Goal: Communication & Community: Answer question/provide support

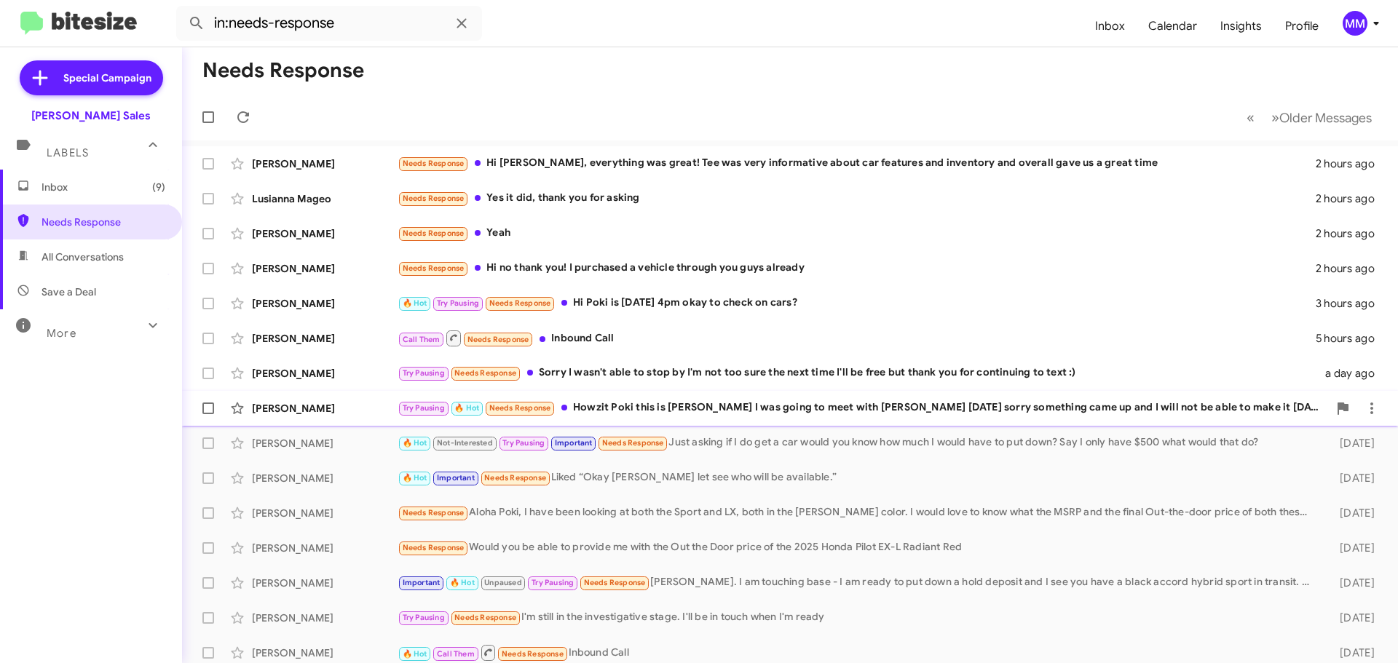
click at [339, 406] on div "[PERSON_NAME]" at bounding box center [325, 408] width 146 height 15
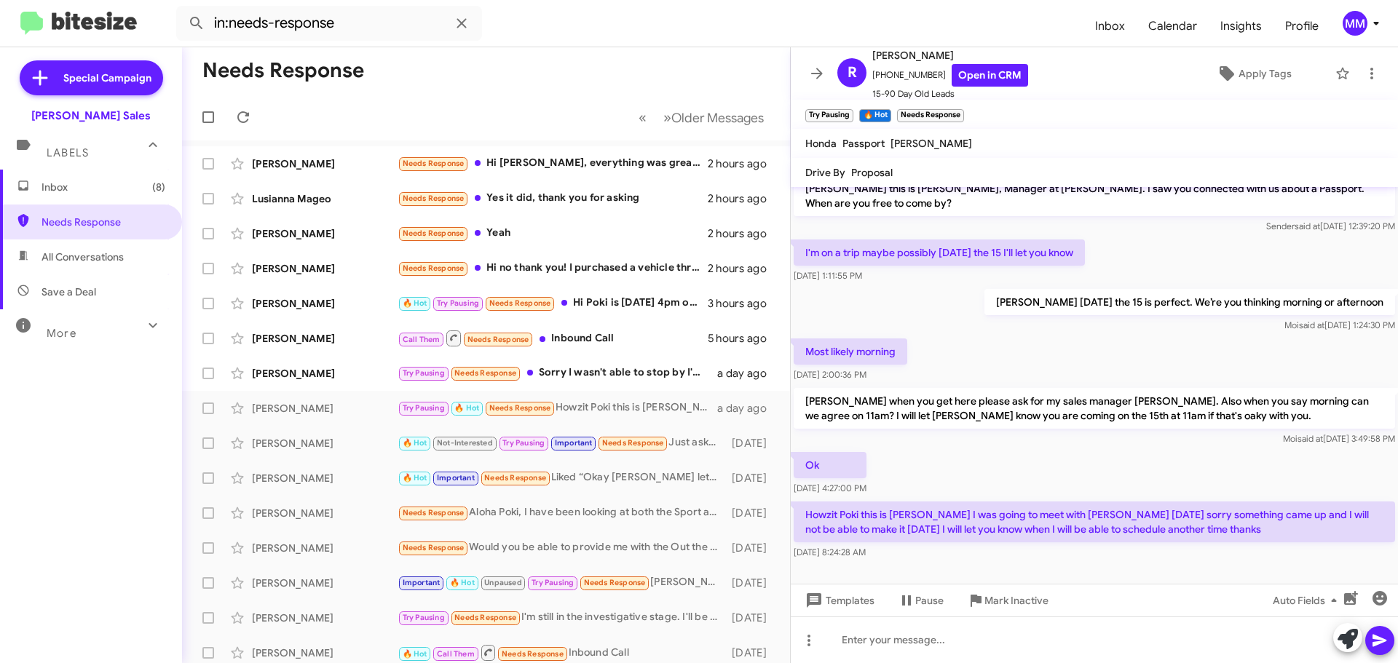
scroll to position [19, 0]
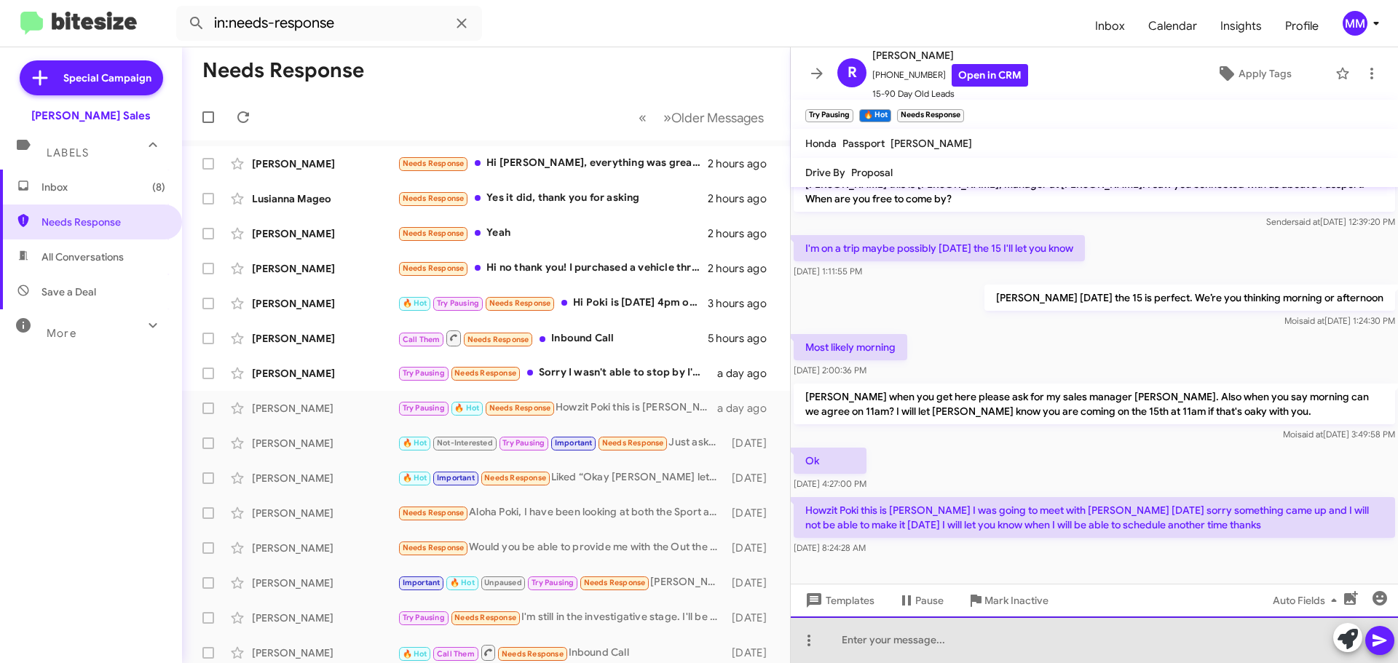
click at [858, 641] on div at bounding box center [1094, 640] width 607 height 47
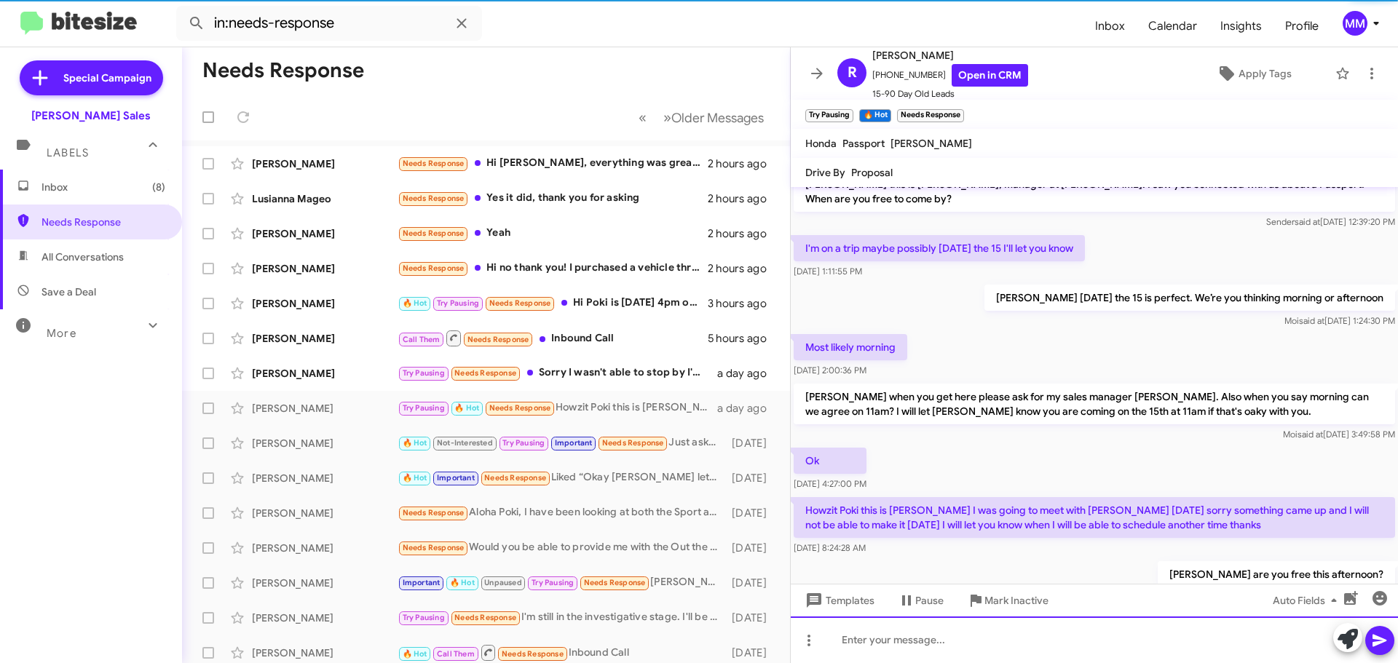
scroll to position [72, 0]
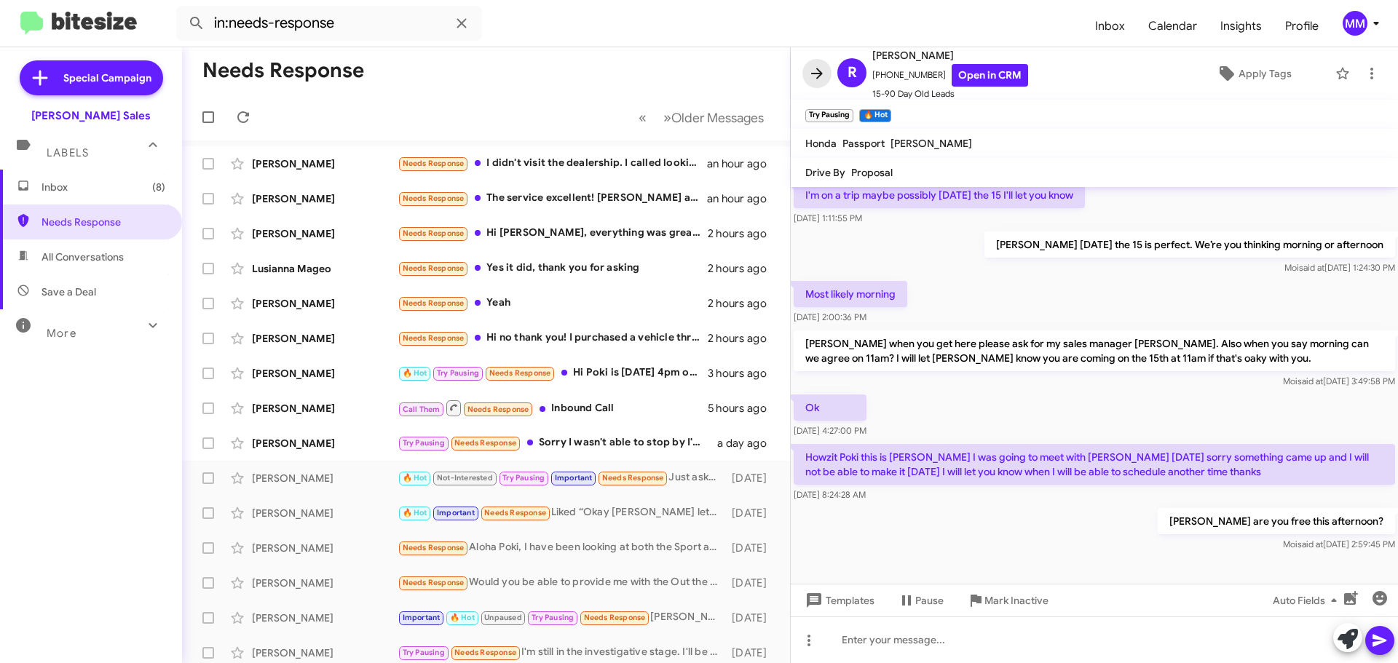
click at [820, 80] on icon at bounding box center [816, 73] width 17 height 17
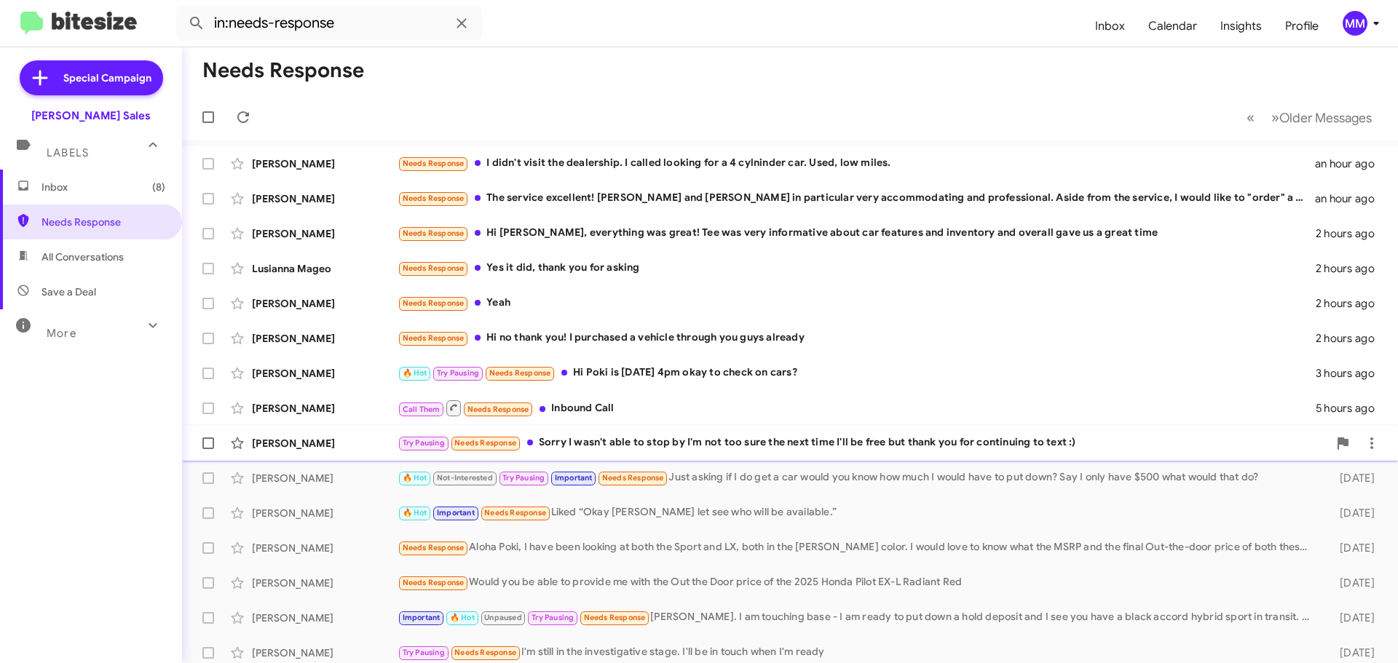
click at [754, 442] on div "Try Pausing Needs Response Sorry I wasn't able to stop by I'm not too sure the …" at bounding box center [863, 443] width 931 height 17
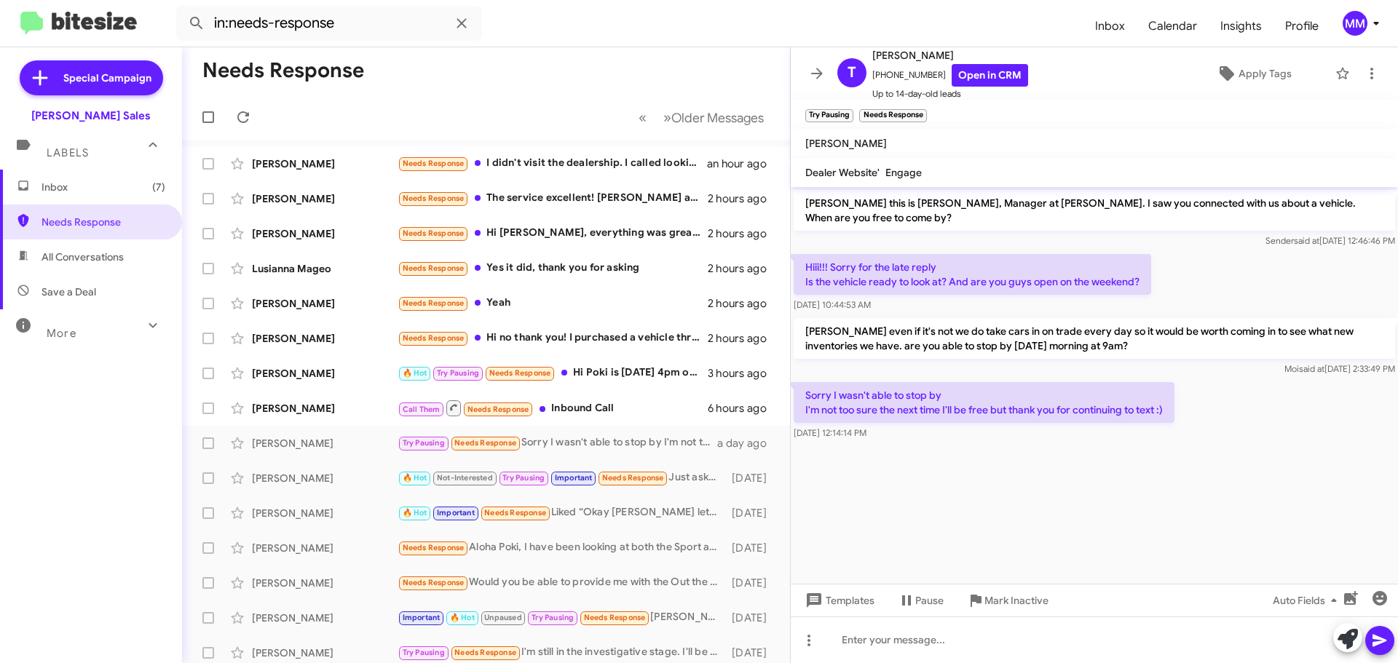
click at [524, 91] on mat-toolbar-row "Needs Response" at bounding box center [486, 70] width 608 height 47
click at [561, 415] on div "Call Them Needs Response Inbound Call" at bounding box center [559, 408] width 323 height 18
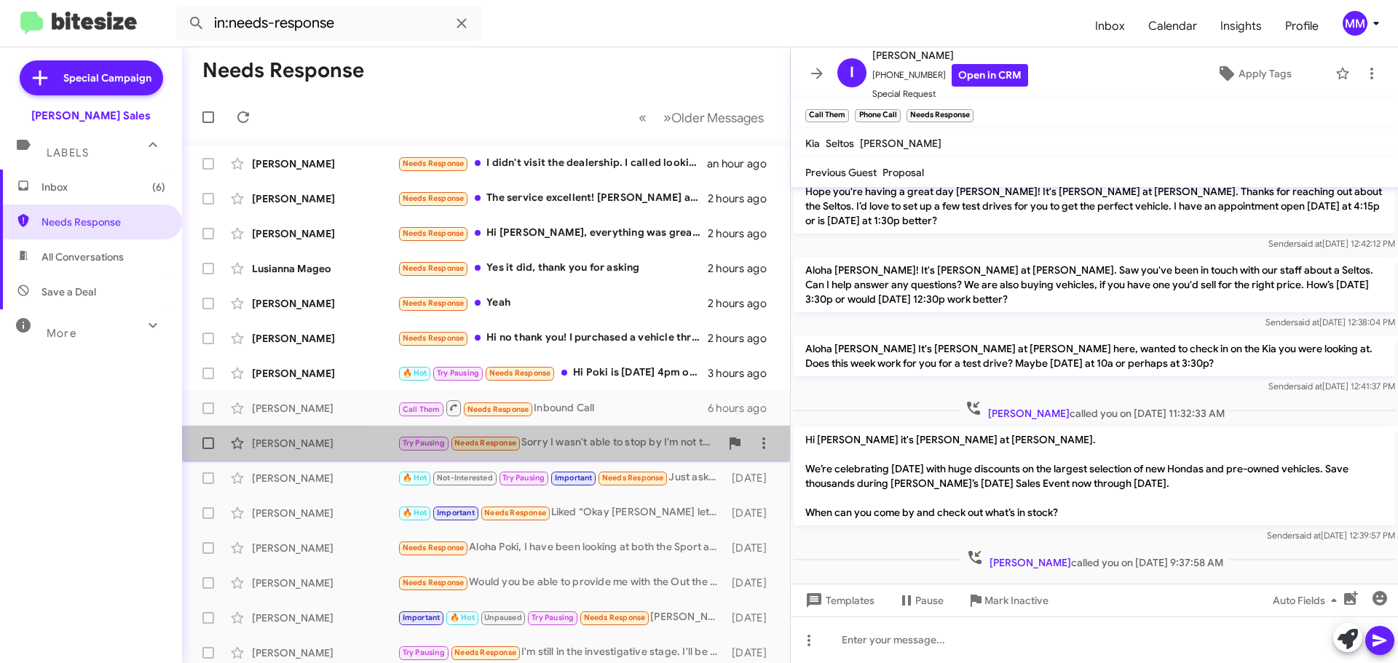
drag, startPoint x: 580, startPoint y: 442, endPoint x: 583, endPoint y: 435, distance: 7.8
click at [581, 441] on div "Try Pausing Needs Response Sorry I wasn't able to stop by I'm not too sure the …" at bounding box center [559, 443] width 323 height 17
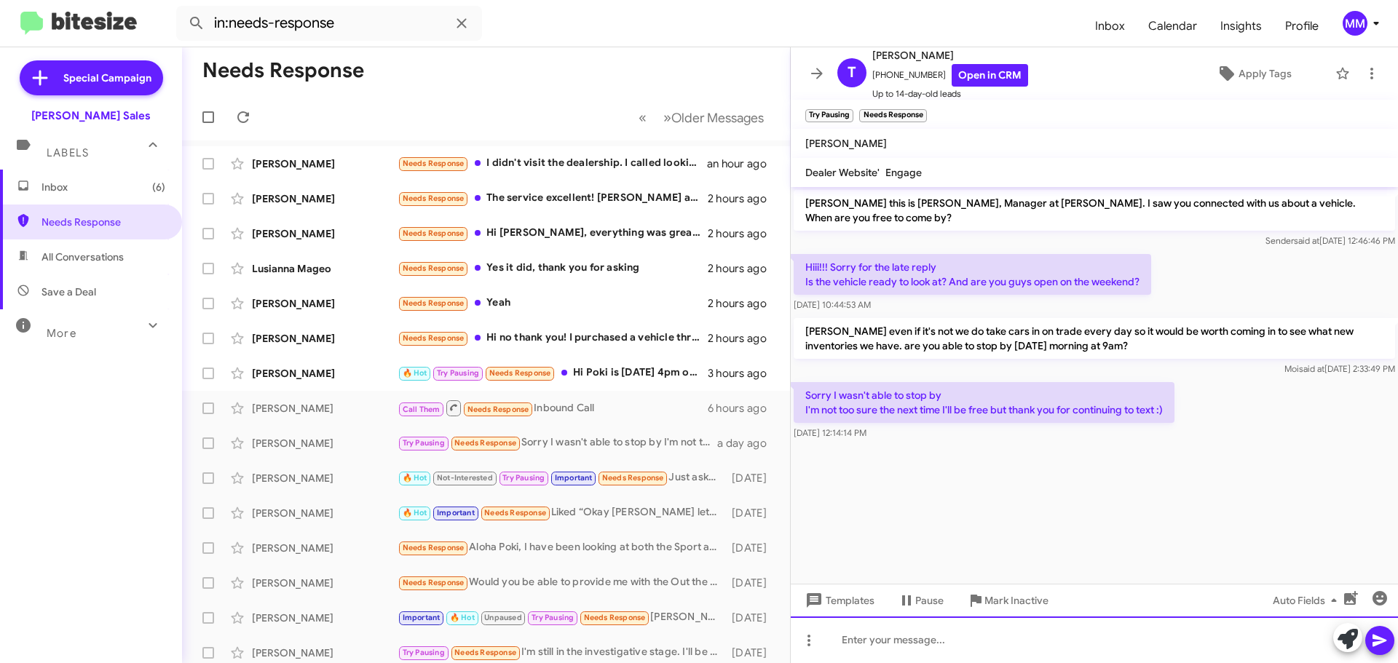
click at [889, 633] on div at bounding box center [1094, 640] width 607 height 47
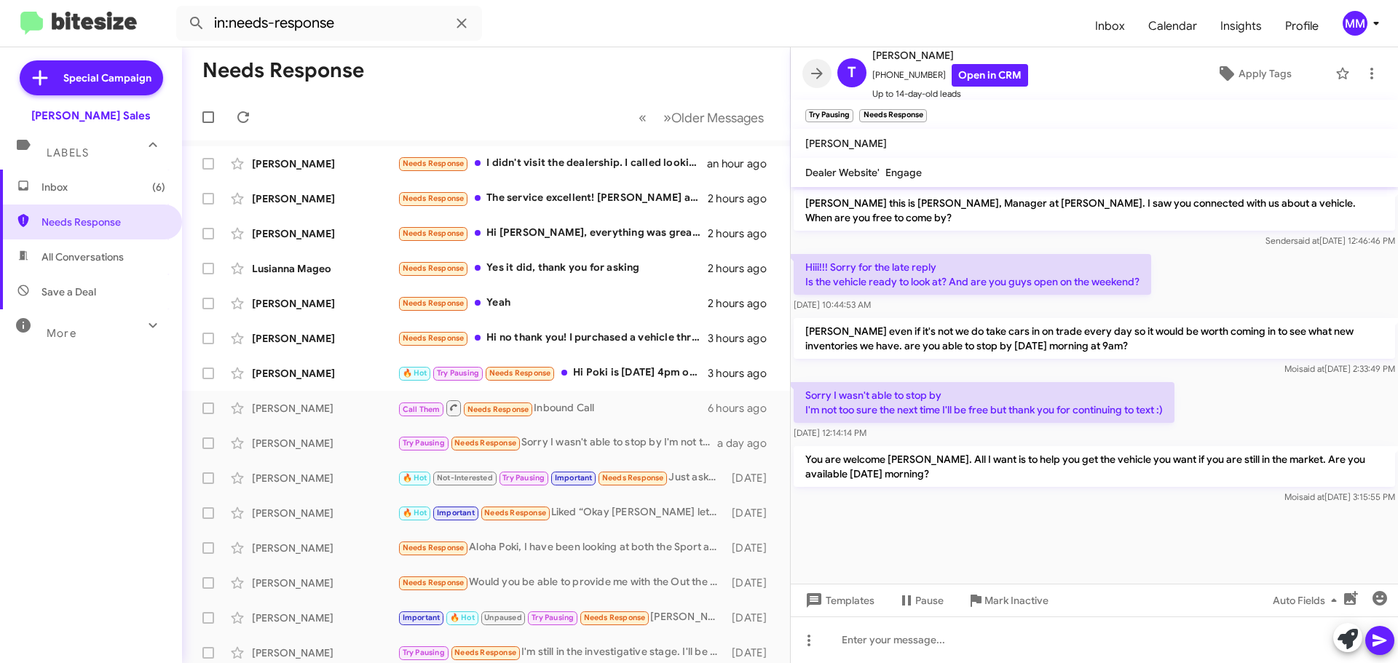
drag, startPoint x: 810, startPoint y: 77, endPoint x: 812, endPoint y: 84, distance: 7.4
click at [813, 77] on icon at bounding box center [816, 73] width 17 height 17
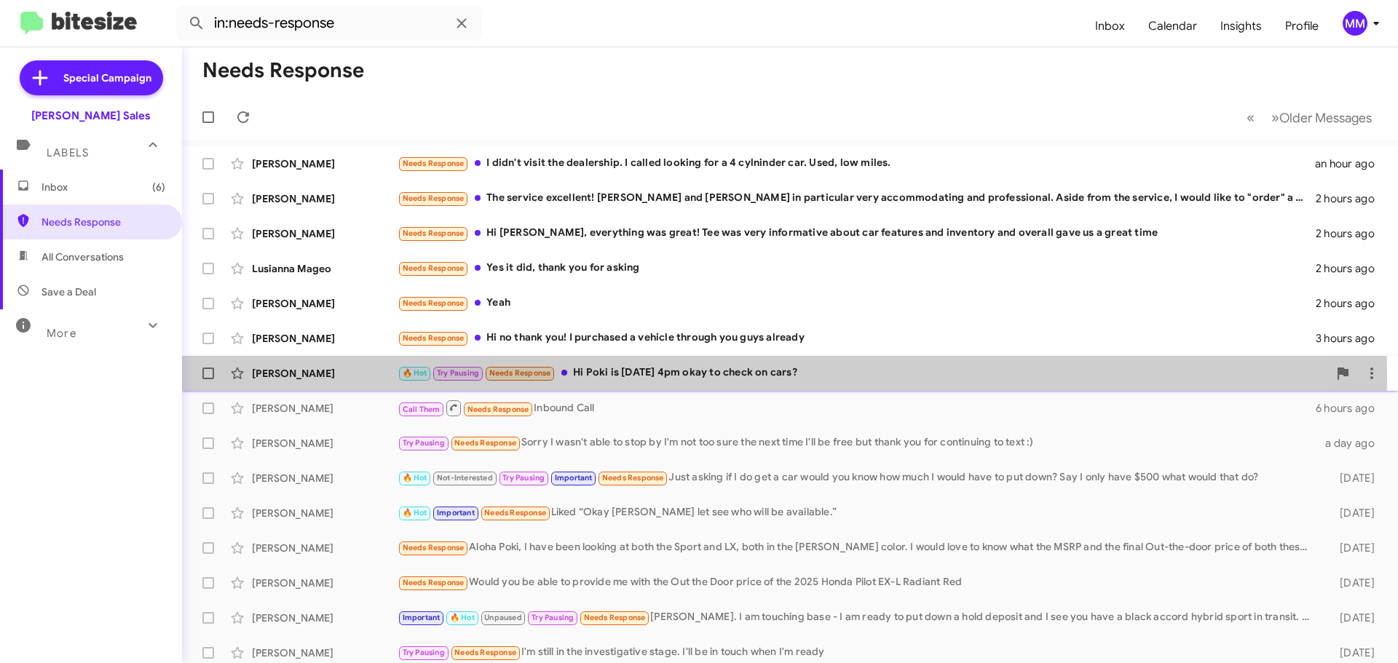
click at [342, 378] on div "[PERSON_NAME]" at bounding box center [325, 373] width 146 height 15
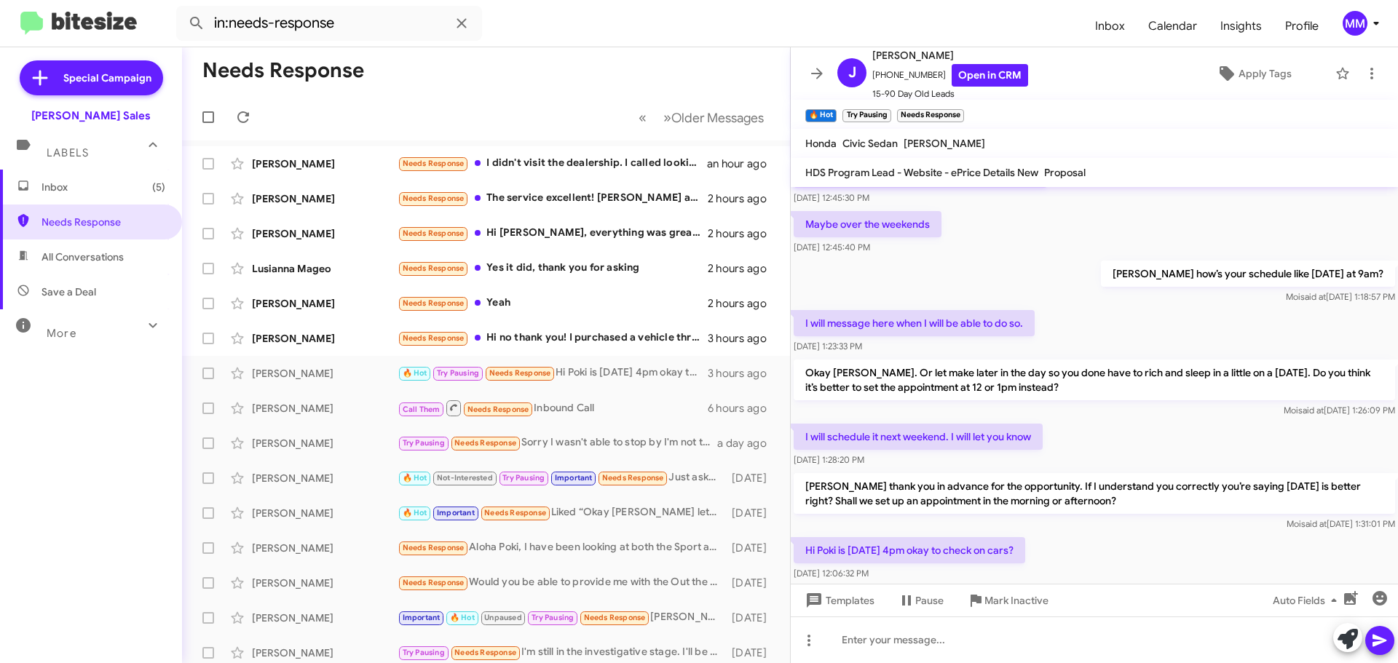
scroll to position [1001, 0]
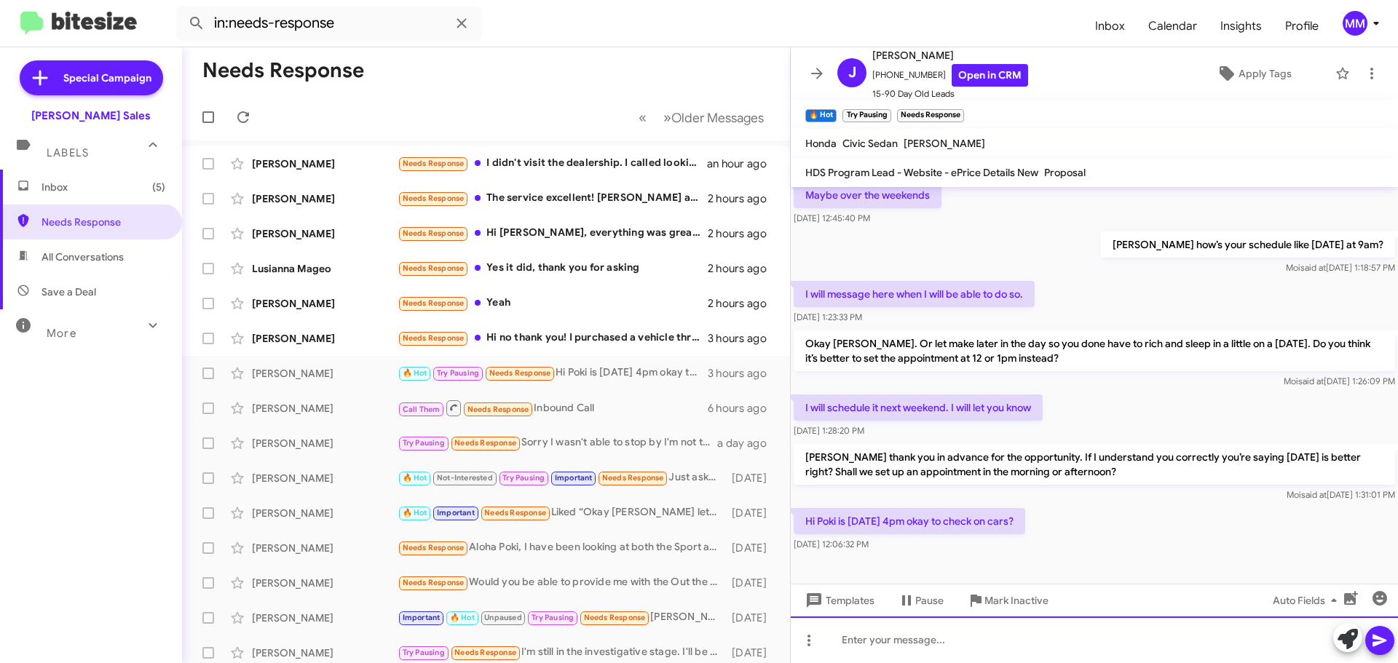
click at [878, 644] on div at bounding box center [1094, 640] width 607 height 47
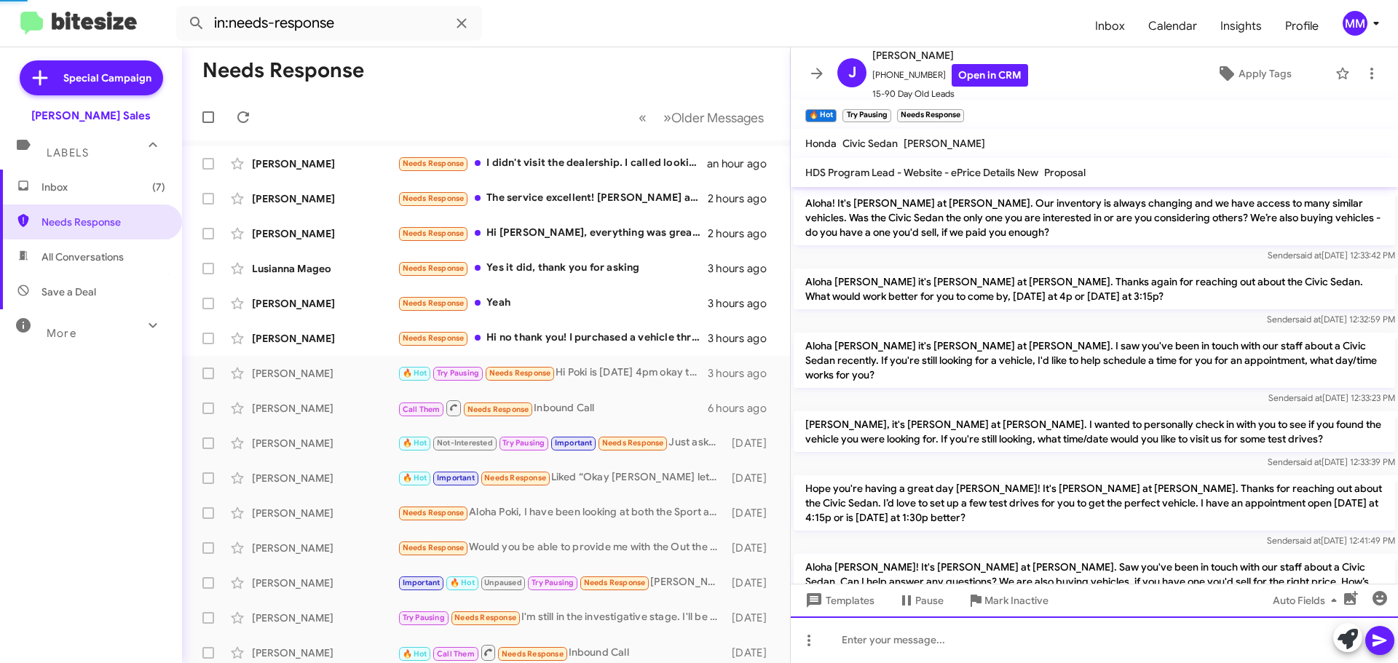
scroll to position [73, 0]
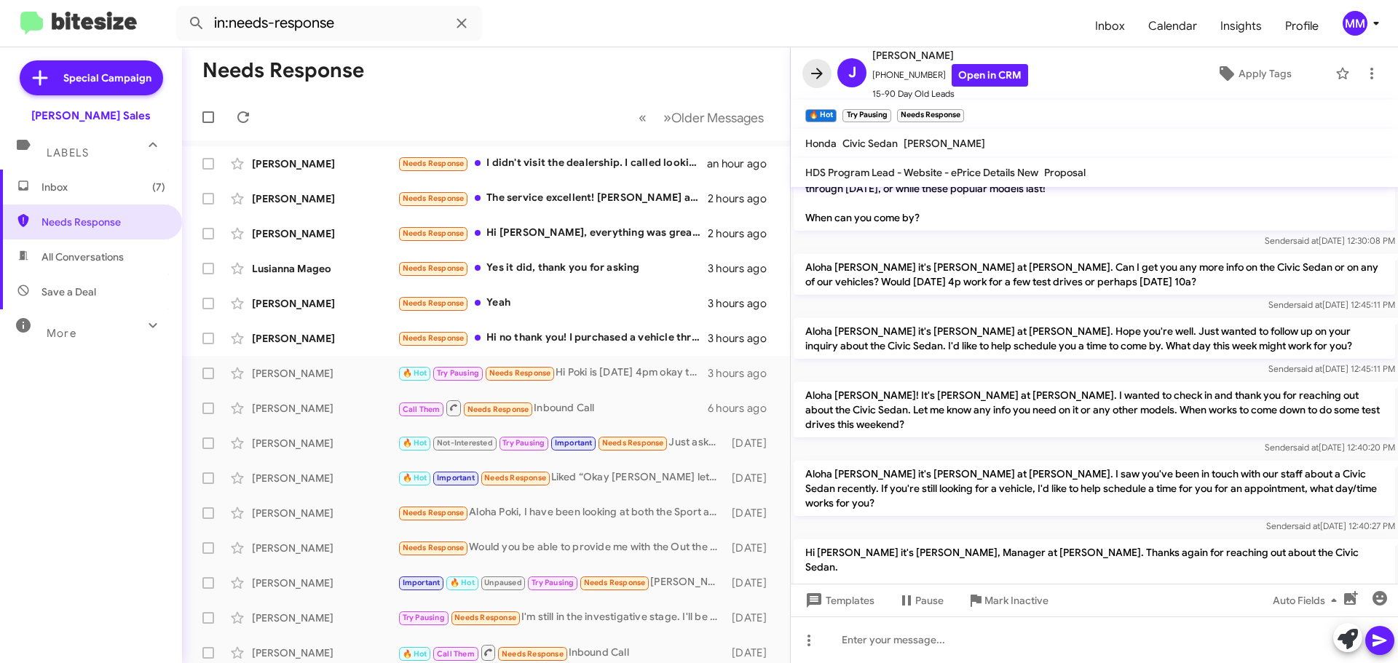
click at [819, 74] on icon at bounding box center [817, 73] width 12 height 11
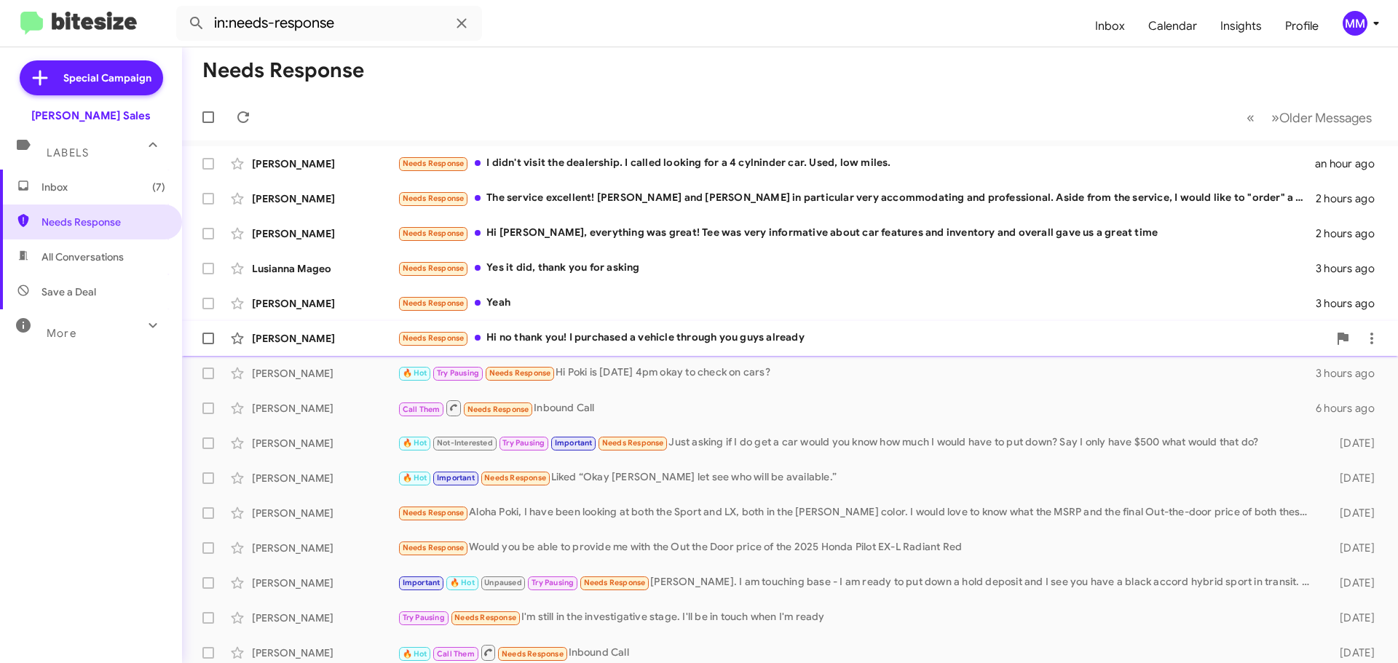
click at [675, 336] on div "Needs Response Hi no thank you! I purchased a vehicle through you guys already" at bounding box center [863, 338] width 931 height 17
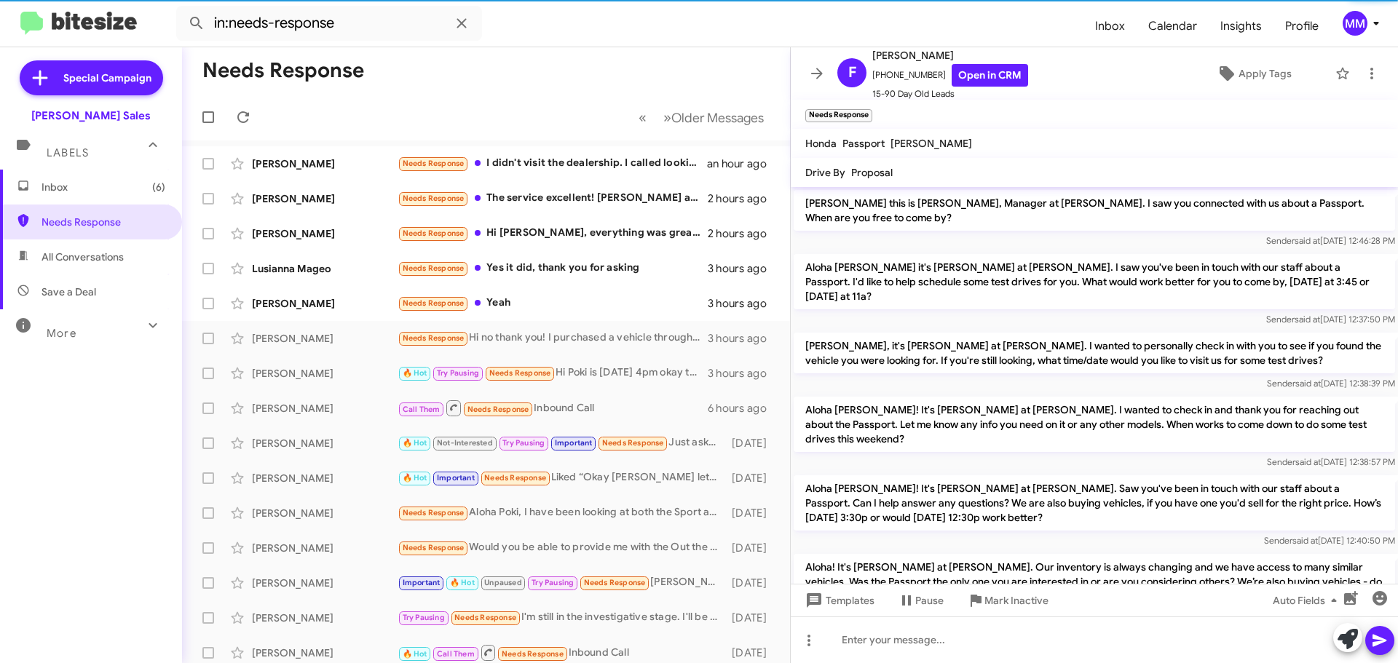
scroll to position [706, 0]
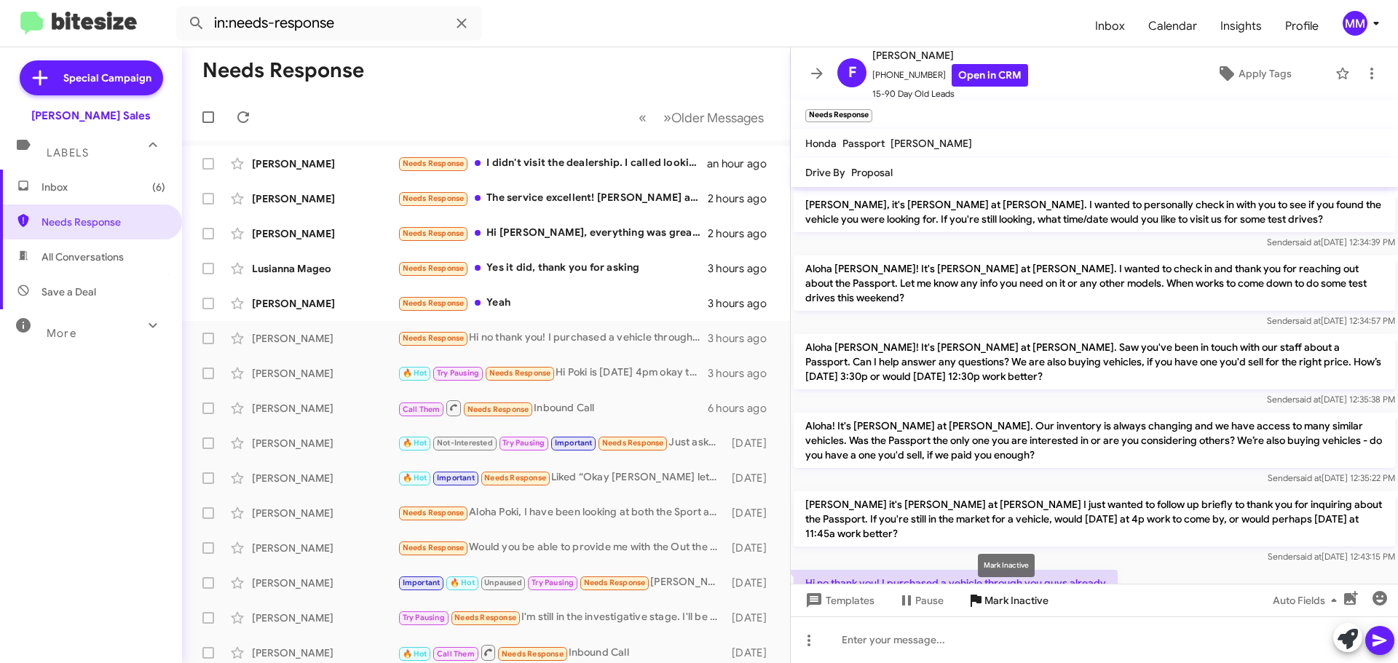
click at [990, 599] on span "Mark Inactive" at bounding box center [1016, 601] width 64 height 26
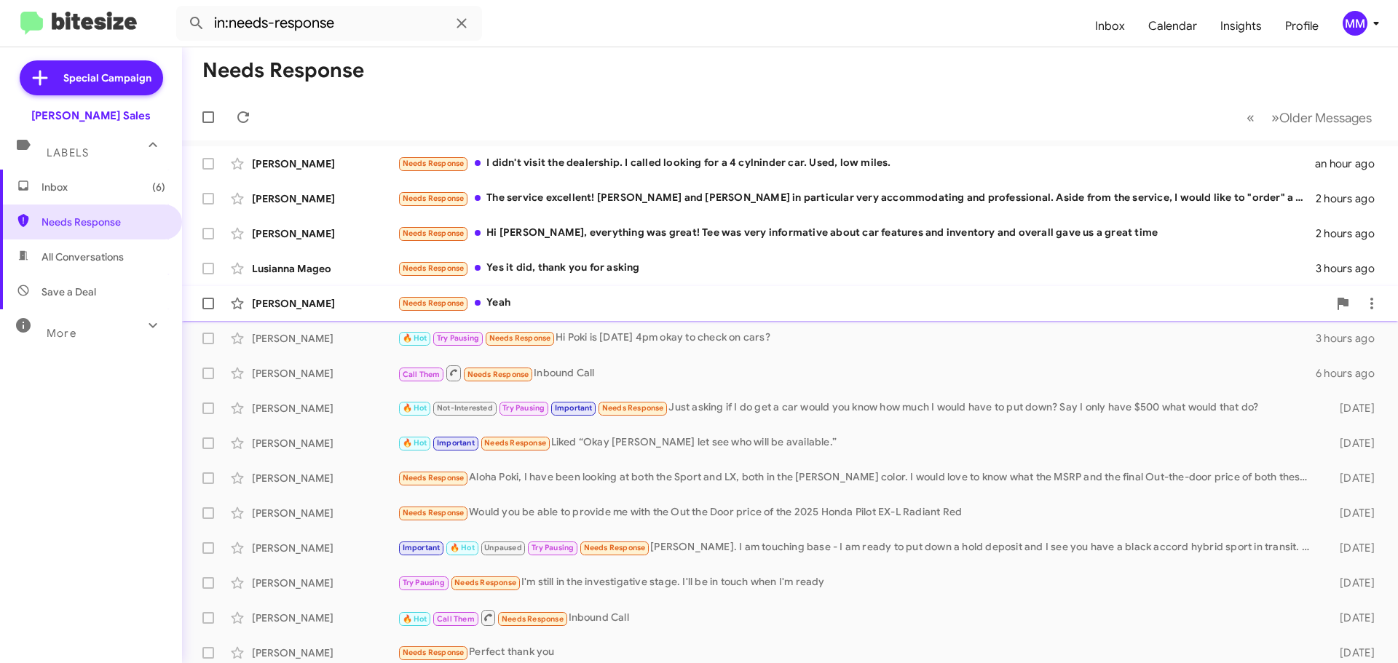
click at [509, 309] on div "Needs Response Yeah" at bounding box center [863, 303] width 931 height 17
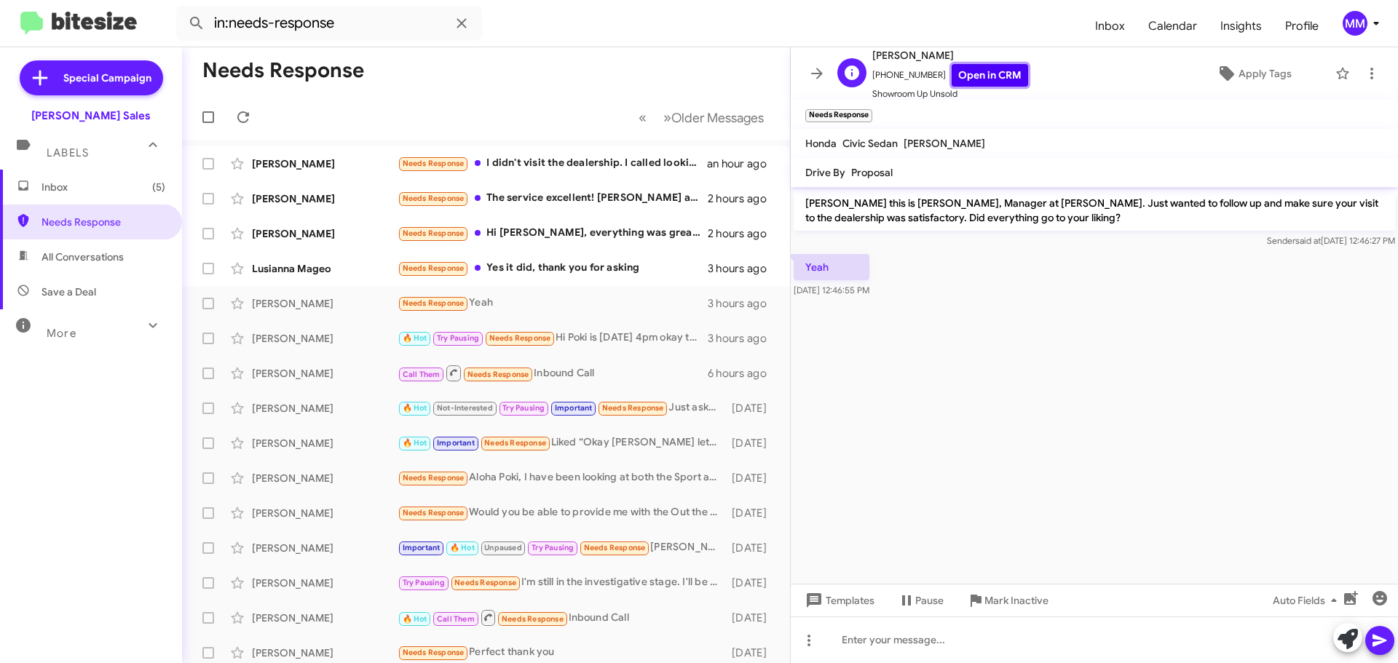
click at [981, 76] on link "Open in CRM" at bounding box center [990, 75] width 76 height 23
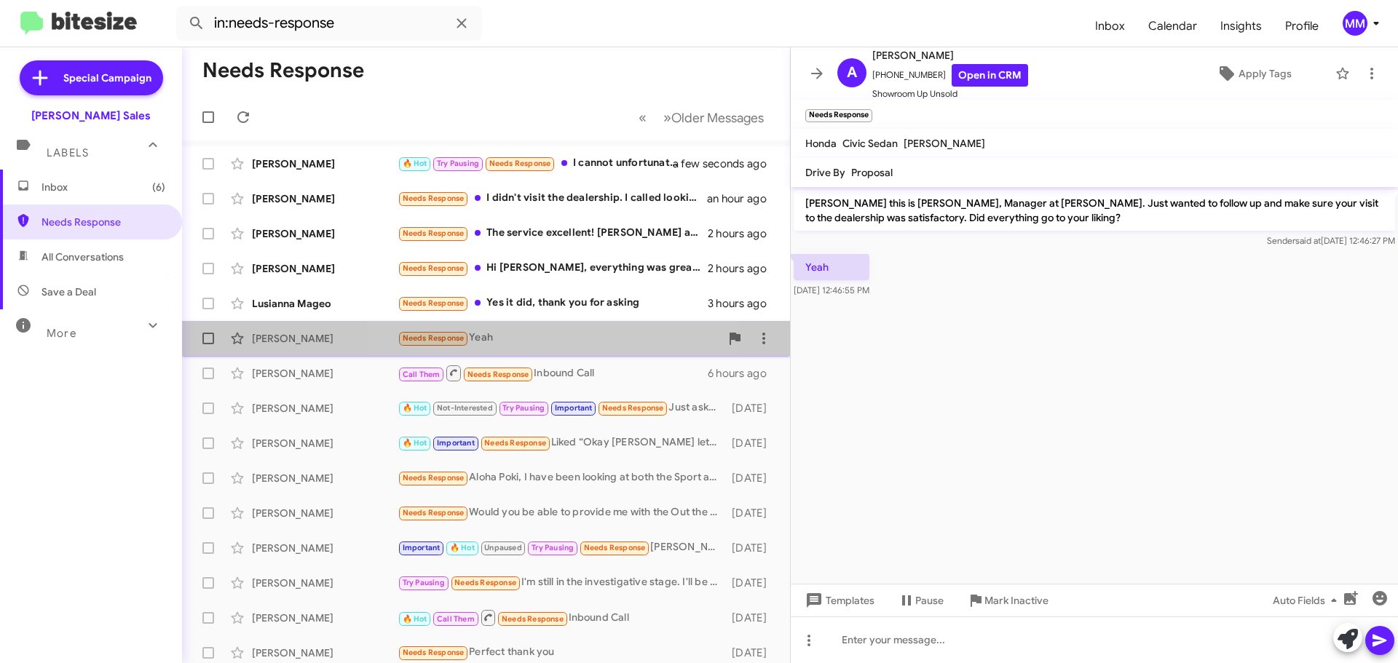
click at [513, 343] on div "Needs Response Yeah" at bounding box center [559, 338] width 323 height 17
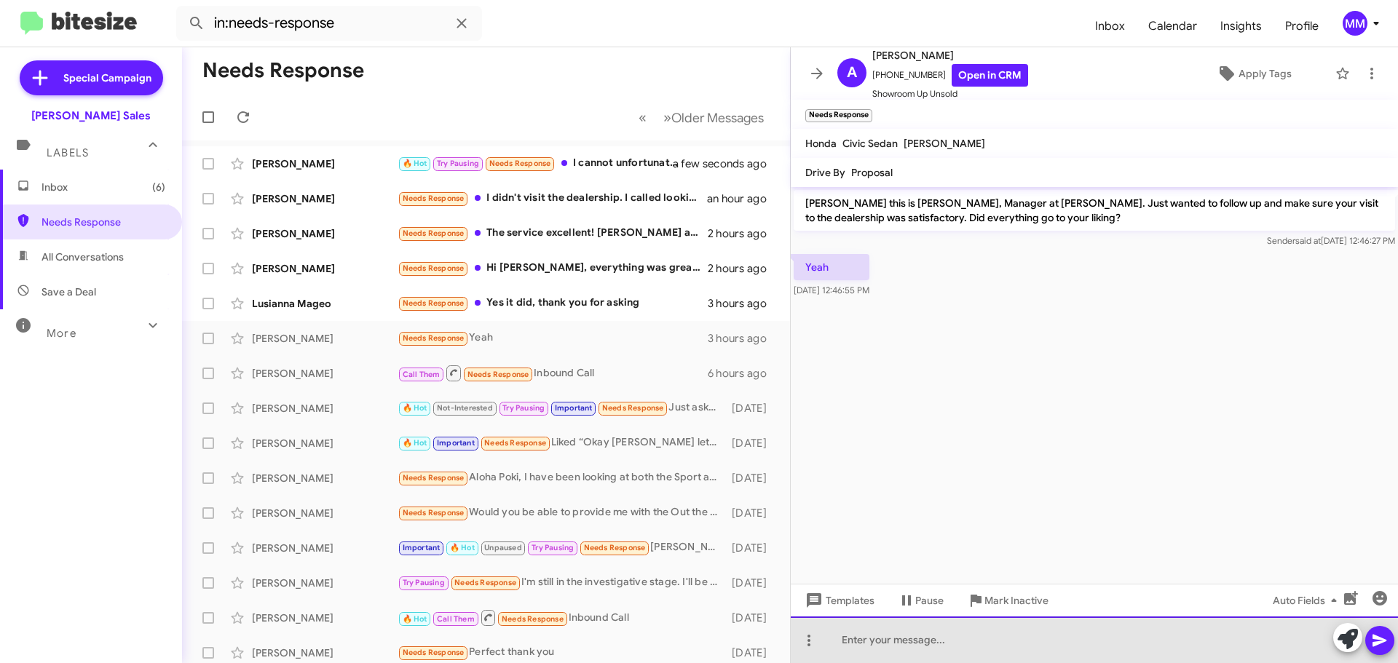
drag, startPoint x: 868, startPoint y: 648, endPoint x: 869, endPoint y: 637, distance: 10.9
click at [868, 639] on div at bounding box center [1094, 640] width 607 height 47
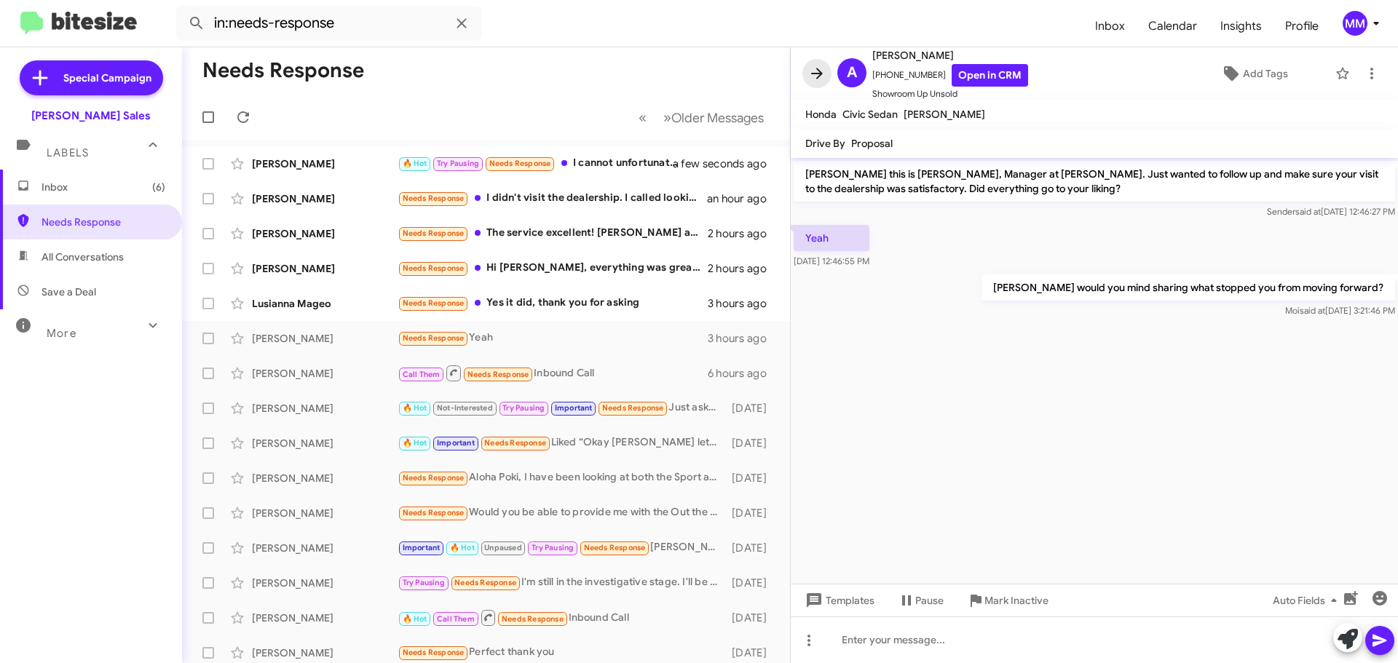
click at [817, 74] on icon at bounding box center [816, 73] width 17 height 17
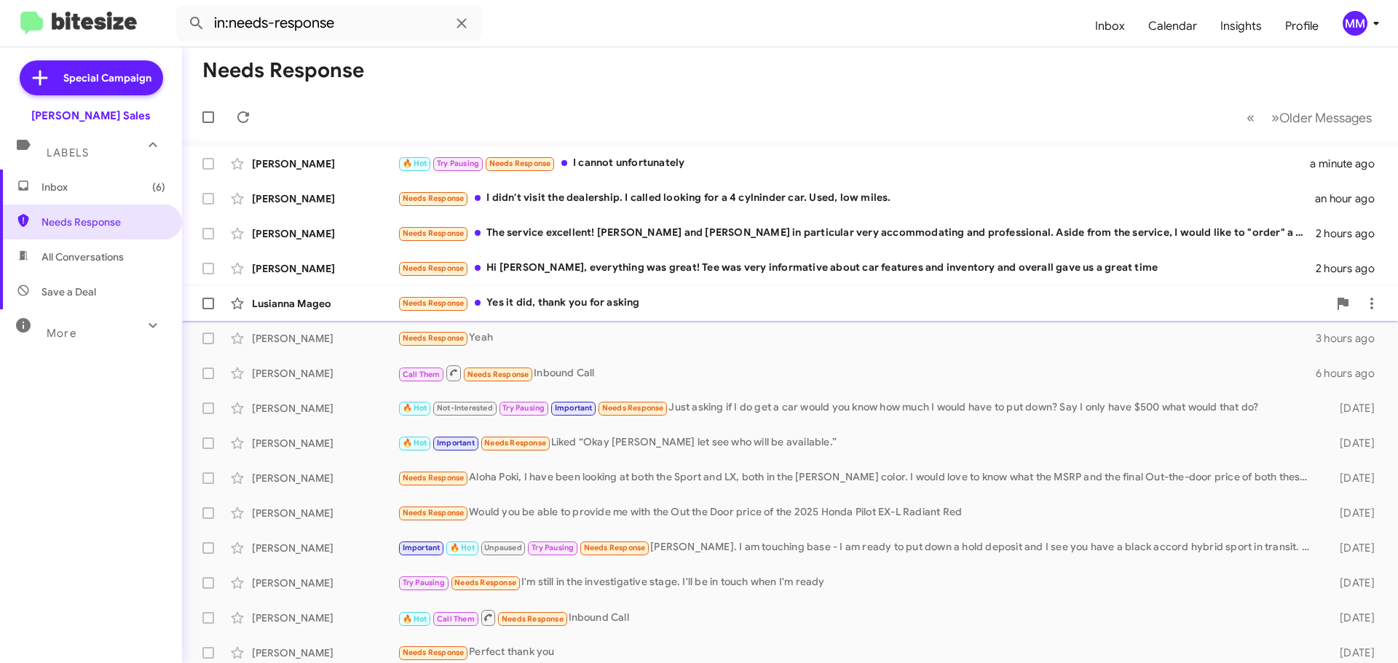
click at [545, 307] on div "Needs Response Yes it did, thank you for asking" at bounding box center [863, 303] width 931 height 17
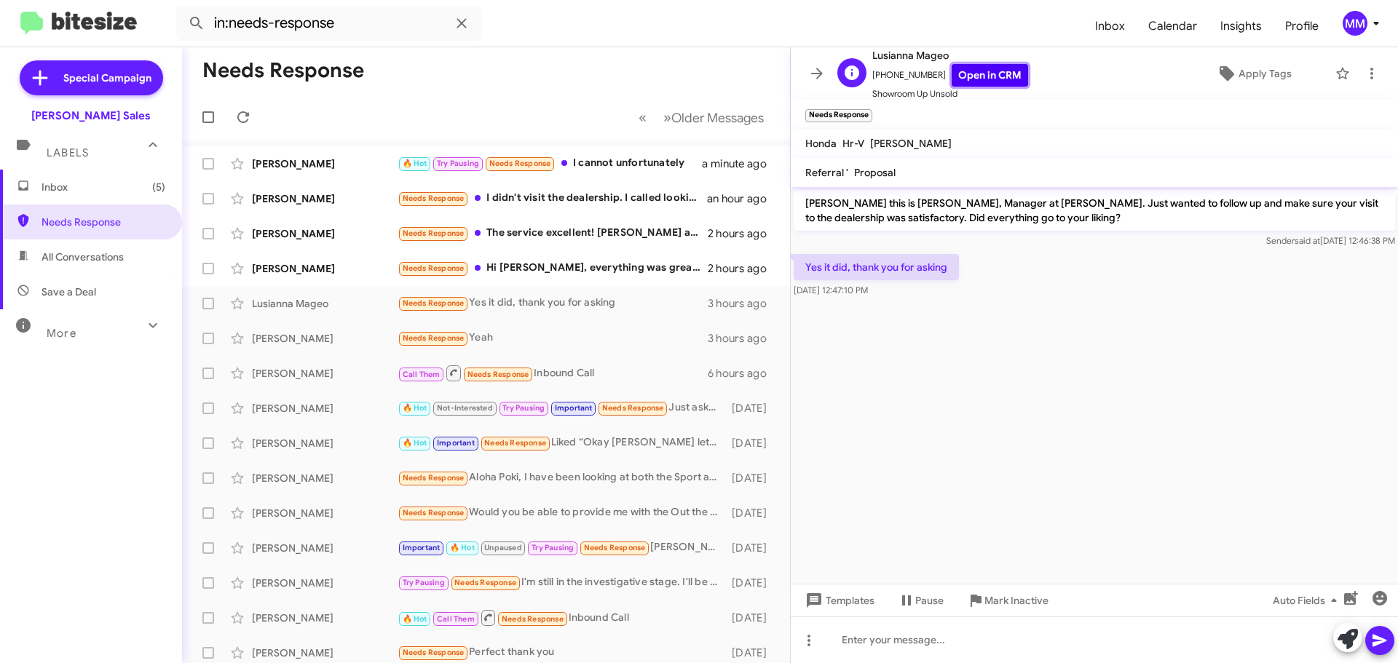
click at [973, 76] on link "Open in CRM" at bounding box center [990, 75] width 76 height 23
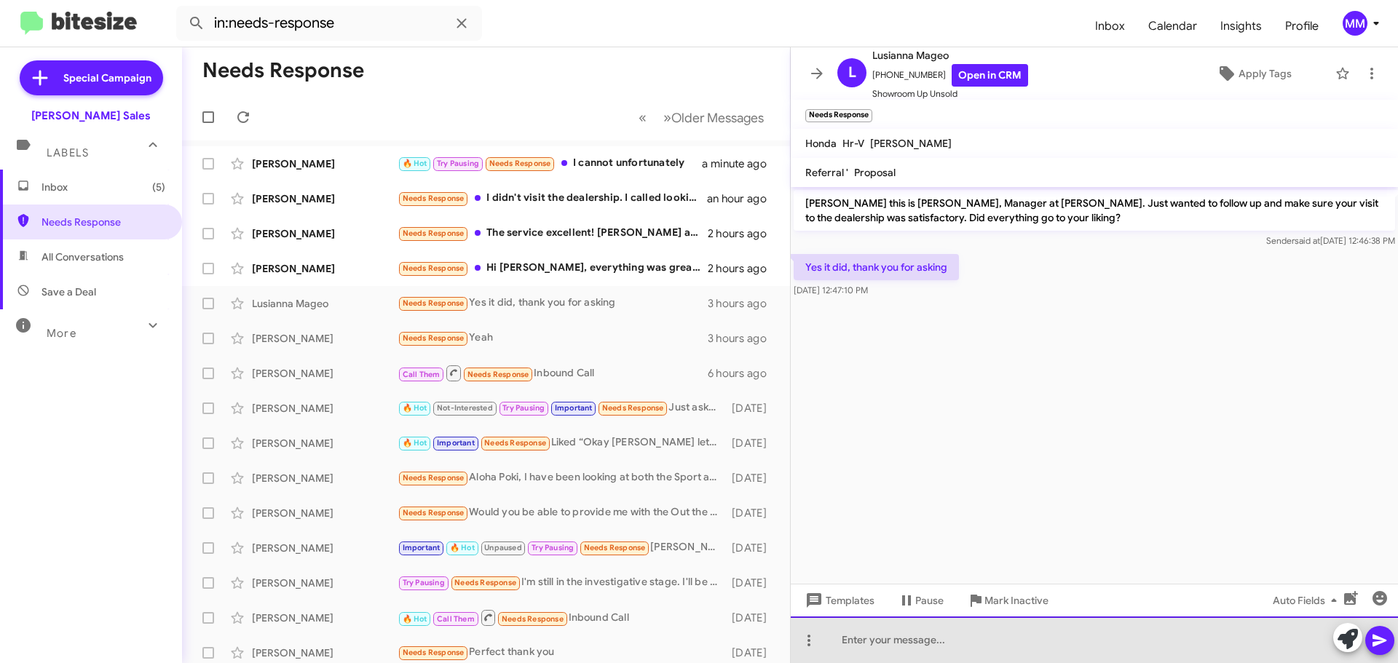
click at [872, 644] on div at bounding box center [1094, 640] width 607 height 47
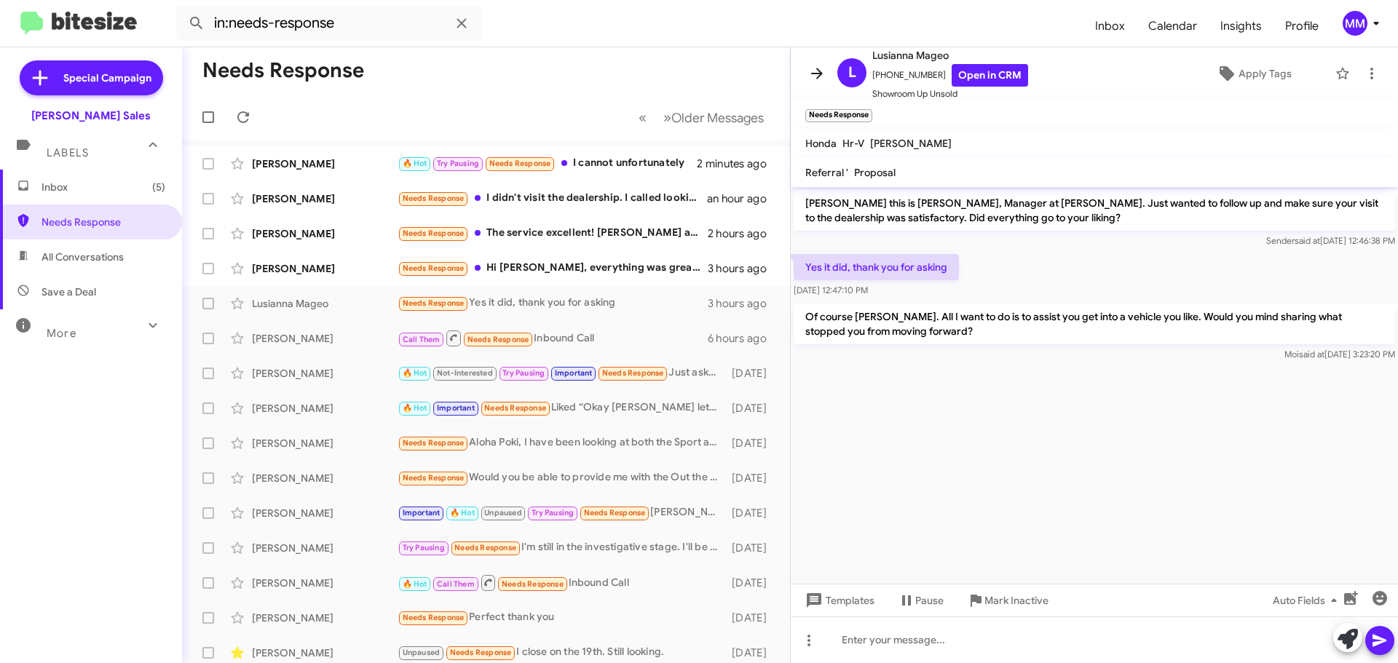
click at [816, 74] on icon at bounding box center [817, 73] width 12 height 11
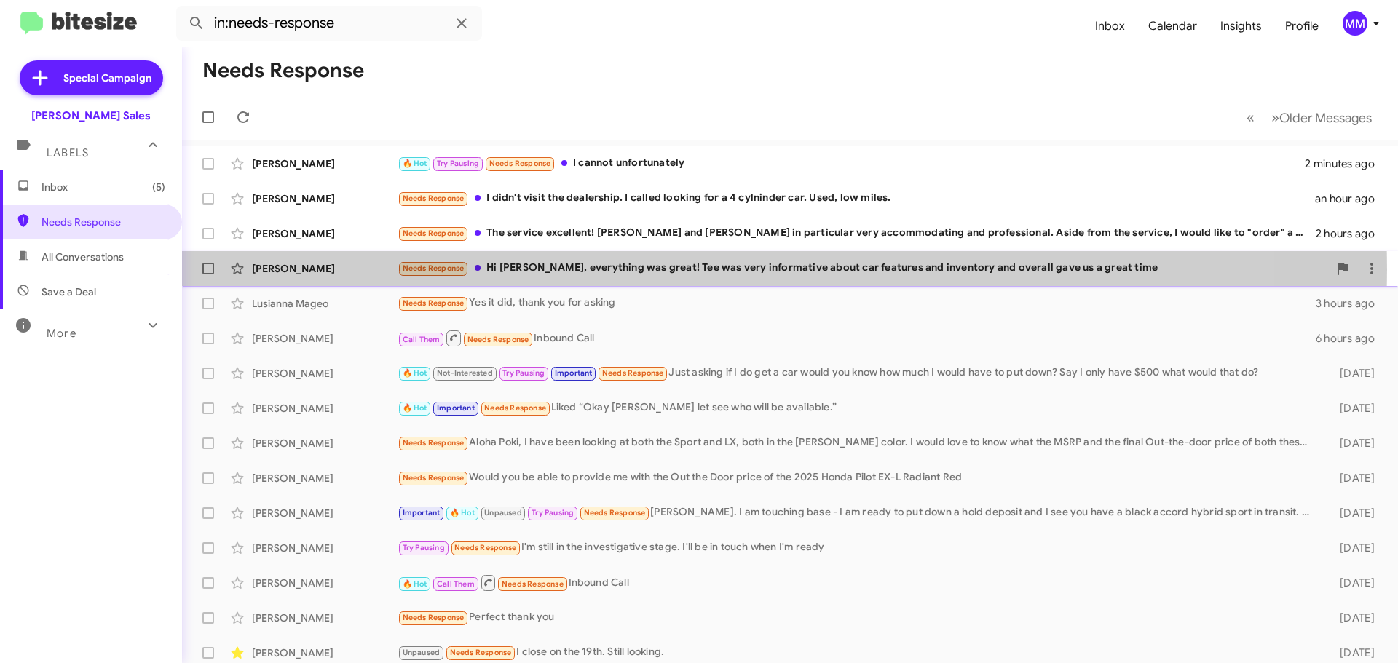
click at [683, 269] on div "Needs Response Hi [PERSON_NAME], everything was great! Tee was very informative…" at bounding box center [863, 268] width 931 height 17
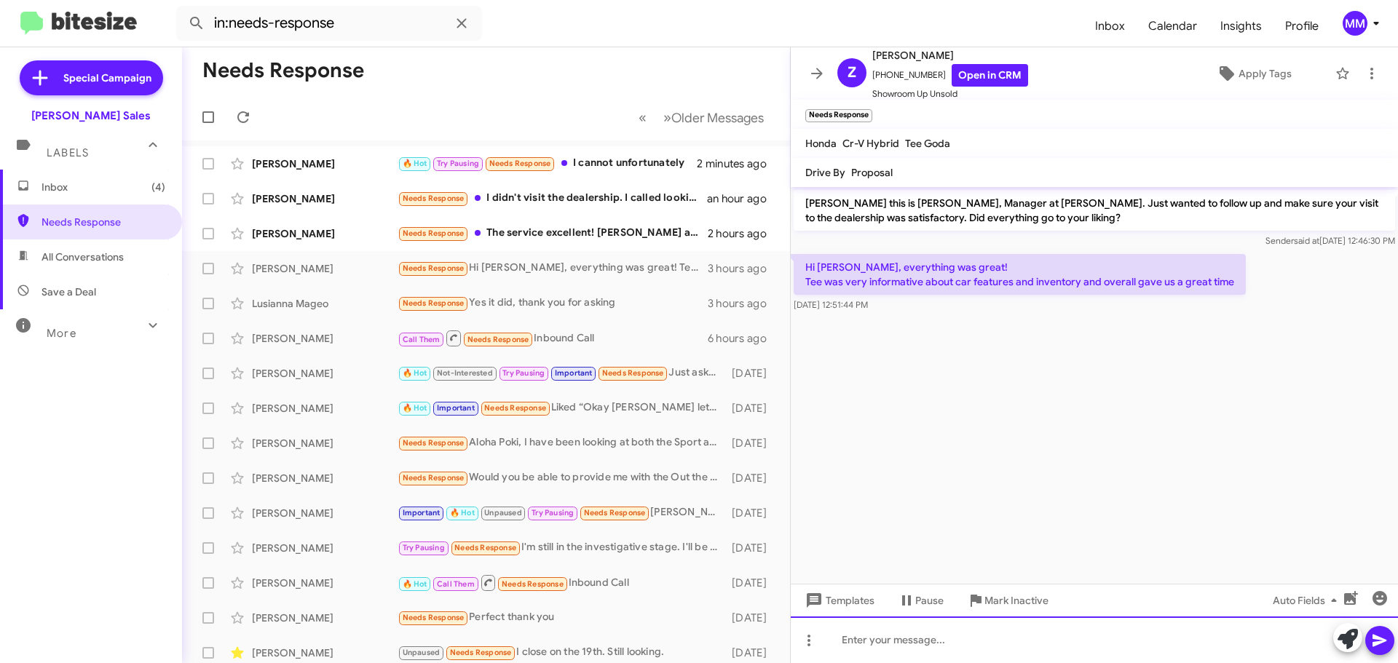
click at [858, 643] on div at bounding box center [1094, 640] width 607 height 47
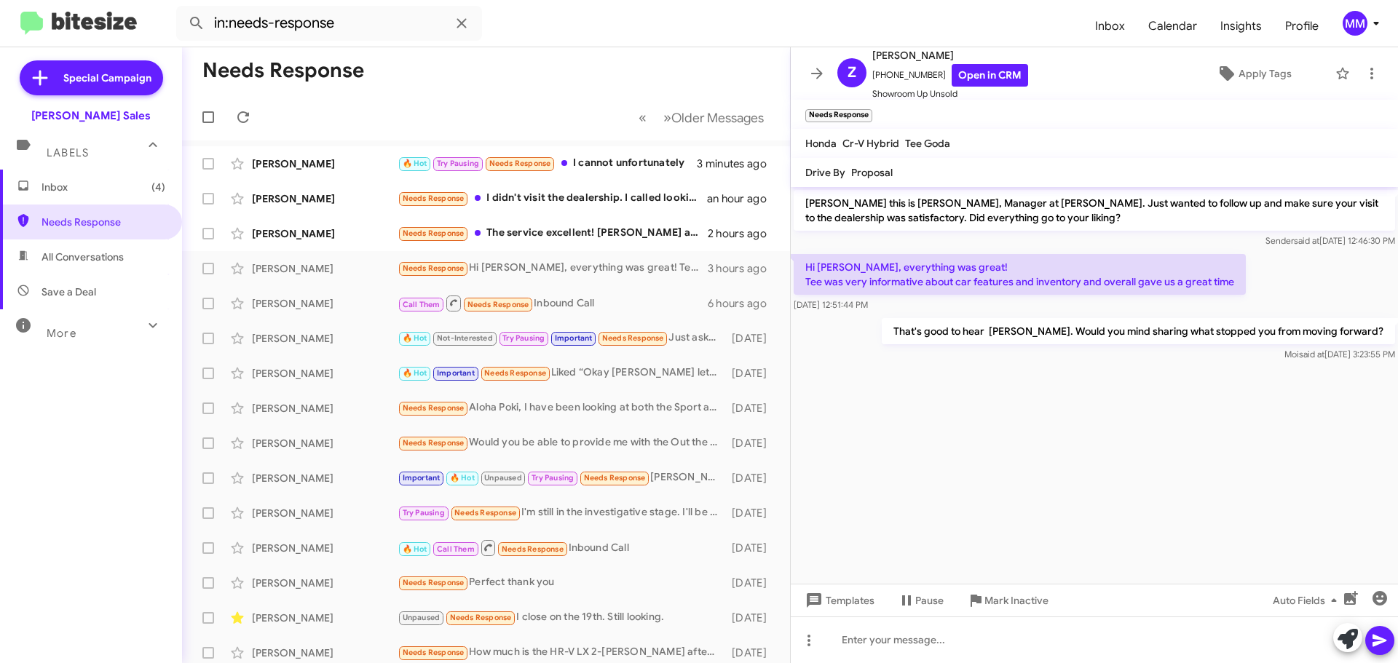
click at [820, 71] on icon at bounding box center [817, 73] width 12 height 11
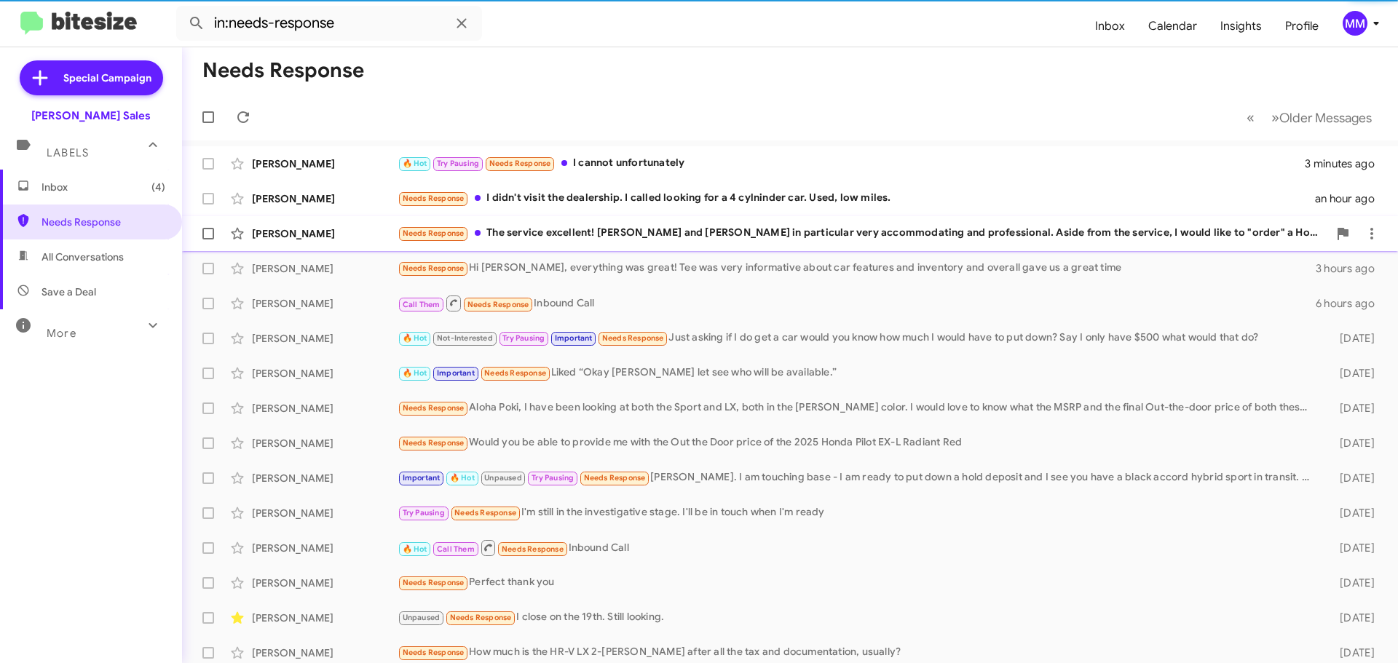
click at [643, 235] on div "Needs Response The service excellent! [PERSON_NAME] and [PERSON_NAME] in partic…" at bounding box center [863, 233] width 931 height 17
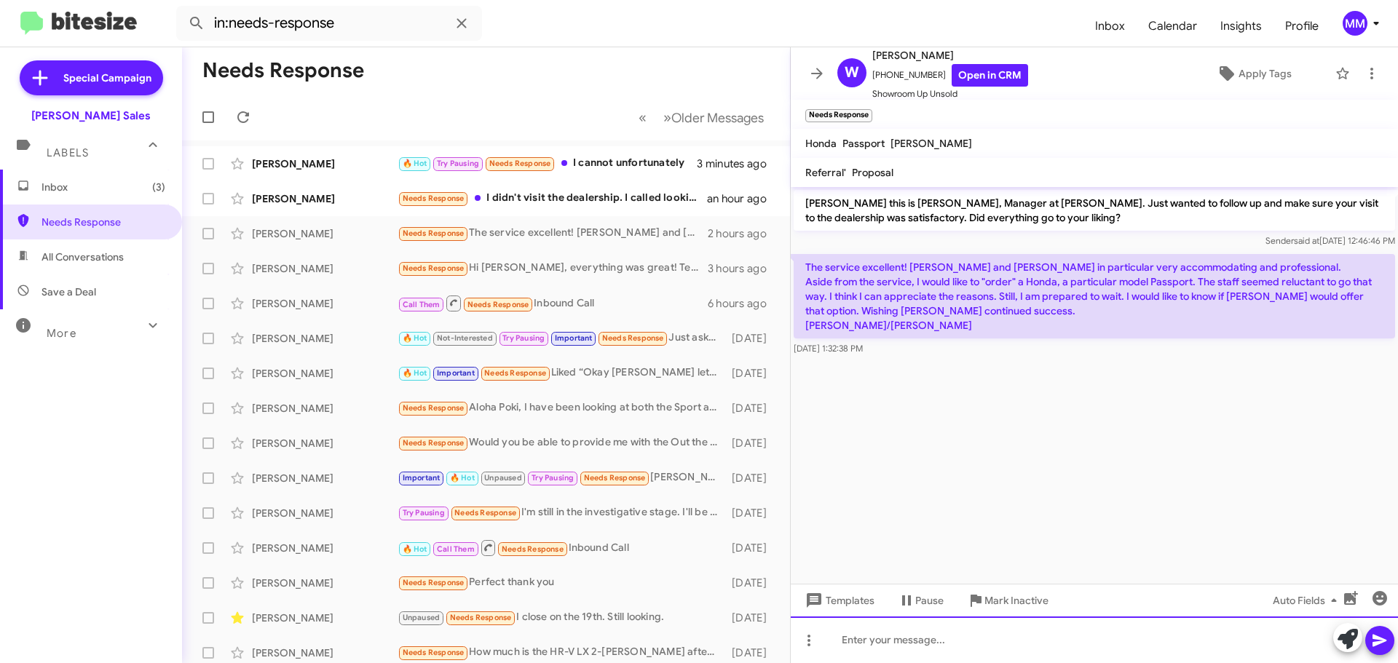
click at [853, 644] on div at bounding box center [1094, 640] width 607 height 47
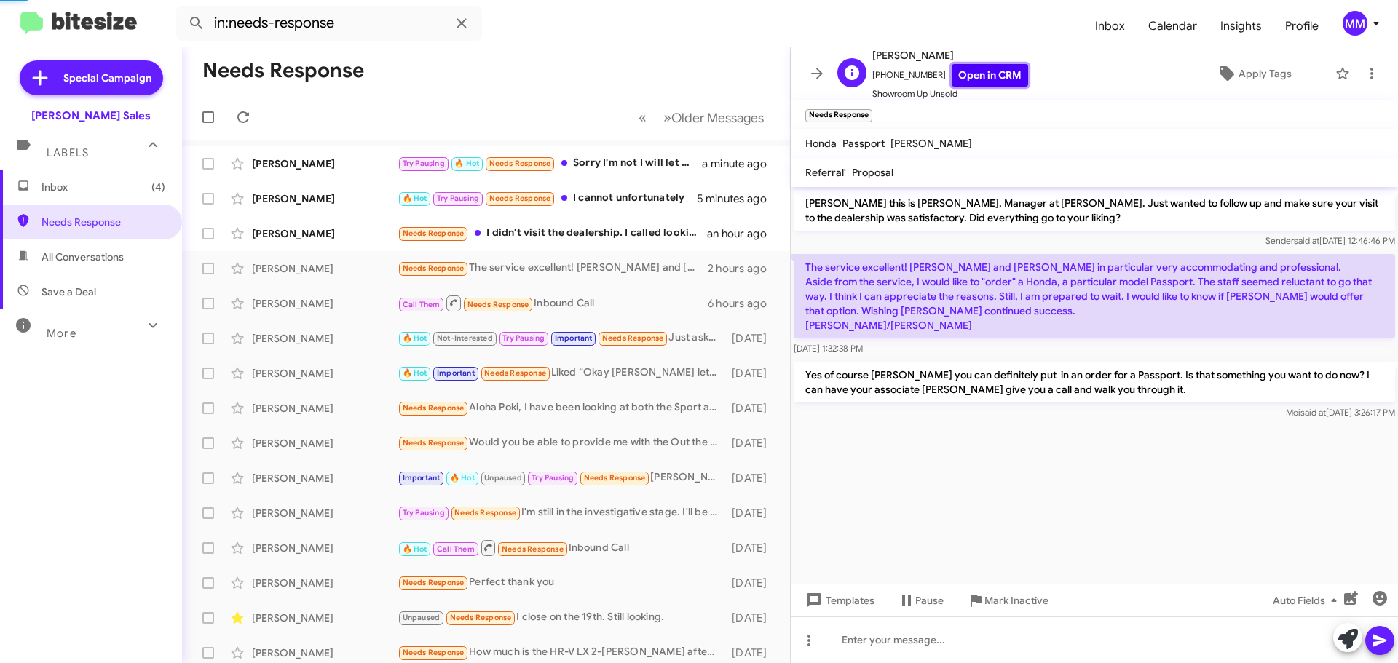
click at [969, 74] on link "Open in CRM" at bounding box center [990, 75] width 76 height 23
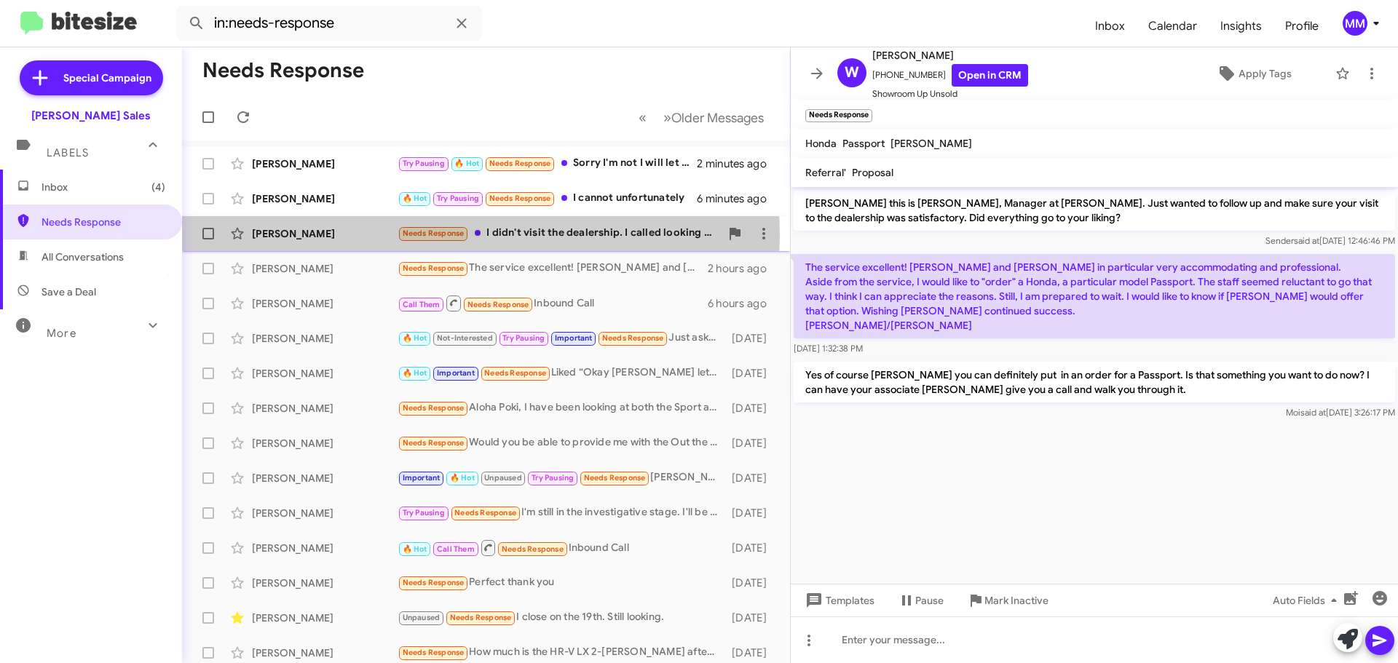
click at [355, 234] on div "[PERSON_NAME]" at bounding box center [325, 233] width 146 height 15
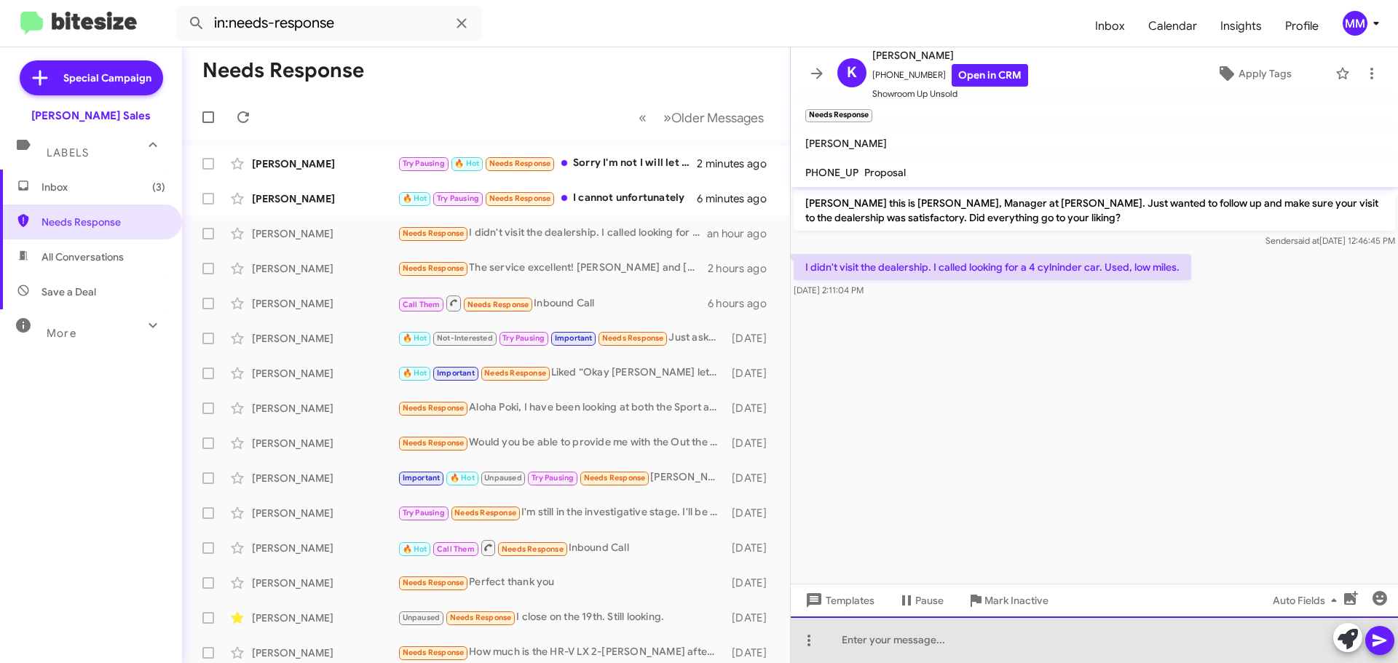
click at [871, 633] on div at bounding box center [1094, 640] width 607 height 47
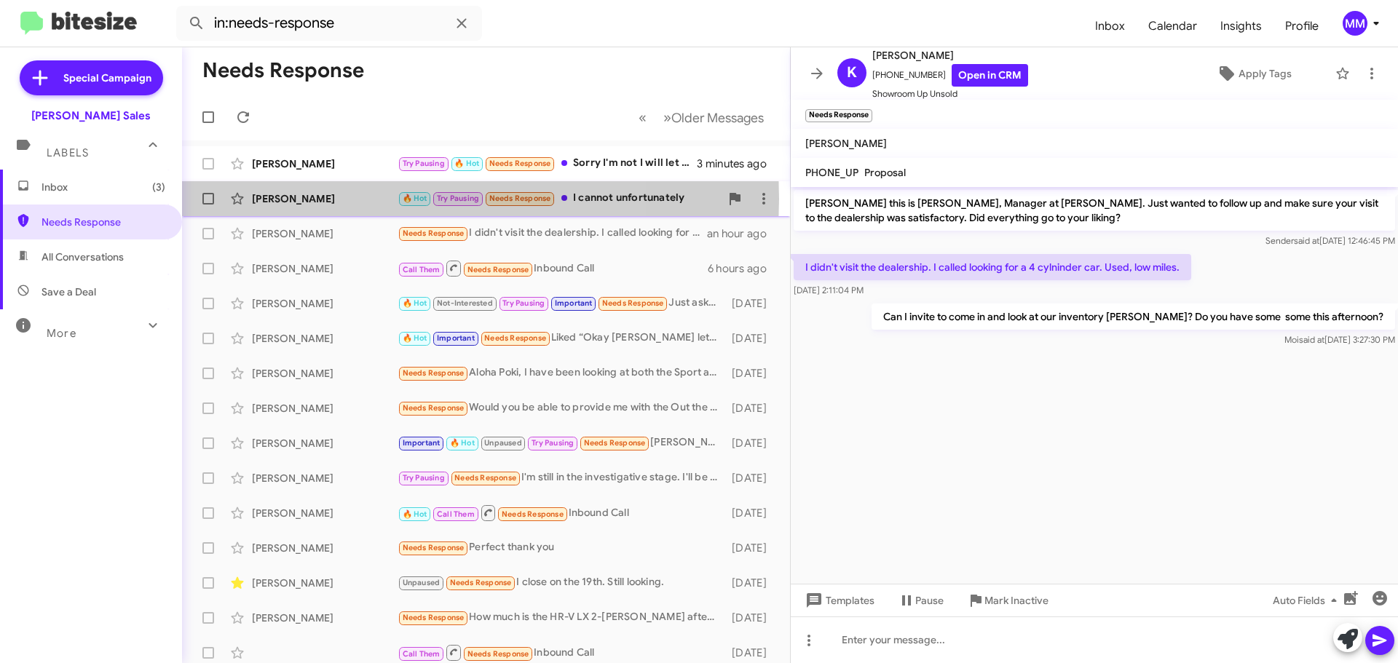
click at [342, 199] on div "[PERSON_NAME]" at bounding box center [325, 199] width 146 height 15
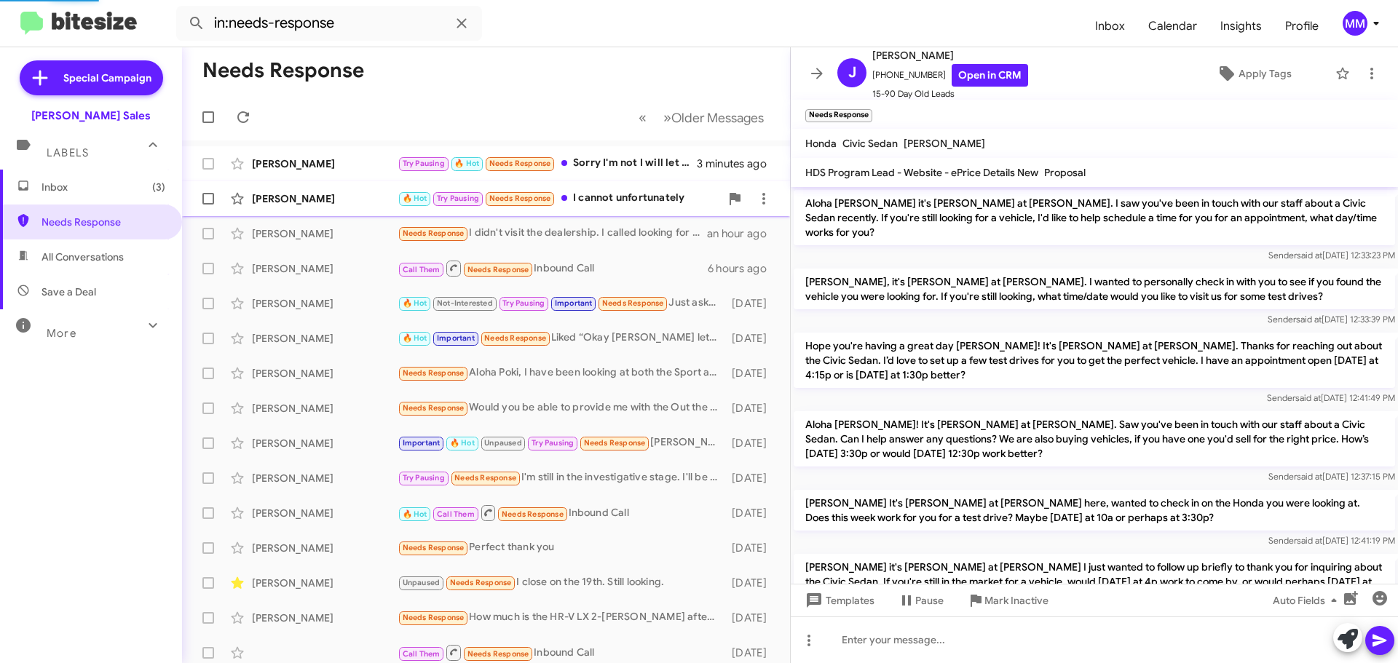
scroll to position [958, 0]
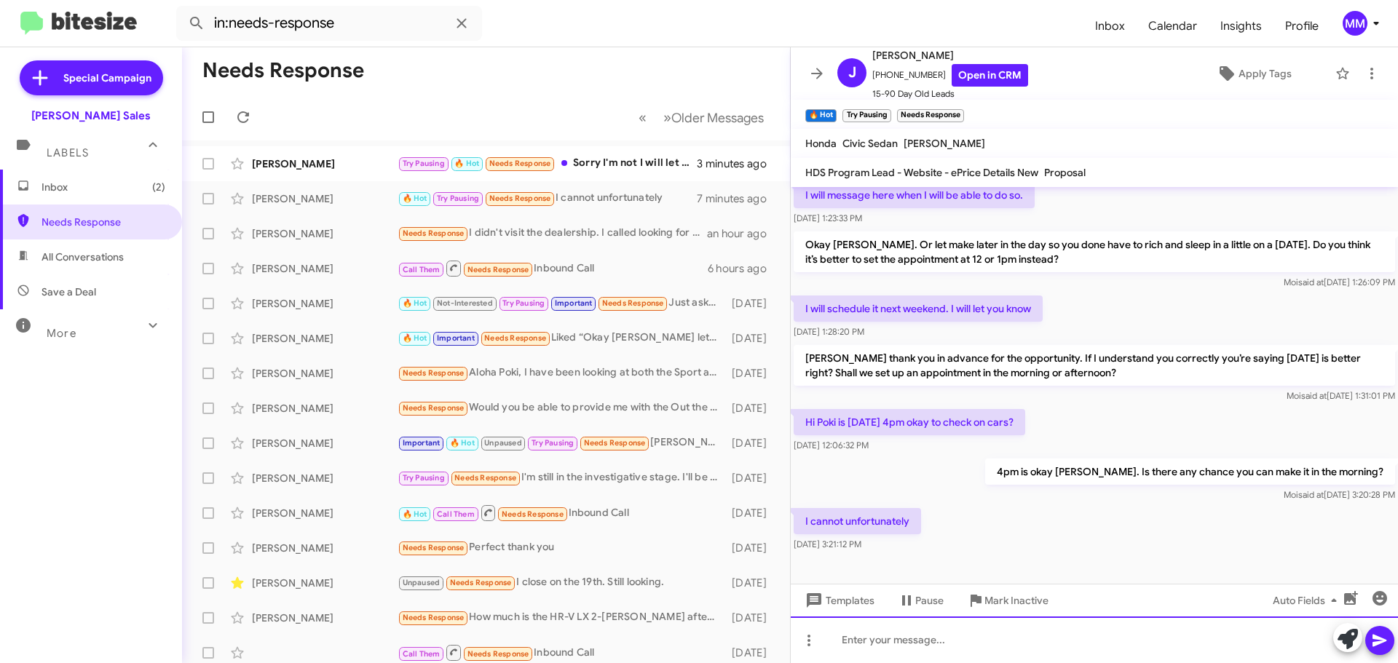
click at [875, 635] on div at bounding box center [1094, 640] width 607 height 47
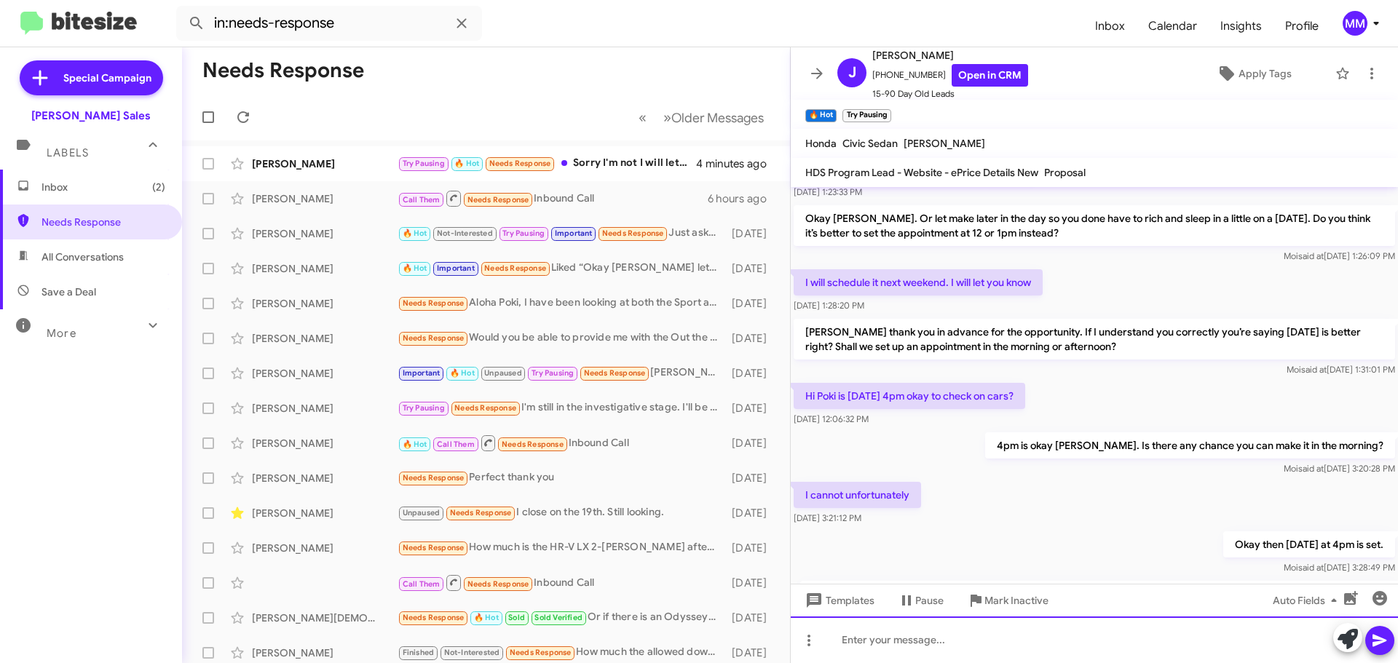
scroll to position [1882, 0]
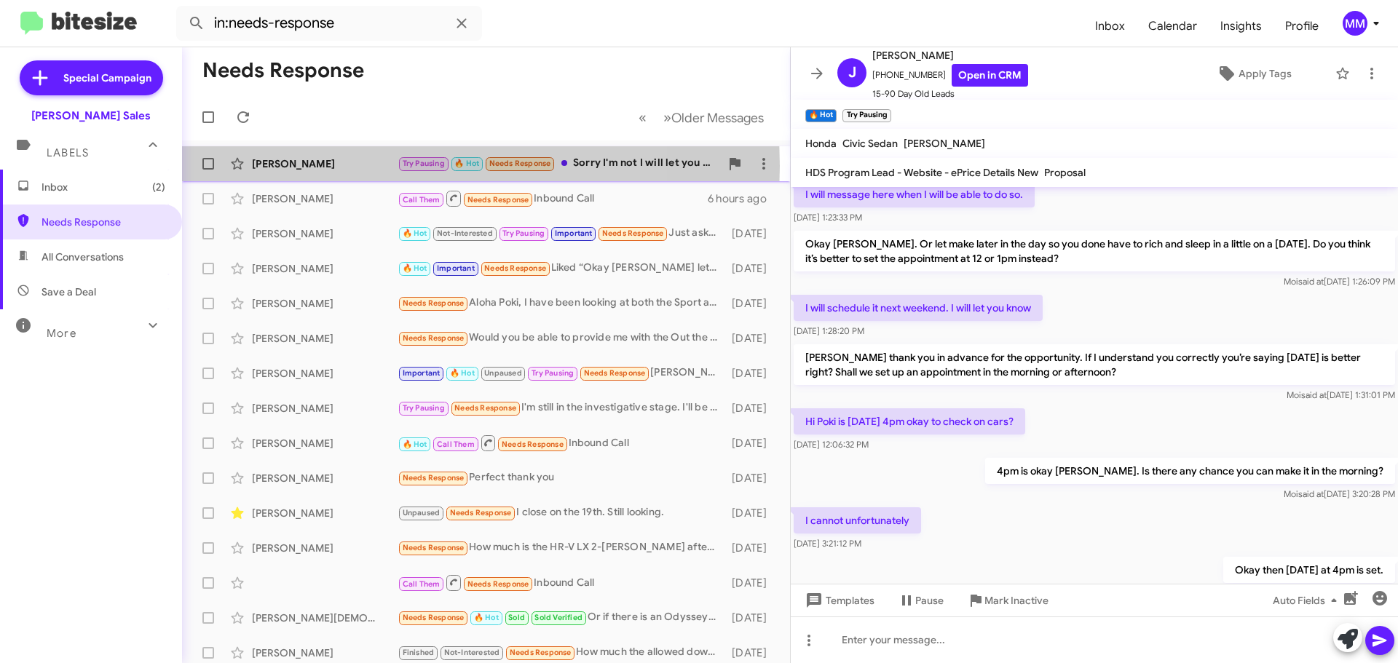
click at [353, 166] on div "[PERSON_NAME]" at bounding box center [325, 164] width 146 height 15
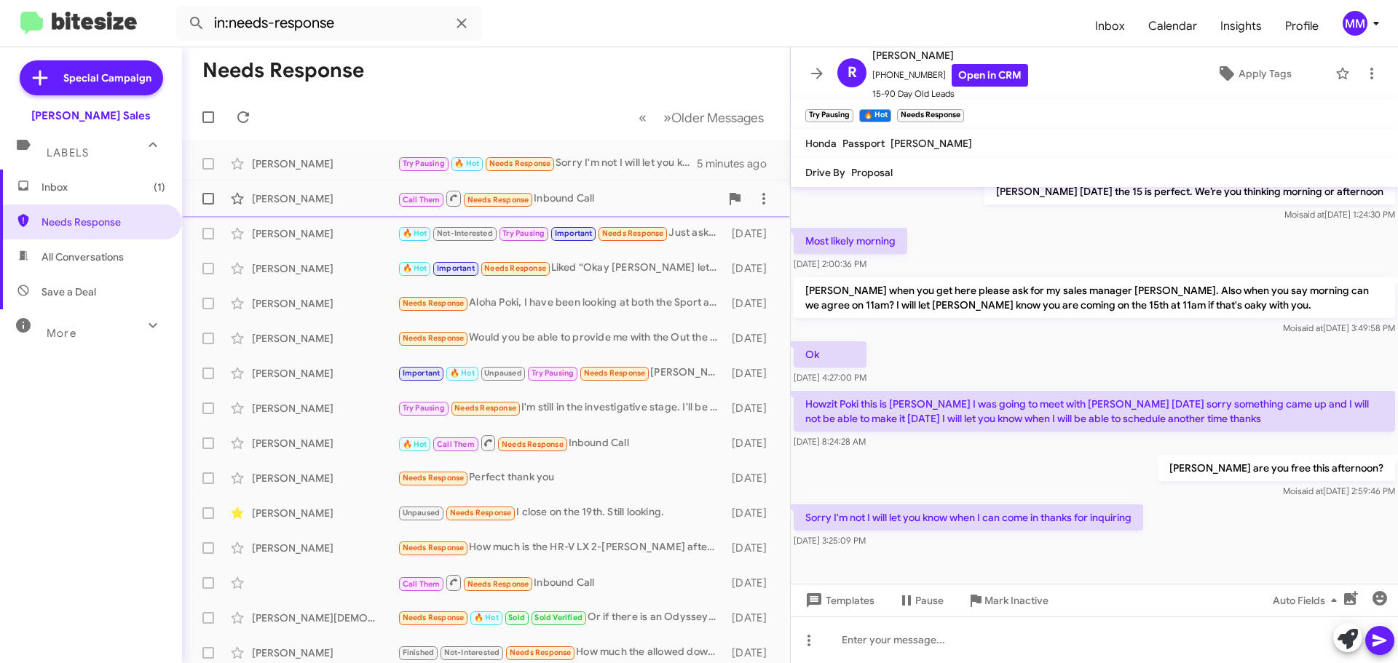
click at [340, 205] on div "[PERSON_NAME]" at bounding box center [325, 199] width 146 height 15
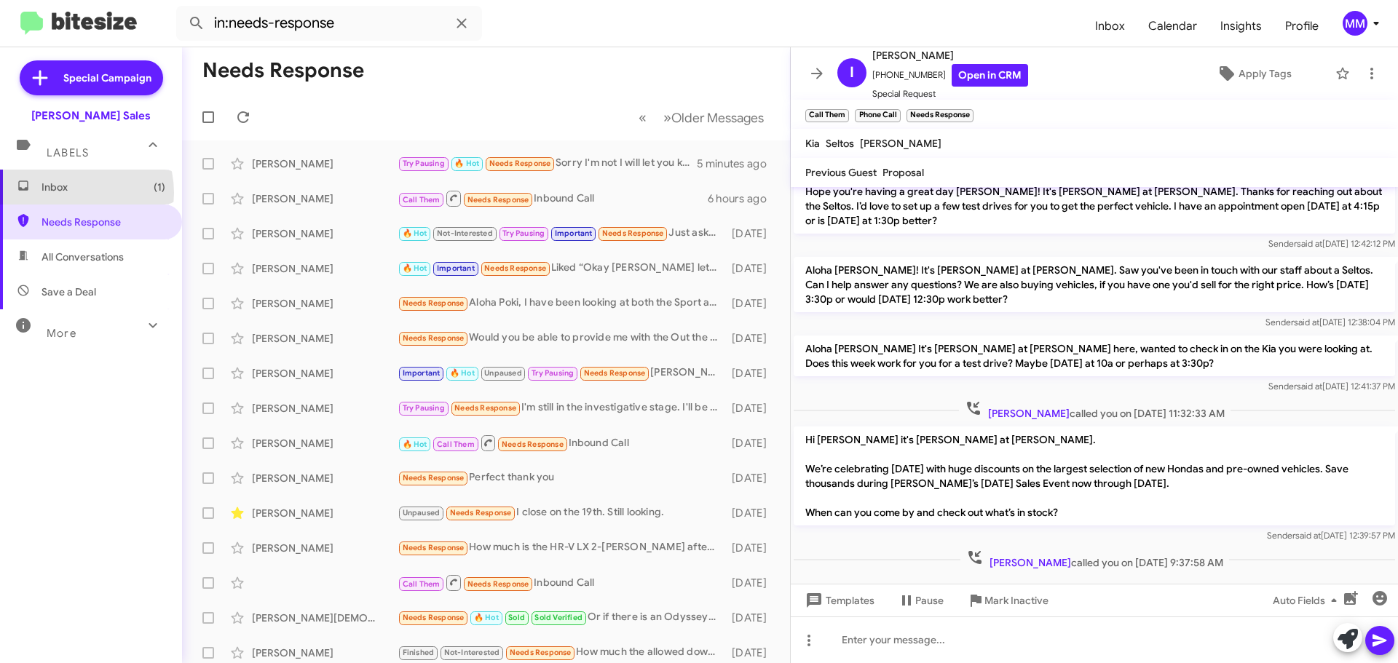
click at [71, 193] on span "Inbox (1)" at bounding box center [104, 187] width 124 height 15
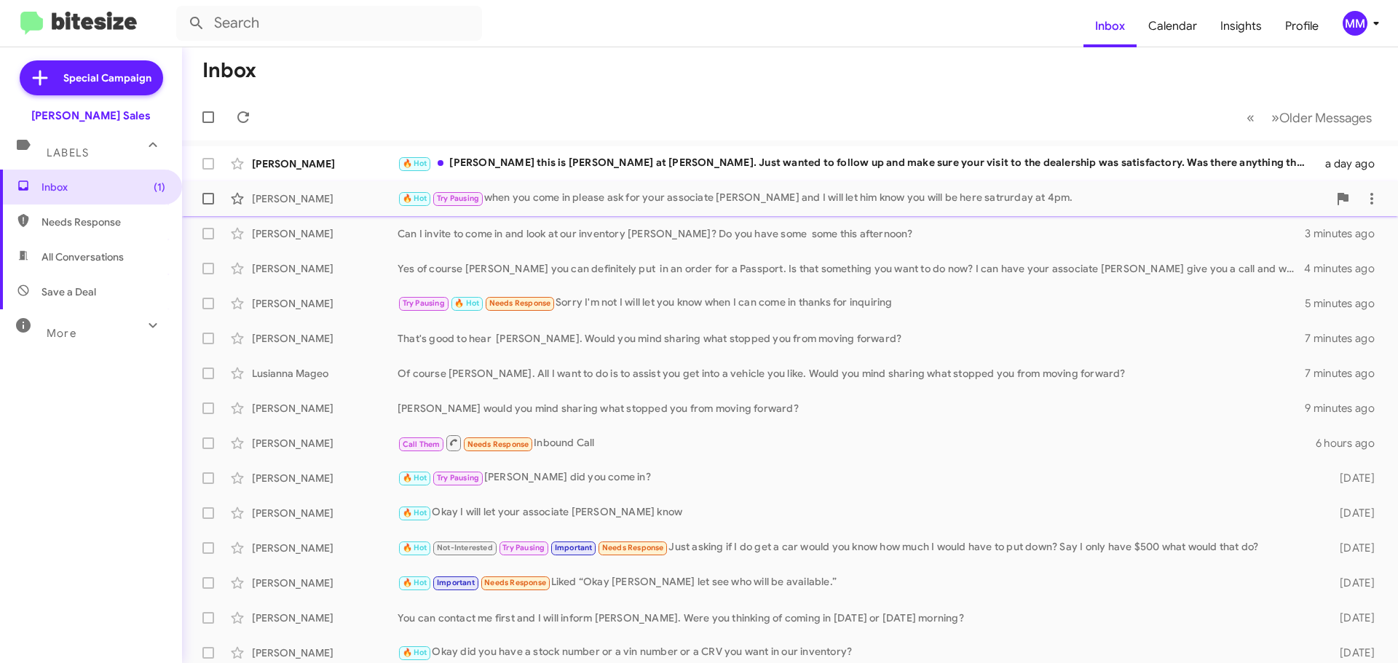
click at [569, 198] on div "🔥 Hot Try Pausing when you come in please ask for your associate [PERSON_NAME] …" at bounding box center [863, 198] width 931 height 17
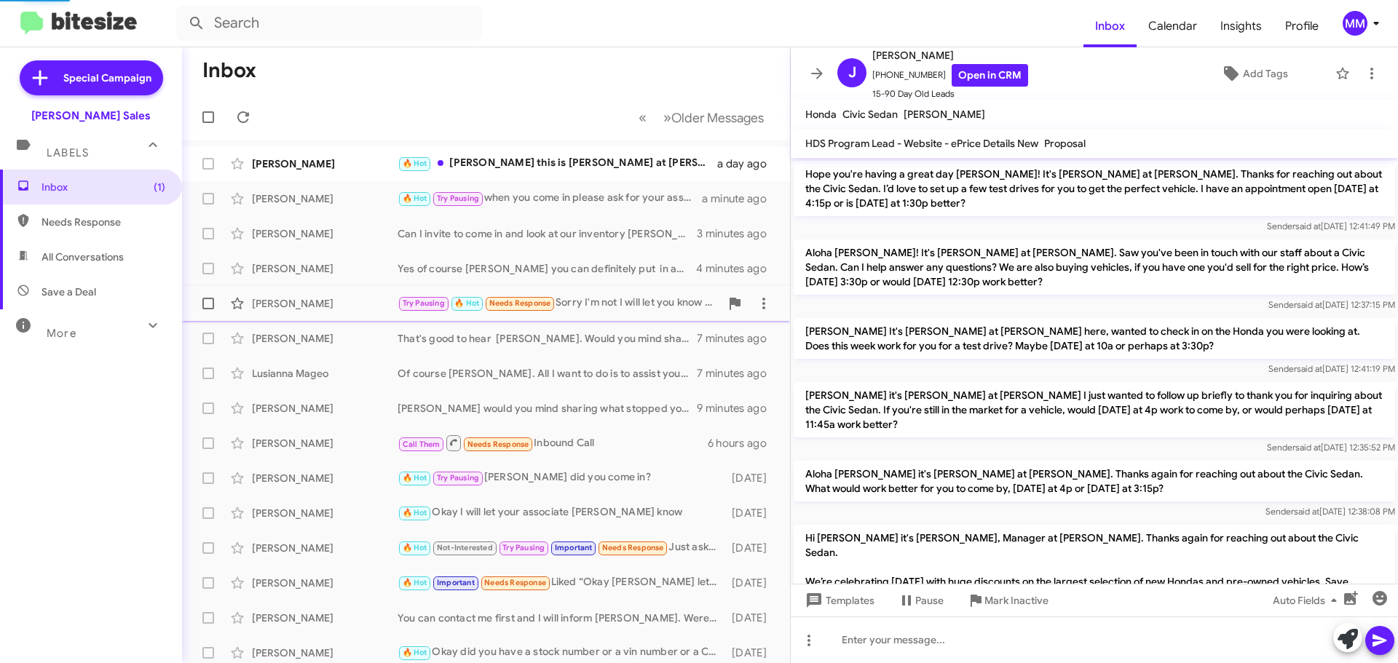
scroll to position [899, 0]
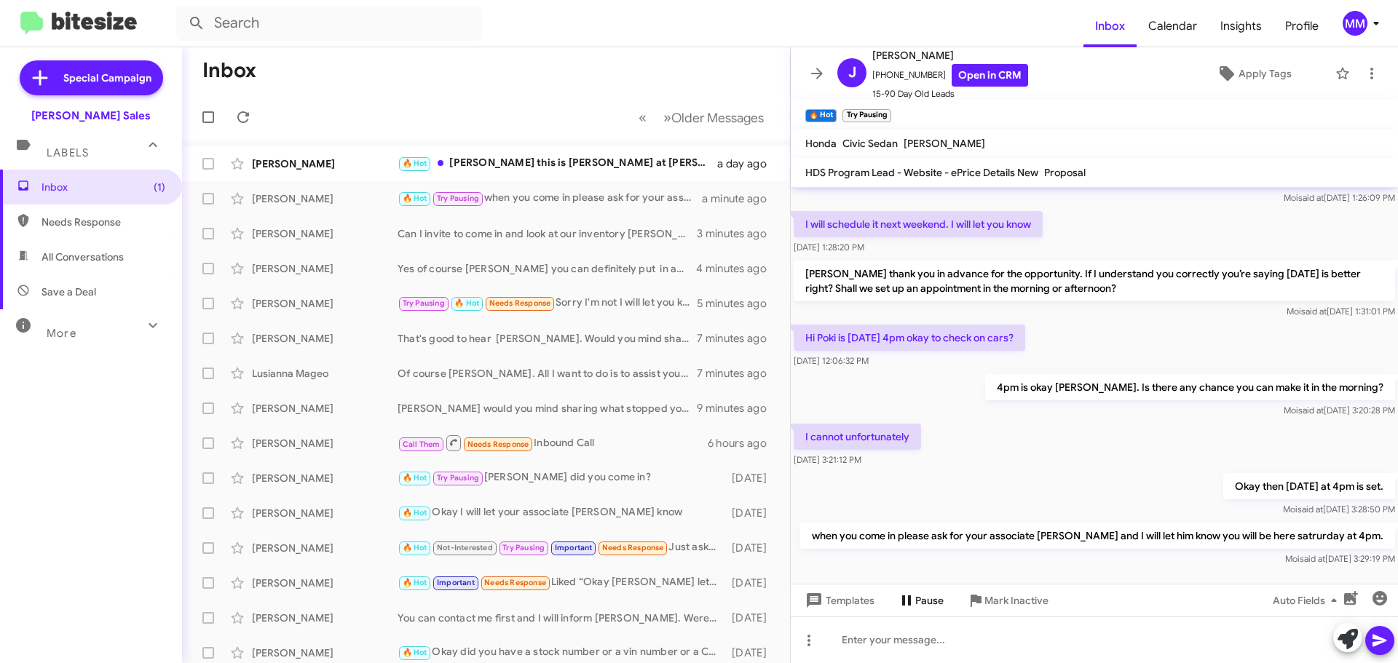
click at [917, 599] on span "Pause" at bounding box center [929, 601] width 28 height 26
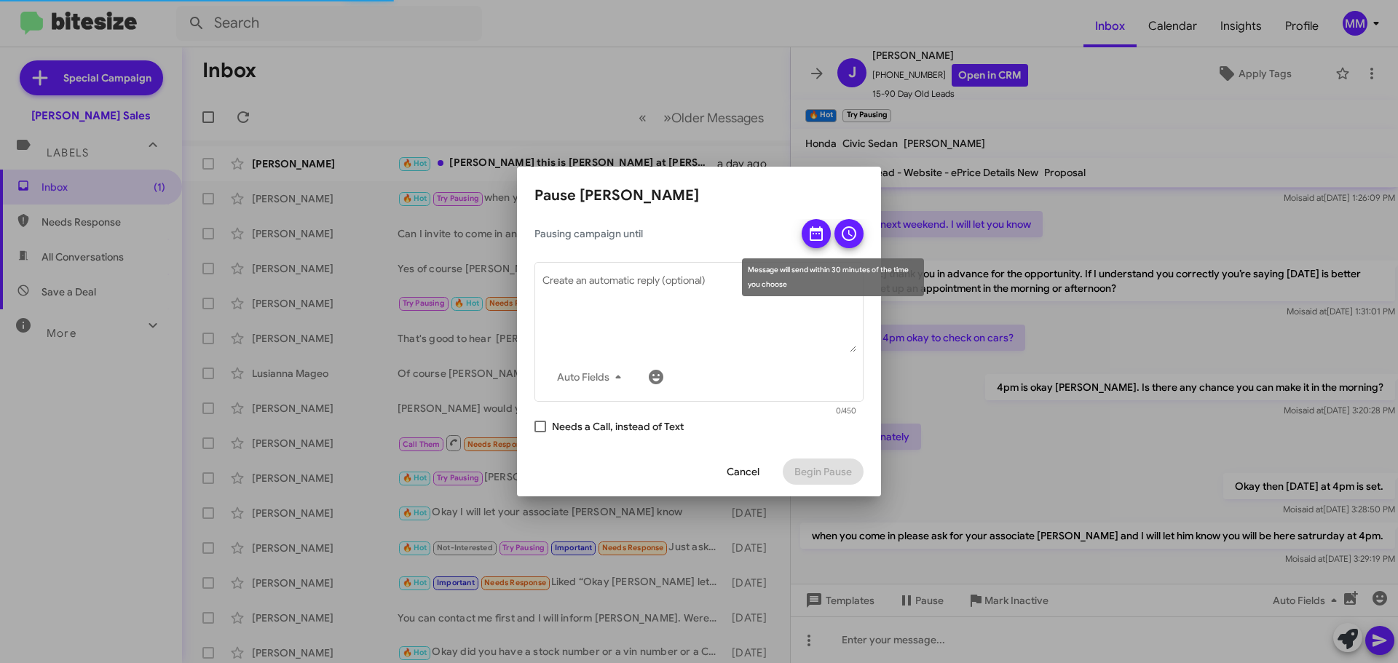
click at [821, 234] on icon at bounding box center [816, 233] width 13 height 15
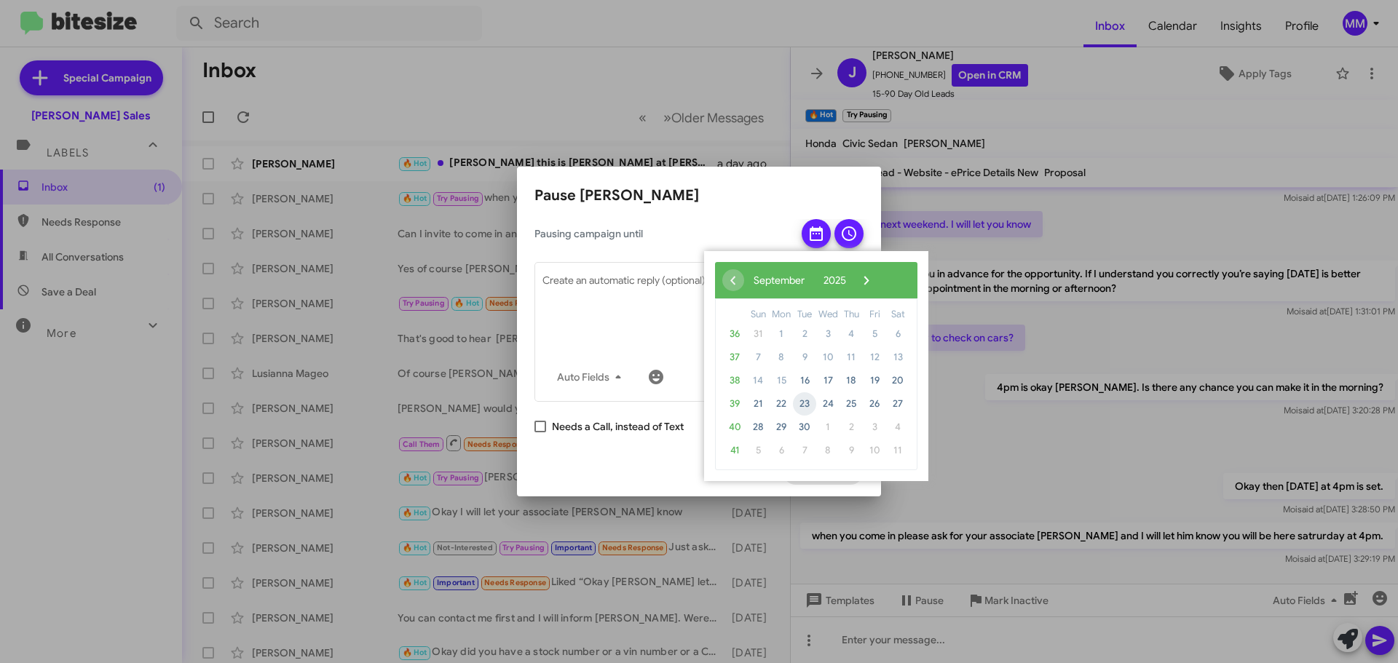
click at [802, 404] on span "23" at bounding box center [804, 403] width 23 height 23
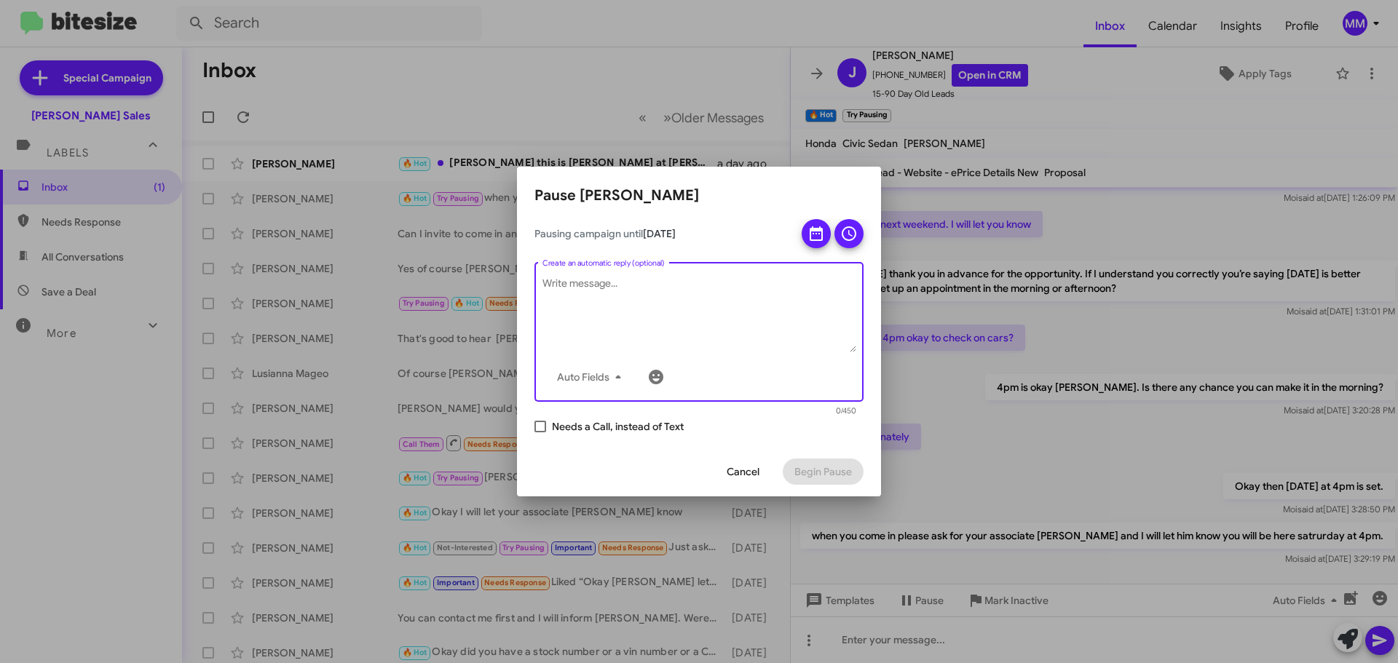
click at [620, 305] on textarea "Create an automatic reply (optional)" at bounding box center [699, 315] width 314 height 76
type textarea "[PERSON_NAME] how was your visit with [PERSON_NAME] [DATE]?"
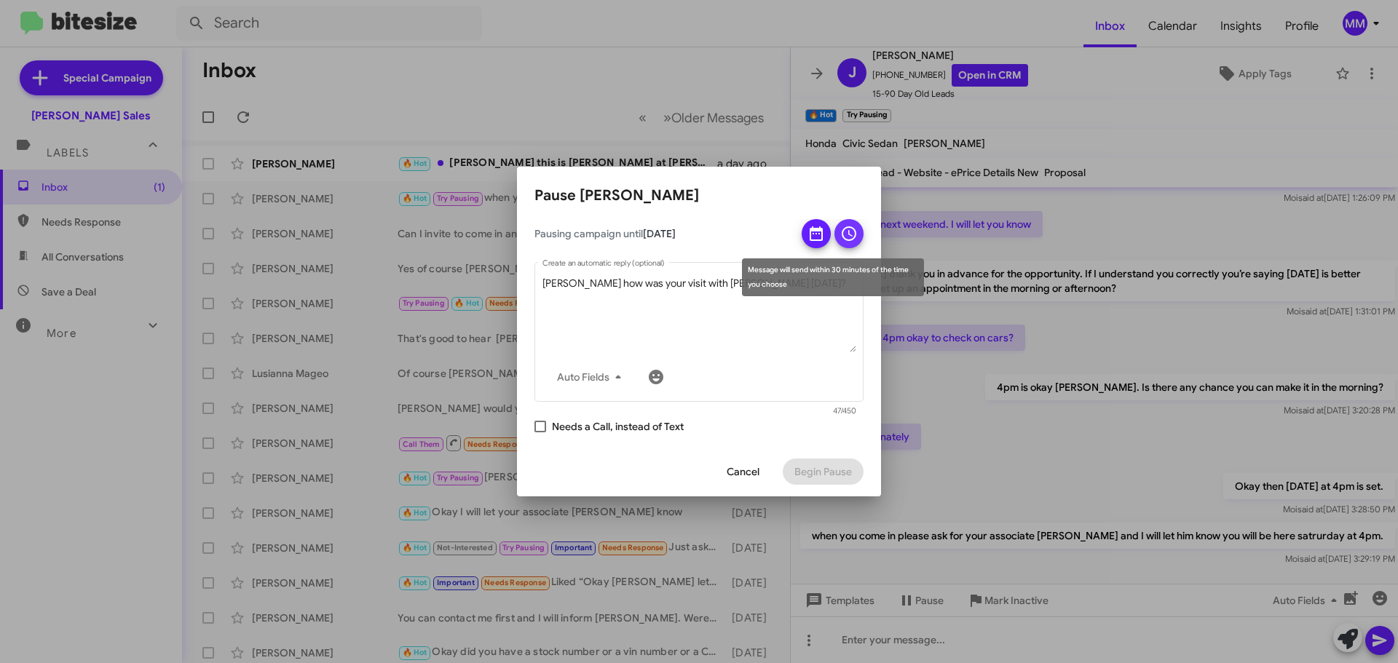
click at [851, 239] on icon at bounding box center [848, 233] width 17 height 17
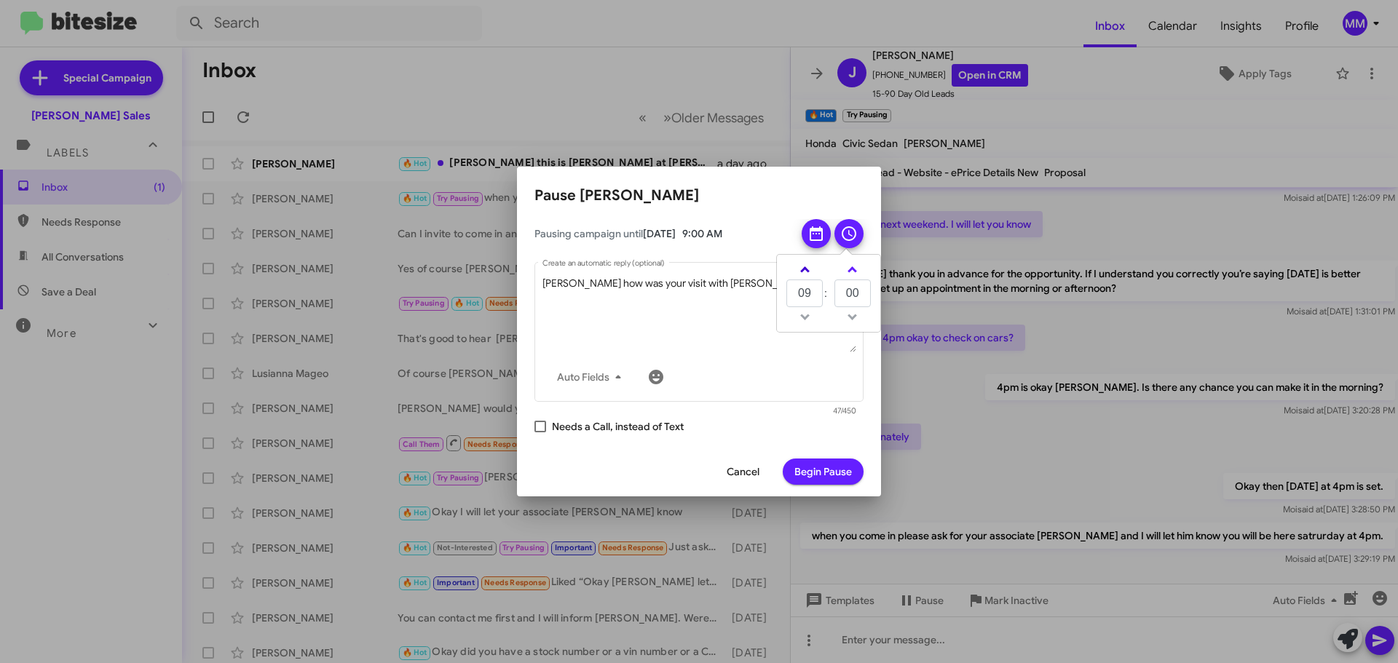
click at [805, 271] on span at bounding box center [804, 271] width 9 height 9
click at [805, 270] on span at bounding box center [804, 271] width 9 height 9
click at [806, 268] on span at bounding box center [804, 271] width 9 height 9
type input "13"
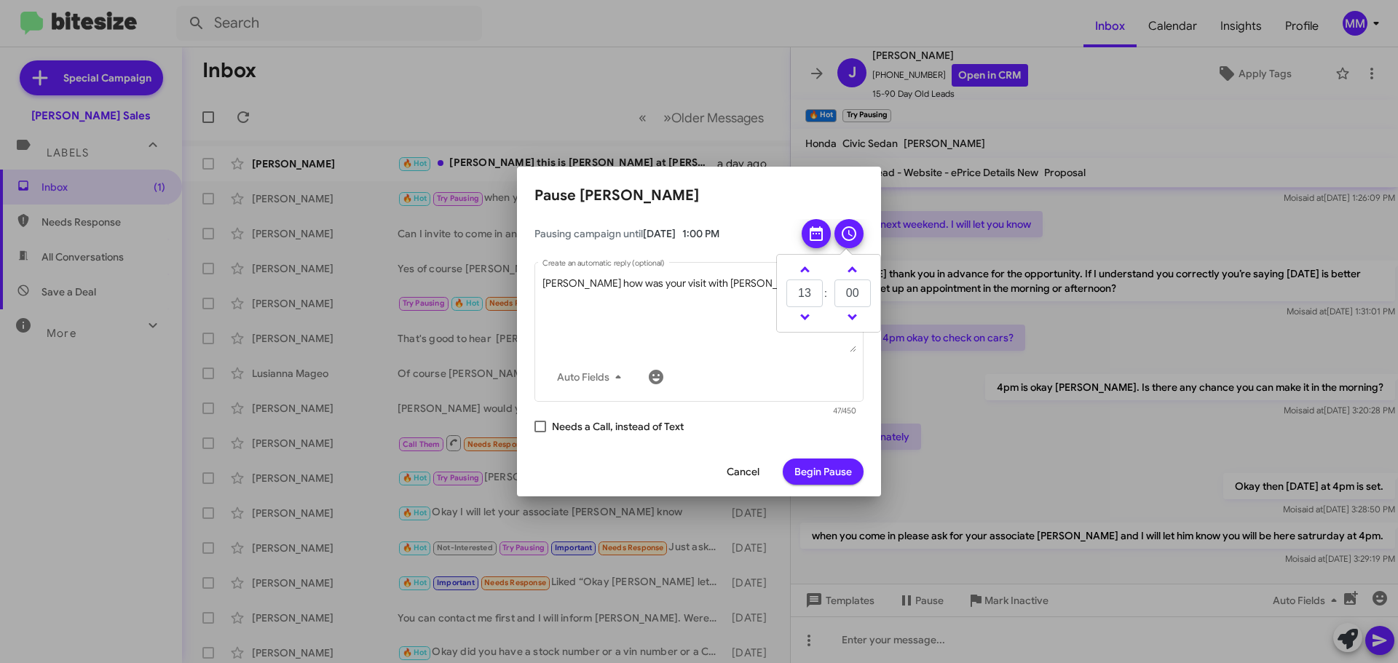
drag, startPoint x: 826, startPoint y: 478, endPoint x: 816, endPoint y: 459, distance: 22.5
click at [826, 478] on span "Begin Pause" at bounding box center [823, 472] width 58 height 26
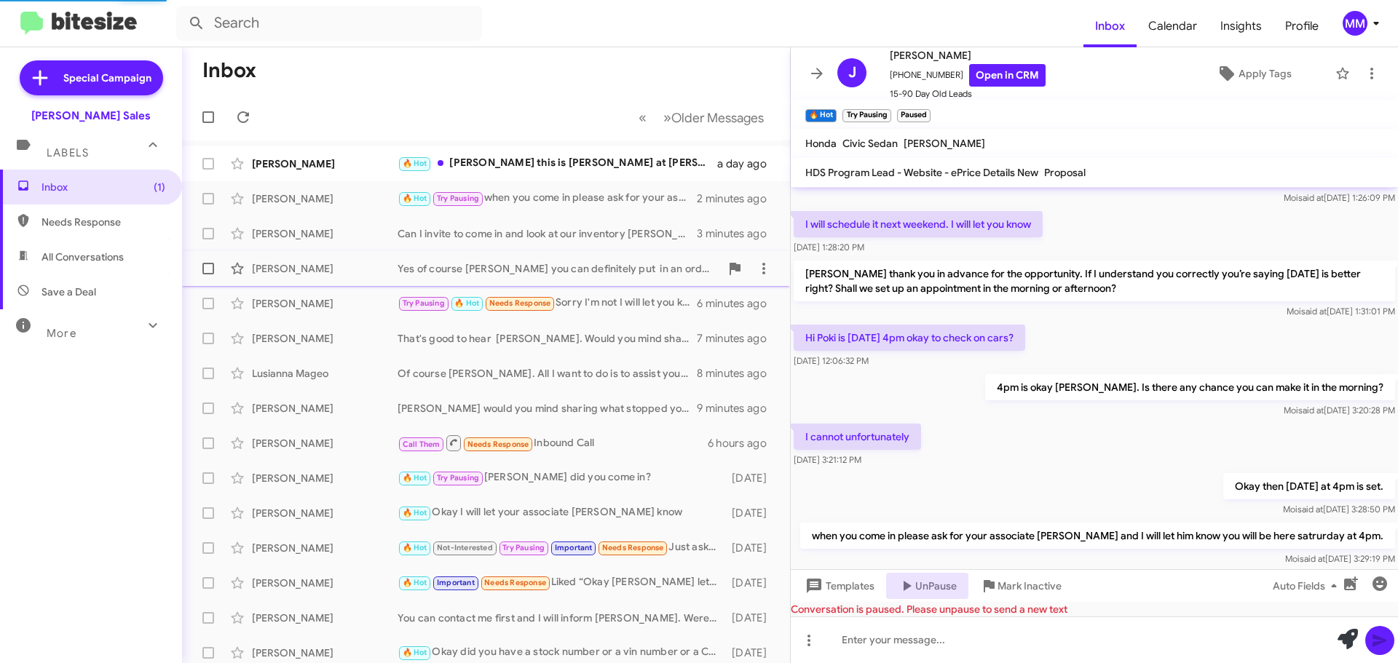
scroll to position [903, 0]
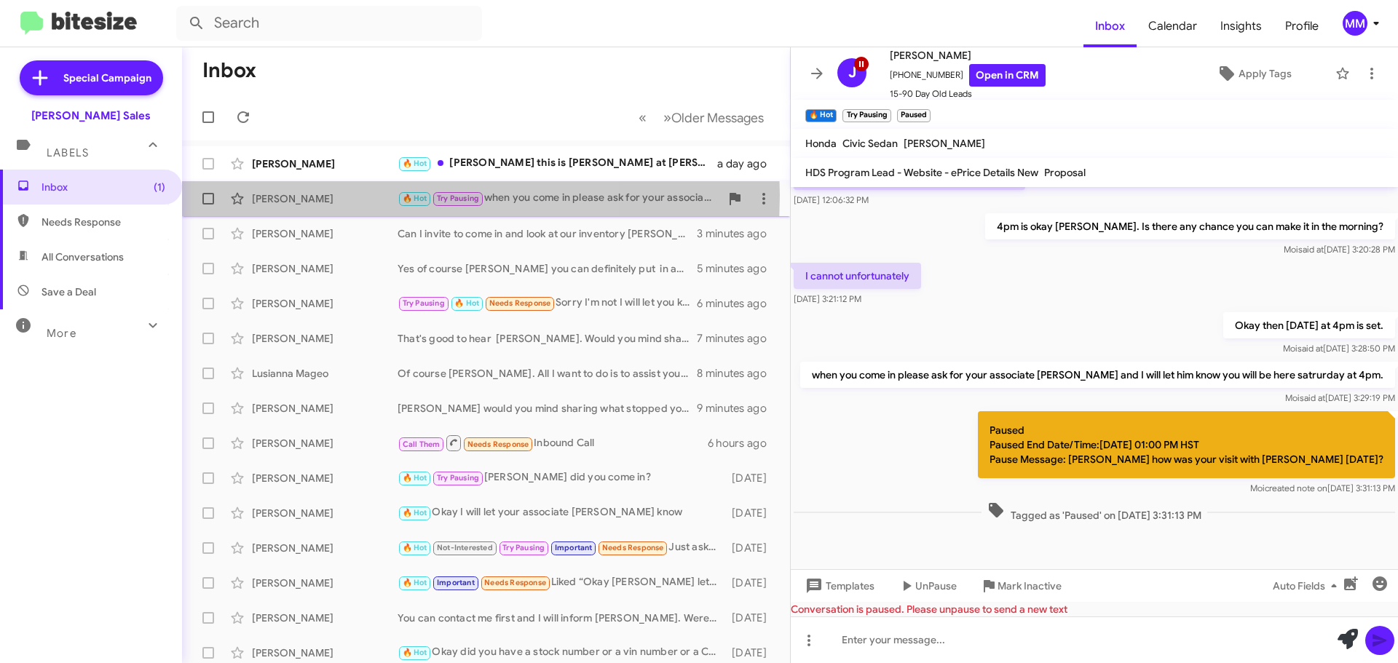
click at [329, 195] on div "[PERSON_NAME]" at bounding box center [325, 199] width 146 height 15
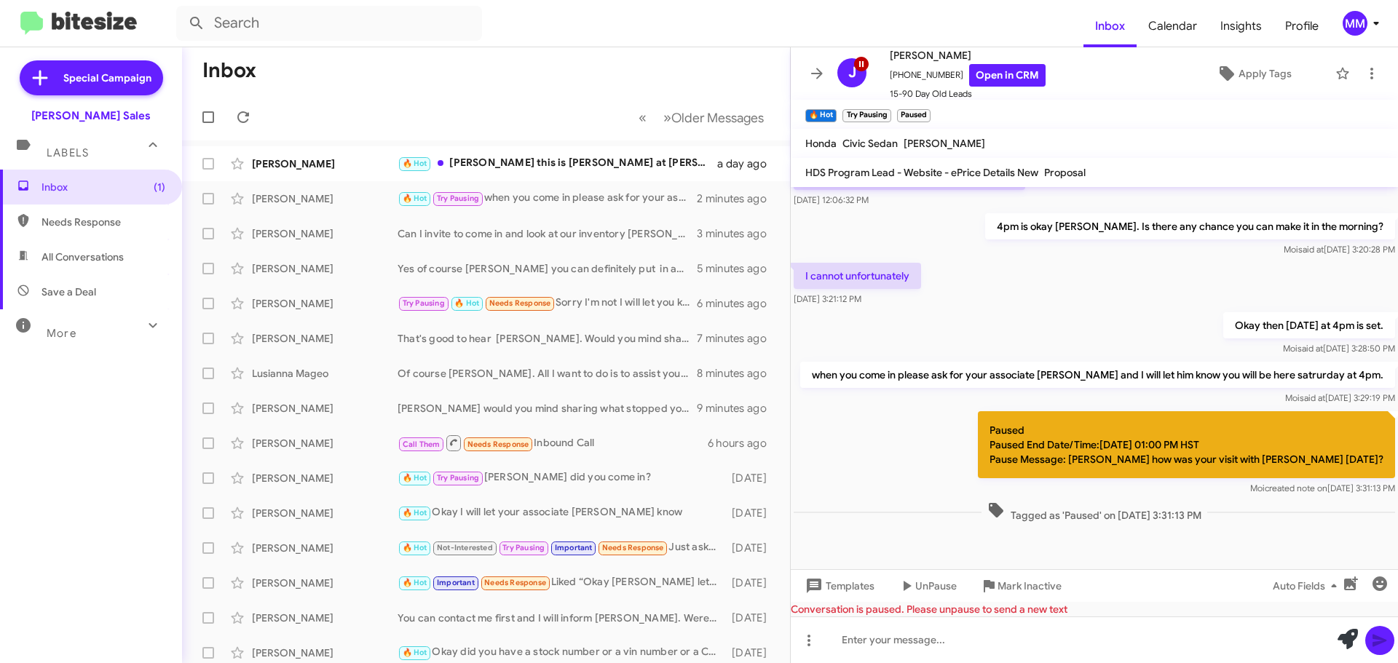
click at [98, 224] on span "Needs Response" at bounding box center [104, 222] width 124 height 15
type input "in:needs-response"
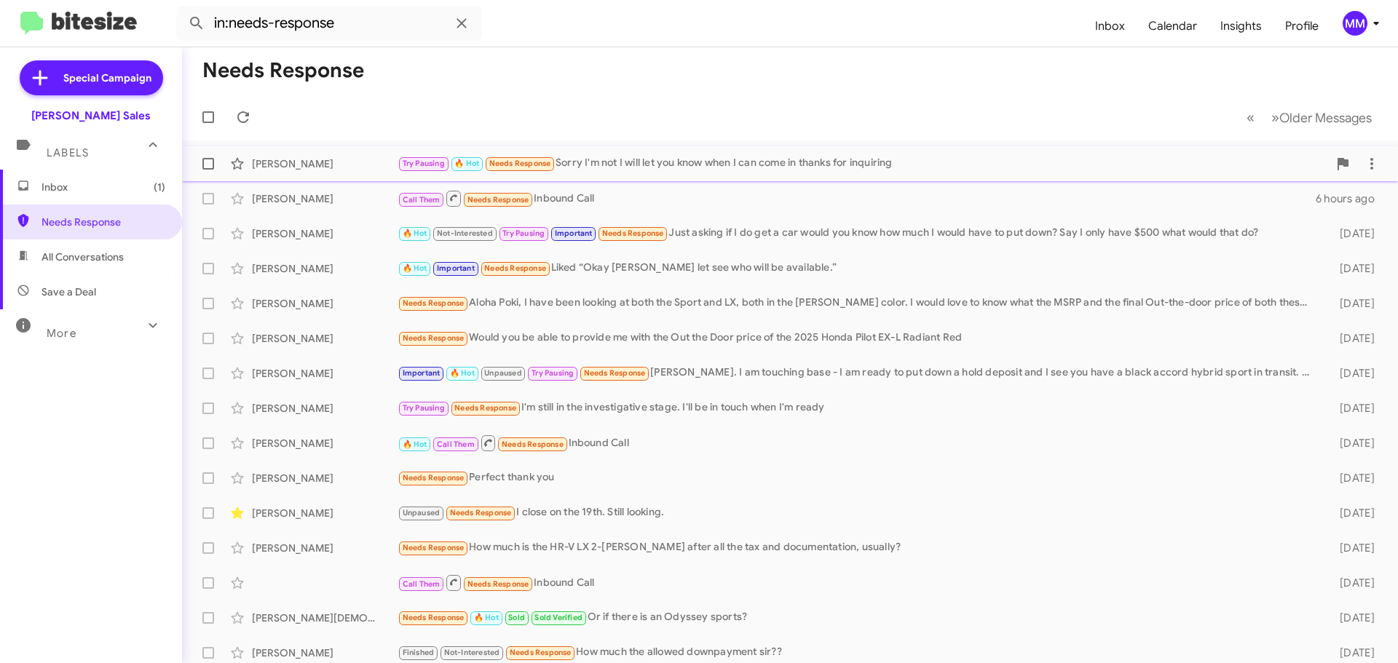
click at [324, 170] on div "[PERSON_NAME]" at bounding box center [325, 164] width 146 height 15
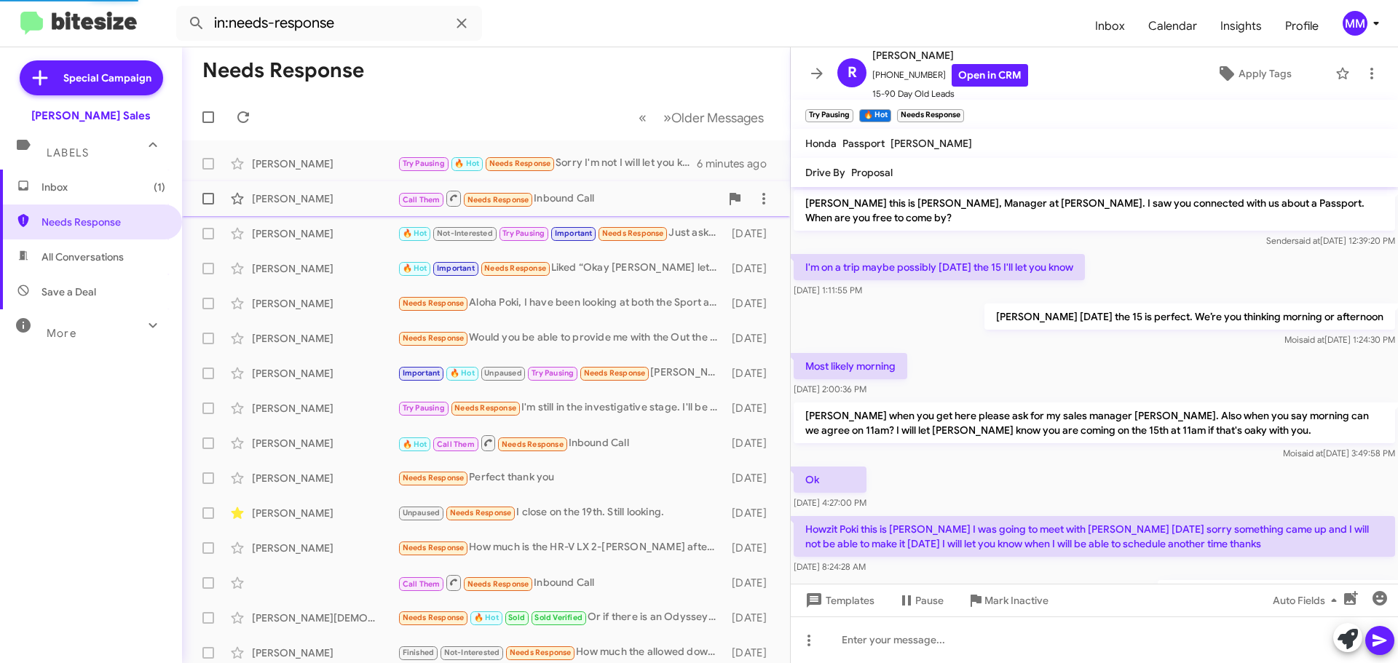
scroll to position [96, 0]
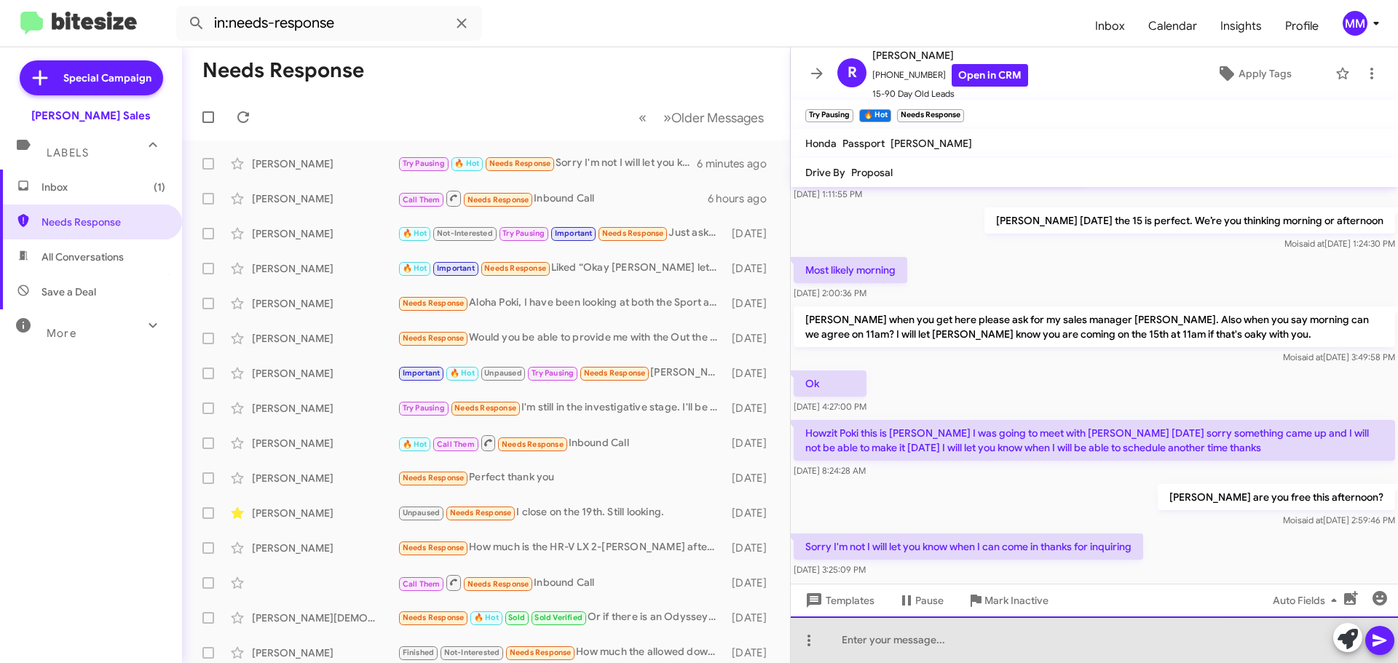
click at [848, 640] on div at bounding box center [1094, 640] width 607 height 47
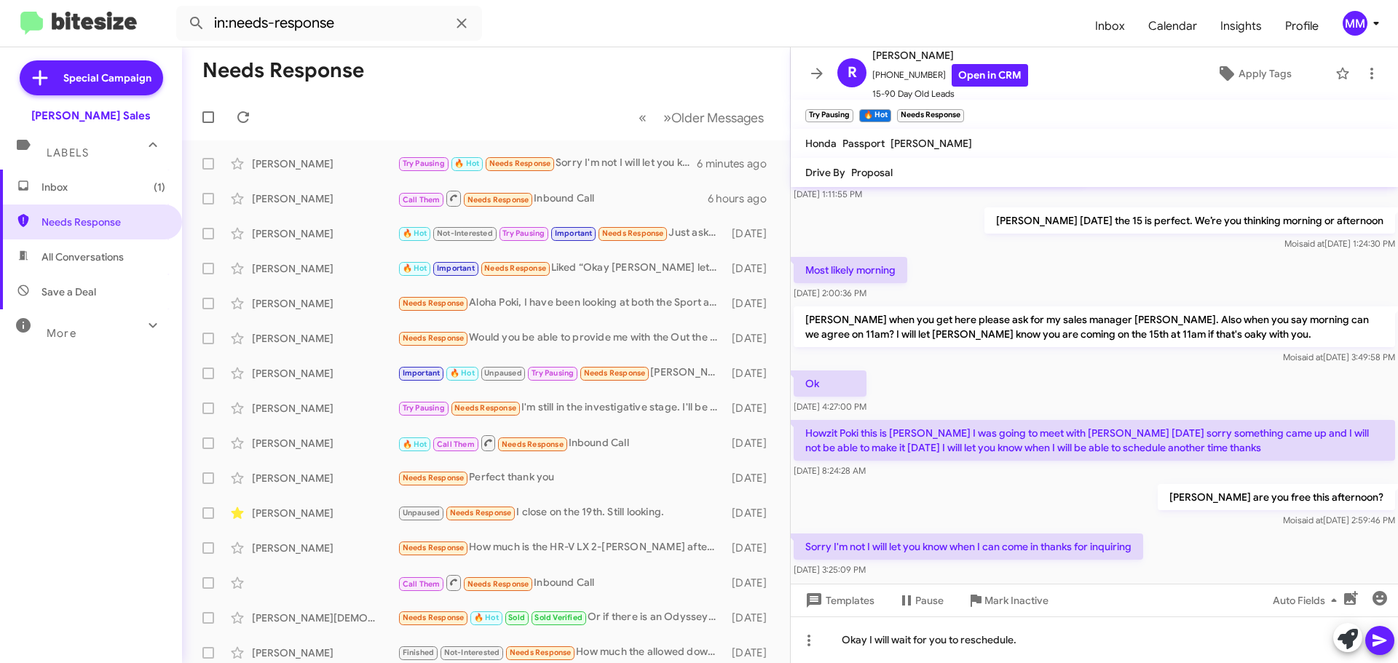
click at [1373, 642] on icon at bounding box center [1379, 640] width 17 height 17
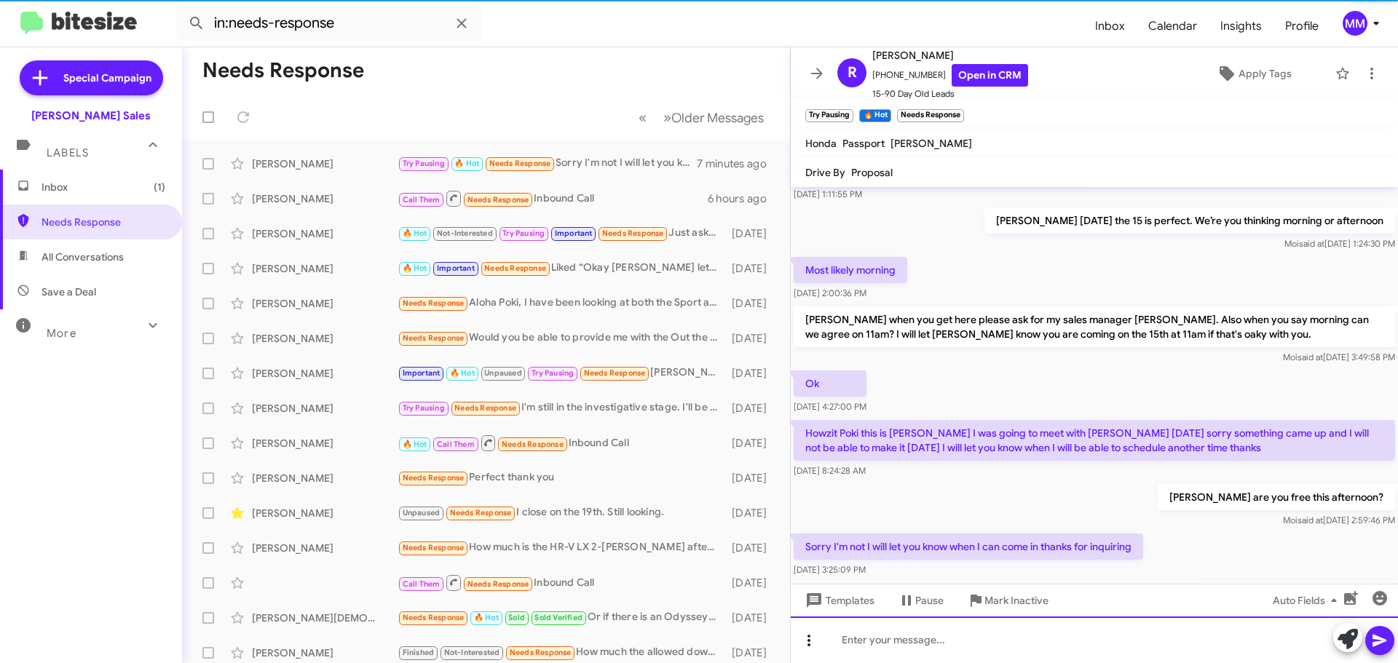
scroll to position [0, 0]
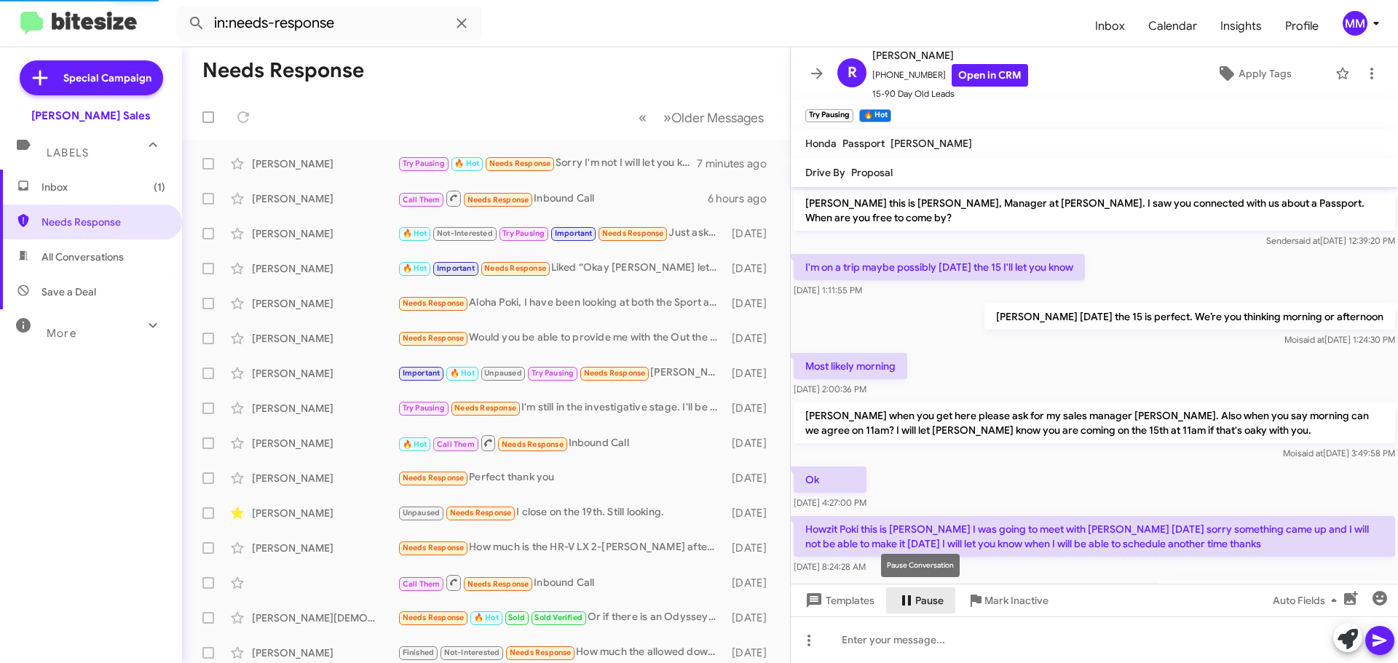
click at [923, 599] on span "Pause" at bounding box center [929, 601] width 28 height 26
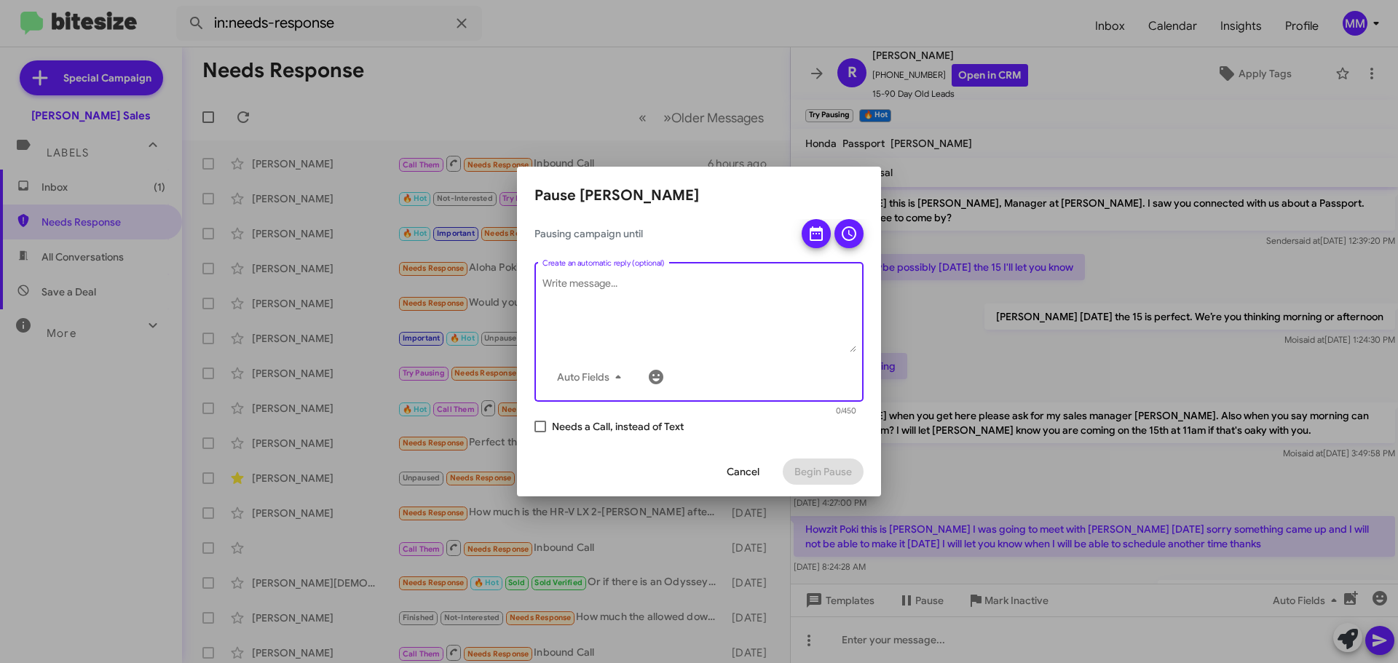
click at [609, 285] on textarea "Create an automatic reply (optional)" at bounding box center [699, 315] width 314 height 76
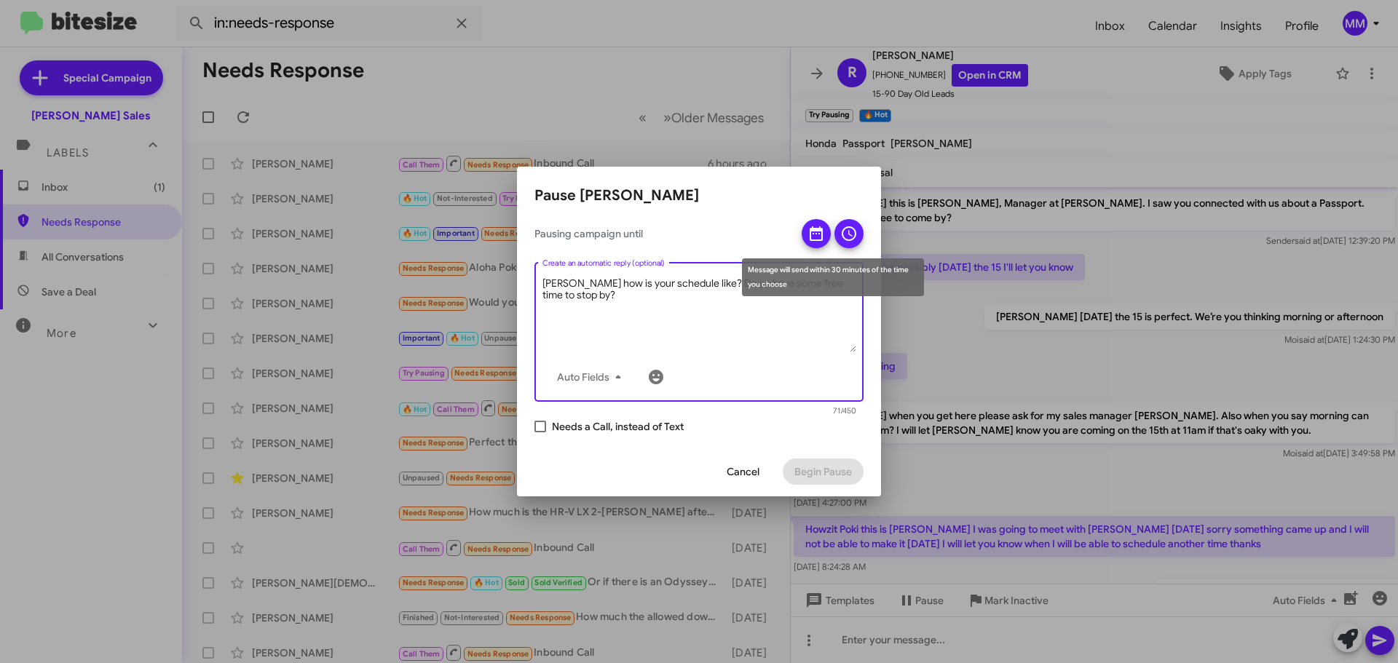
type textarea "[PERSON_NAME] how is your schedule like? Do yo have some free time to stop by?"
click at [824, 243] on span at bounding box center [816, 238] width 17 height 38
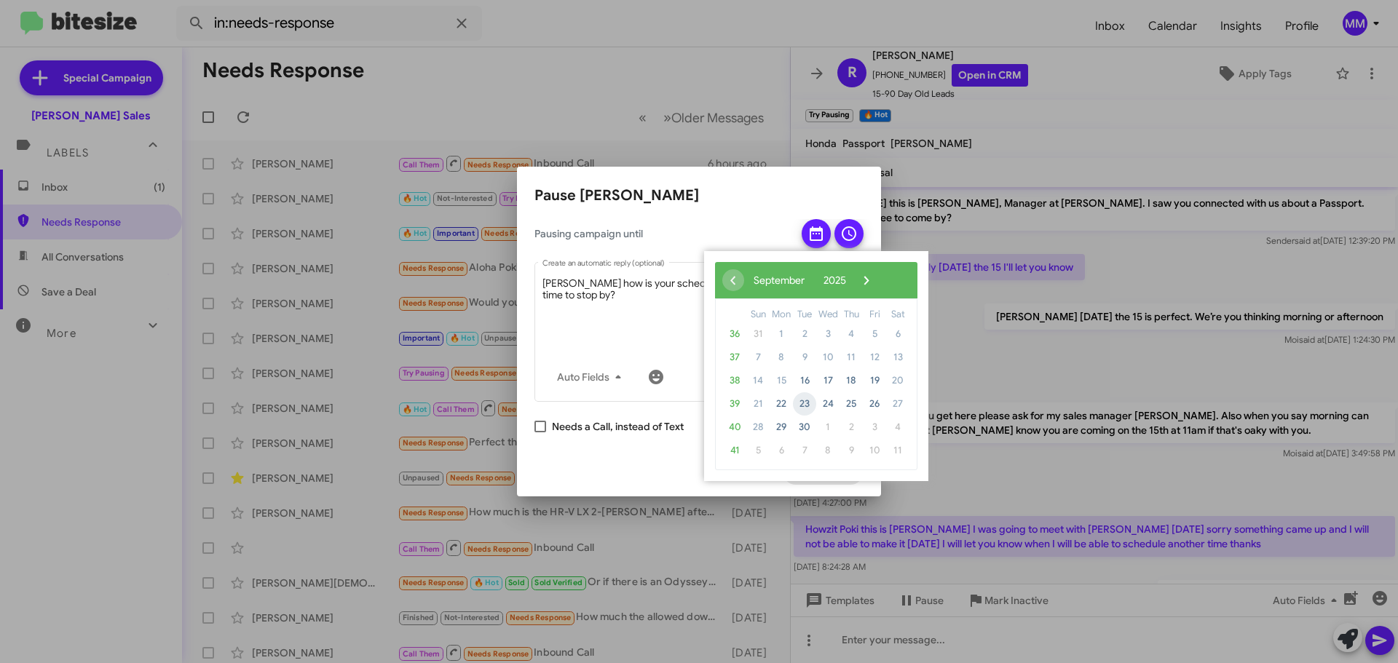
click at [807, 403] on span "23" at bounding box center [804, 403] width 23 height 23
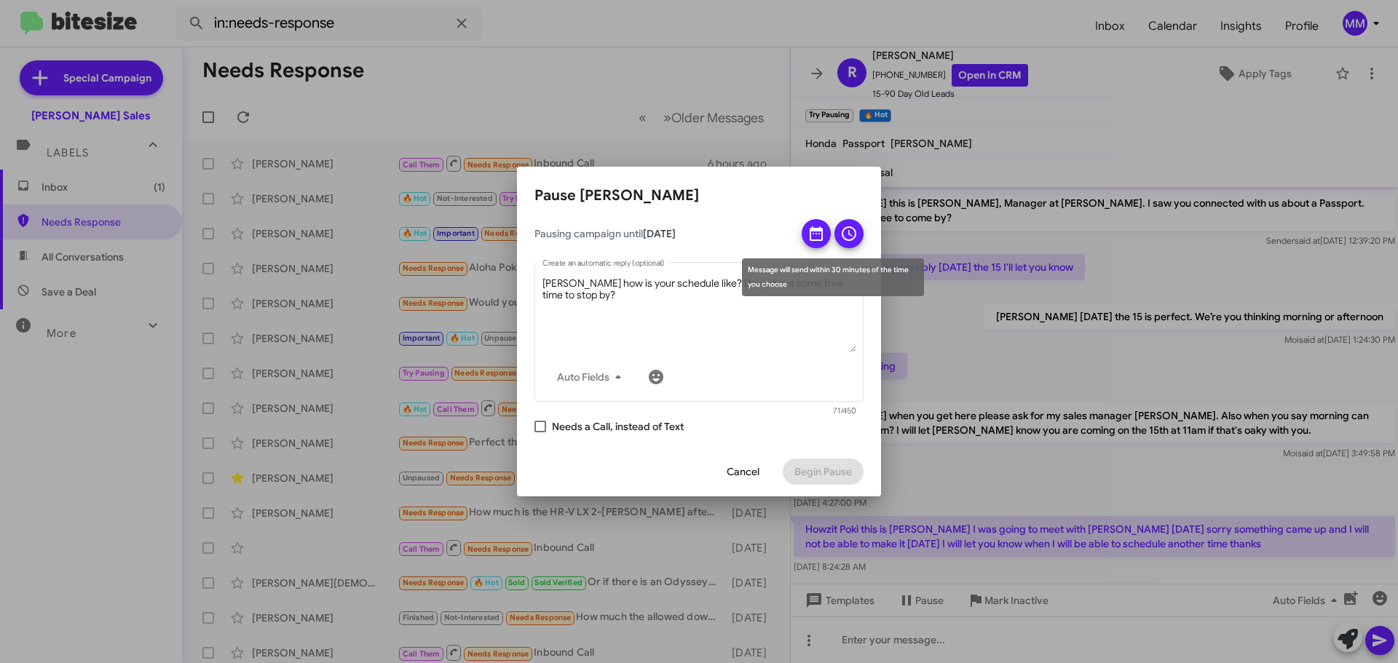
click at [855, 235] on icon at bounding box center [849, 233] width 15 height 15
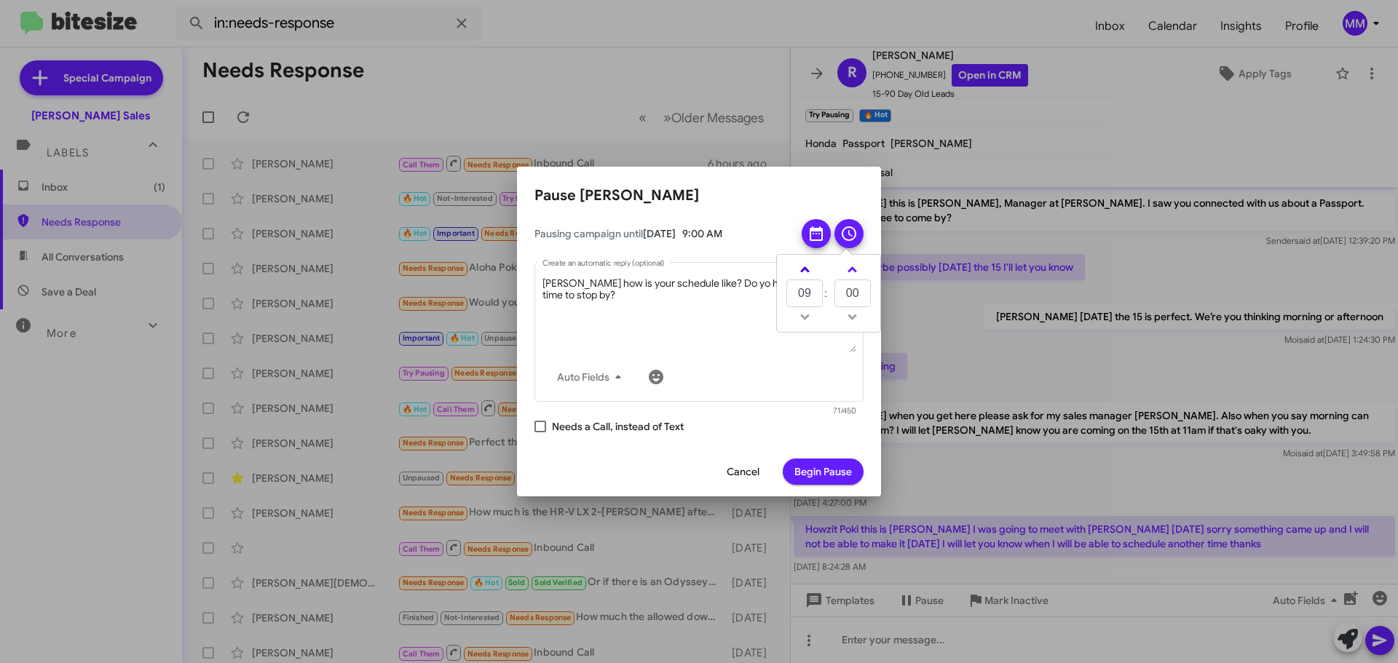
click at [810, 266] on link at bounding box center [804, 269] width 25 height 17
type input "13"
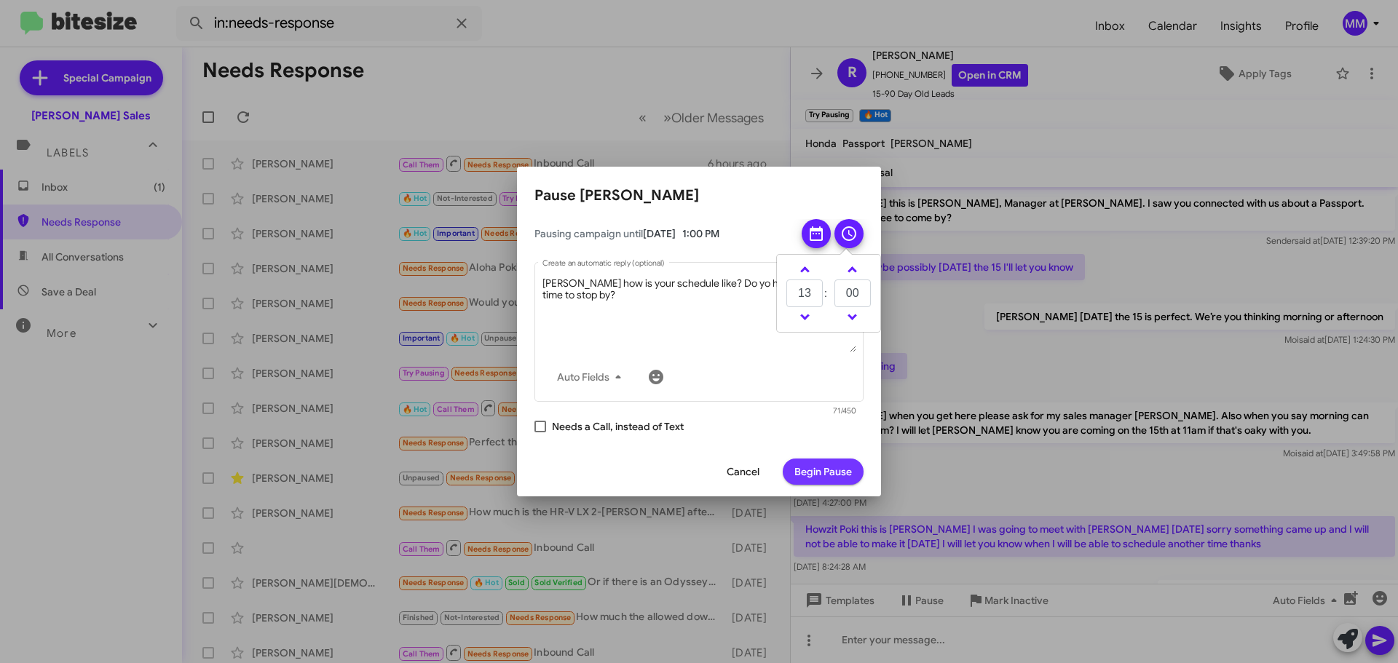
click at [827, 474] on span "Begin Pause" at bounding box center [823, 472] width 58 height 26
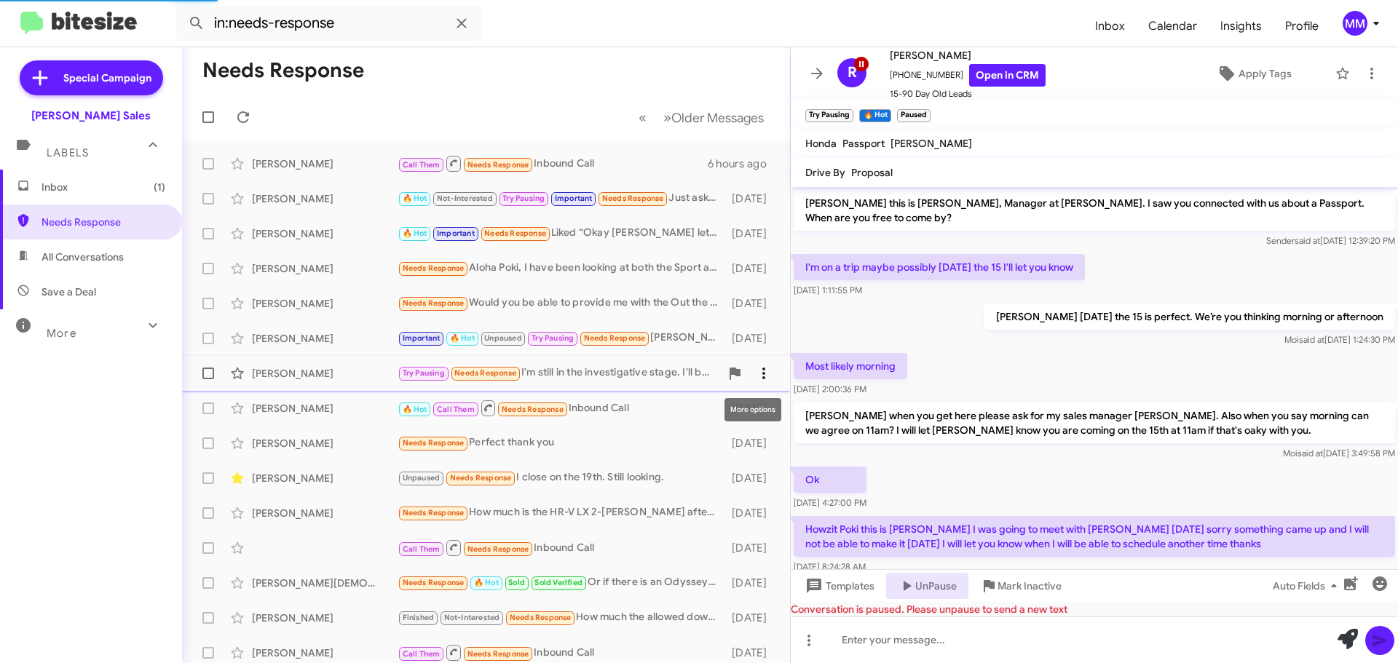
scroll to position [303, 0]
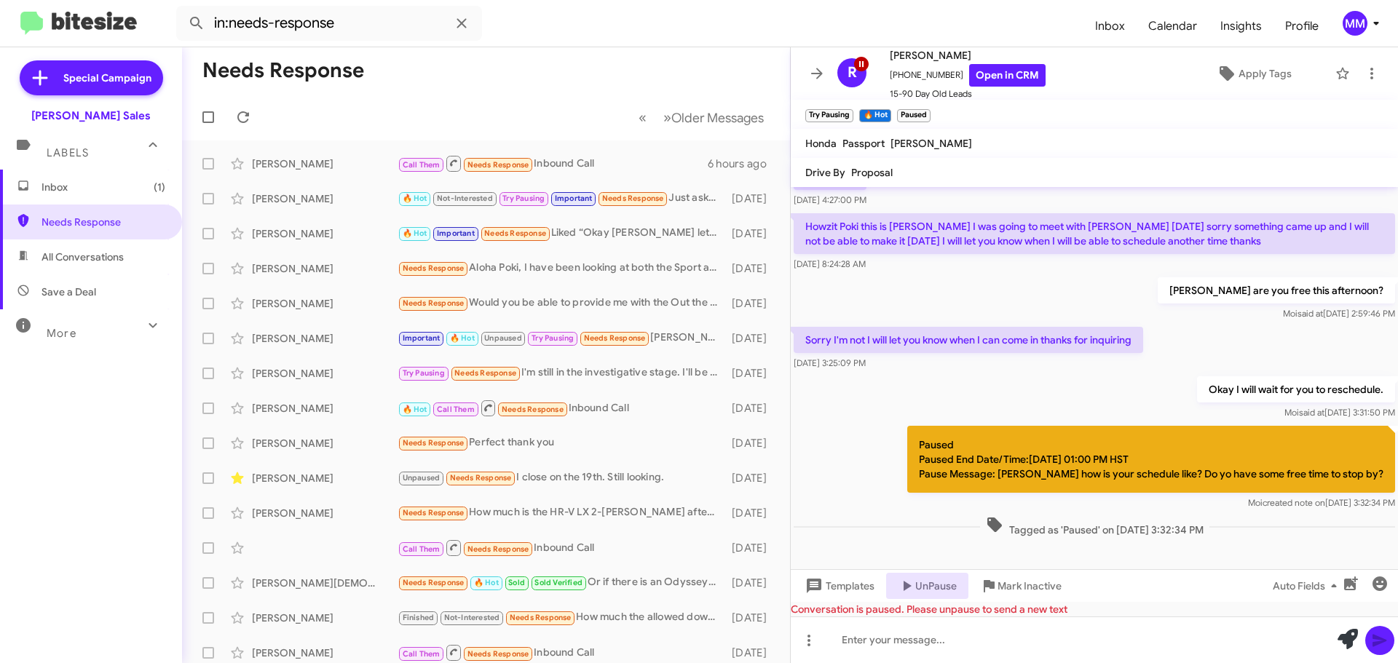
click at [103, 255] on span "All Conversations" at bounding box center [83, 257] width 82 height 15
type input "in:all-conversations"
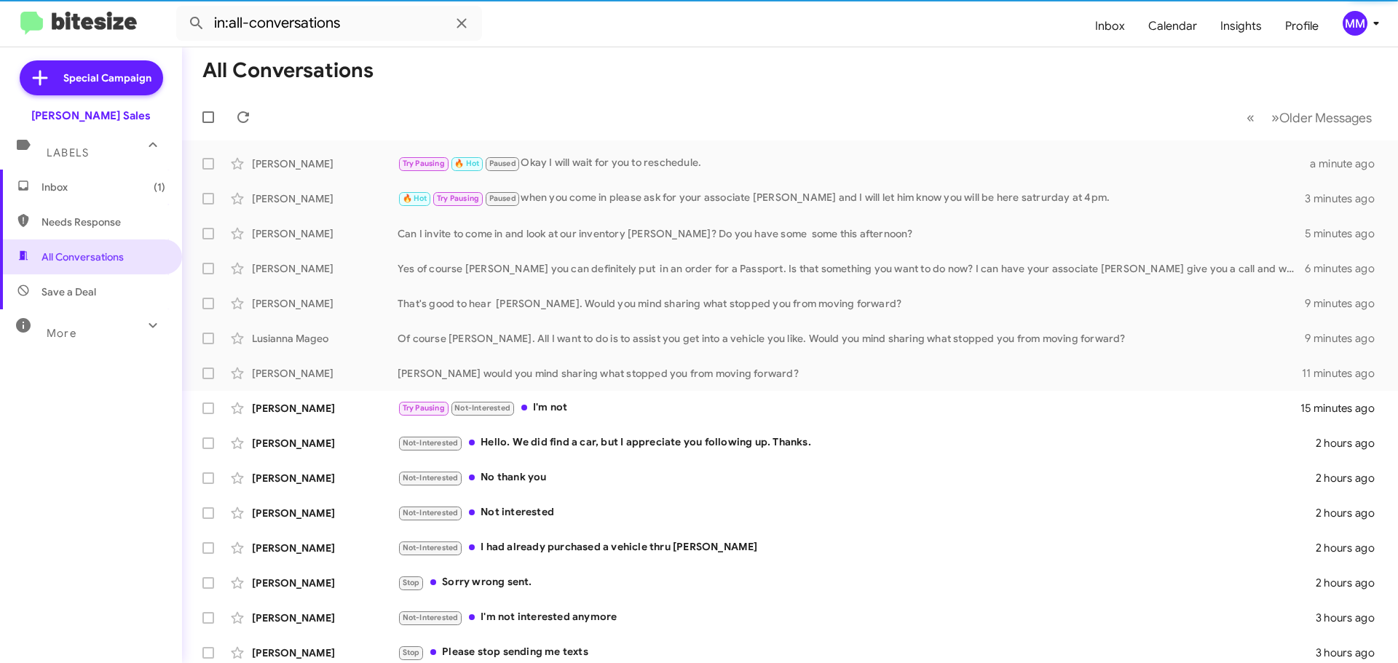
click at [100, 190] on span "Inbox (1)" at bounding box center [104, 187] width 124 height 15
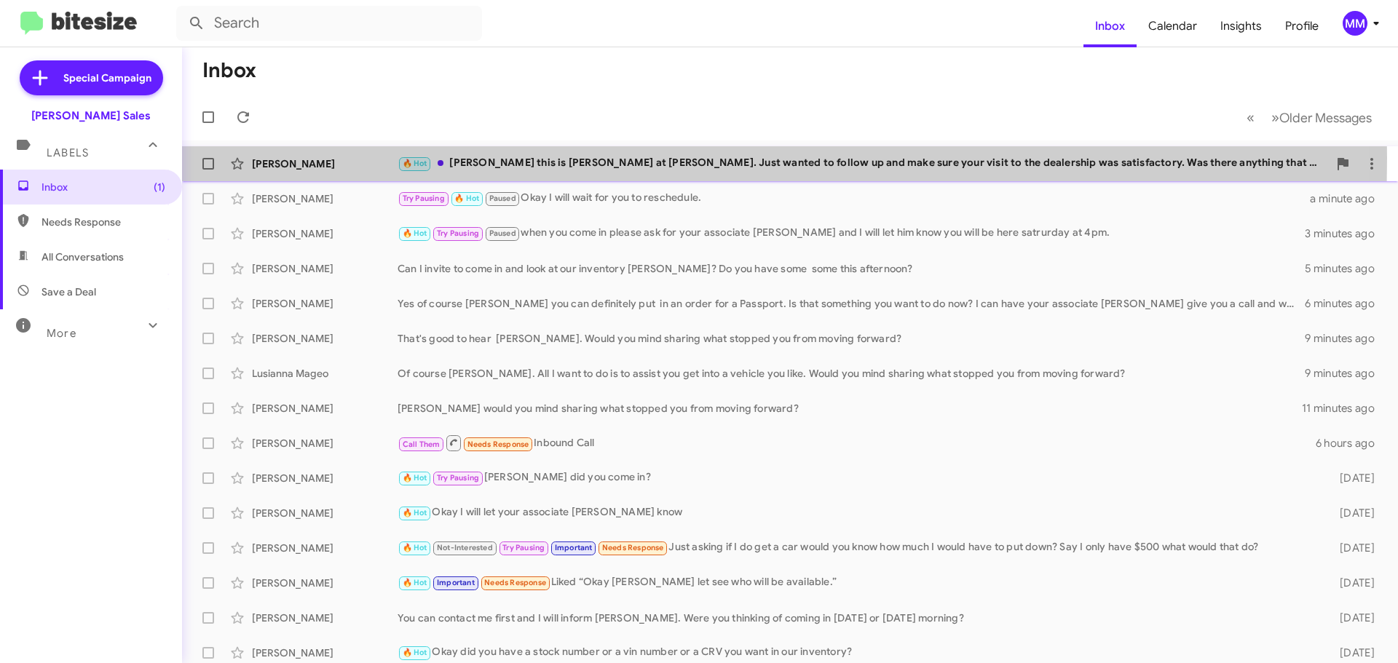
click at [360, 158] on div "[PERSON_NAME]" at bounding box center [325, 164] width 146 height 15
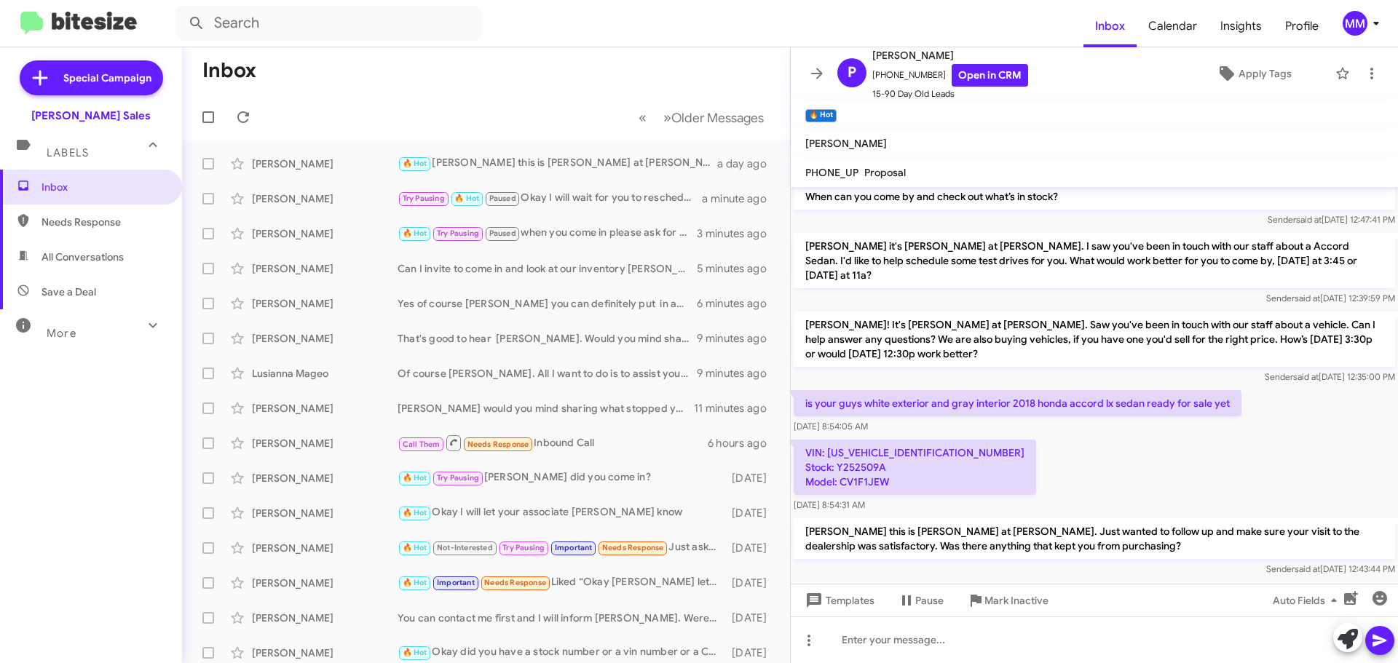
scroll to position [465, 0]
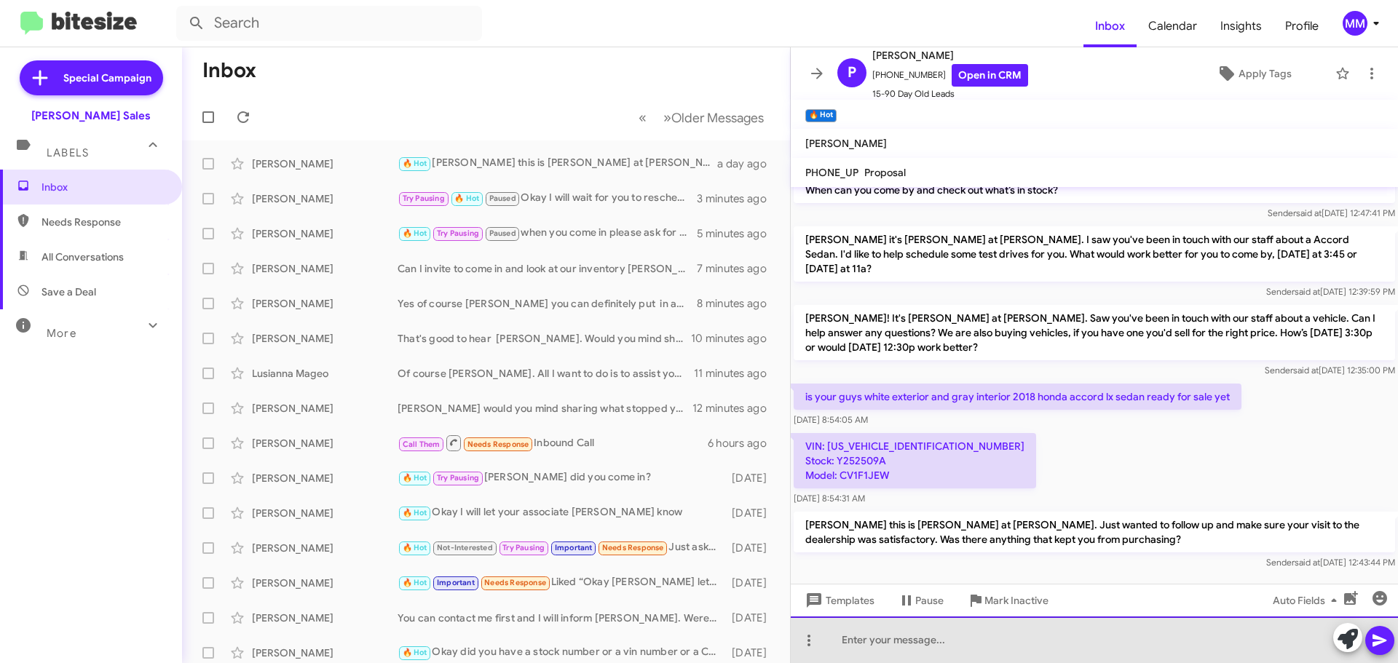
click at [851, 639] on div at bounding box center [1094, 640] width 607 height 47
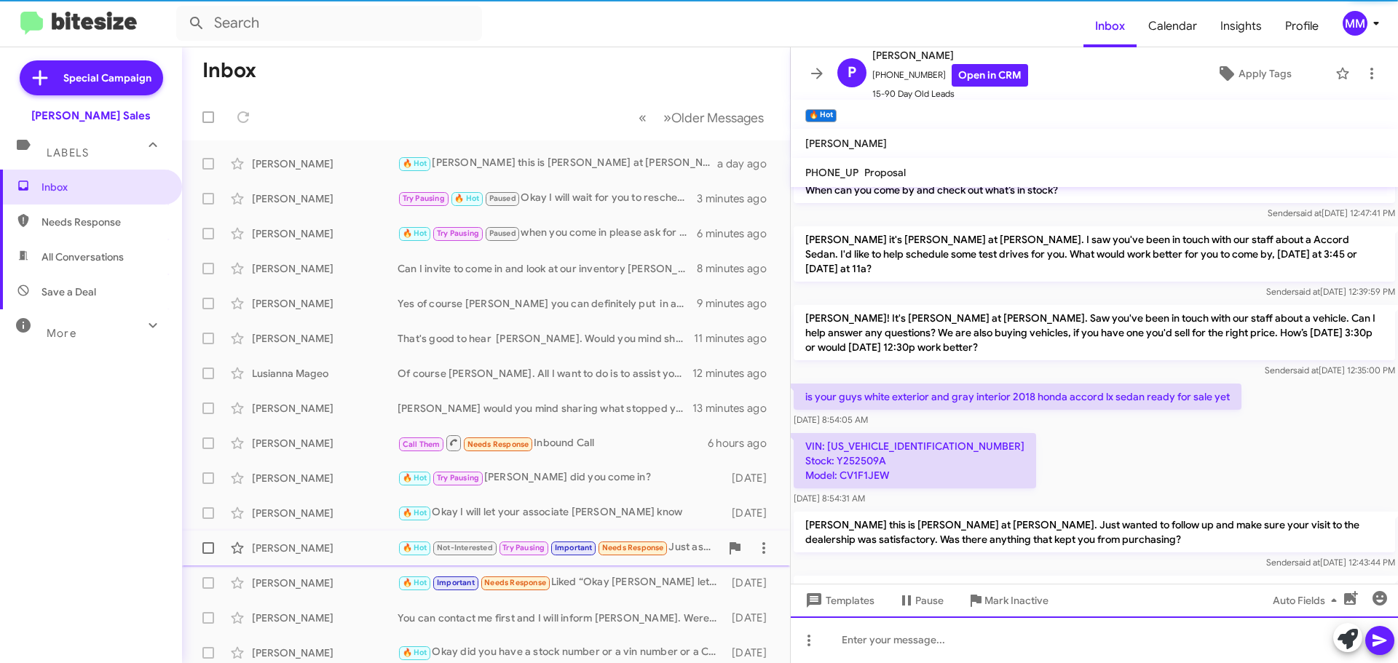
scroll to position [0, 0]
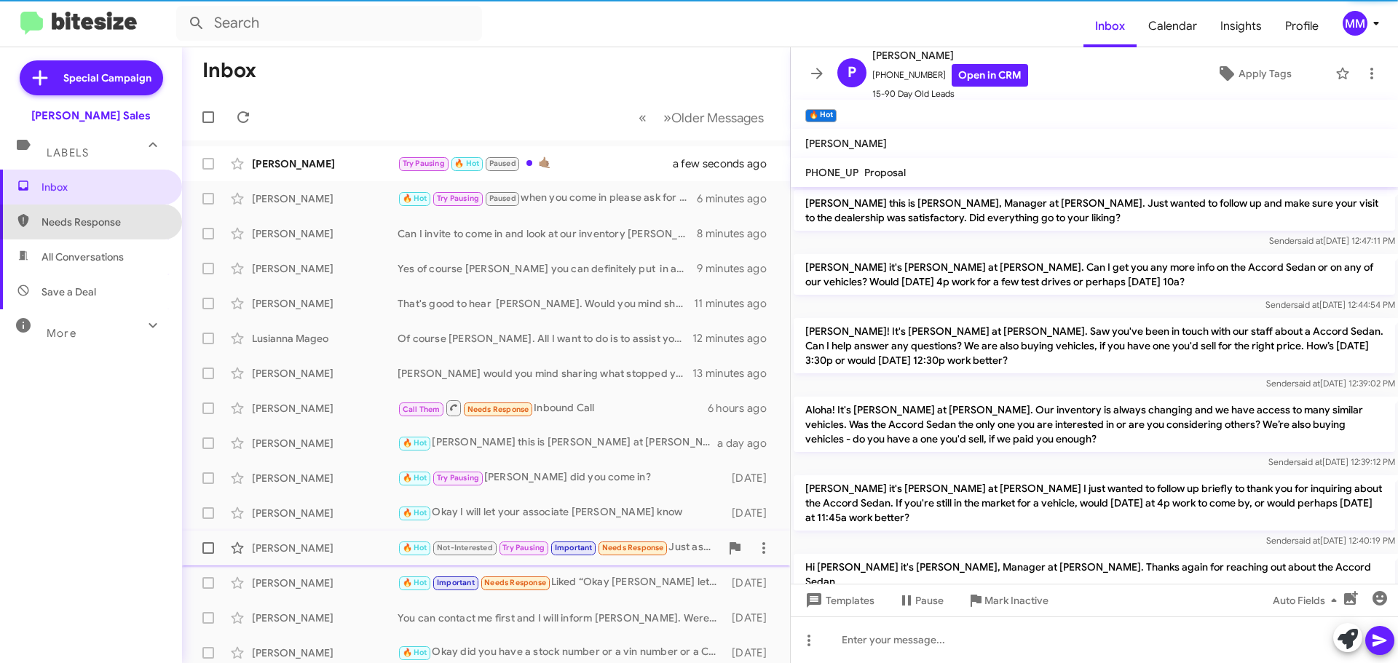
click at [93, 215] on span "Needs Response" at bounding box center [91, 222] width 182 height 35
type input "in:needs-response"
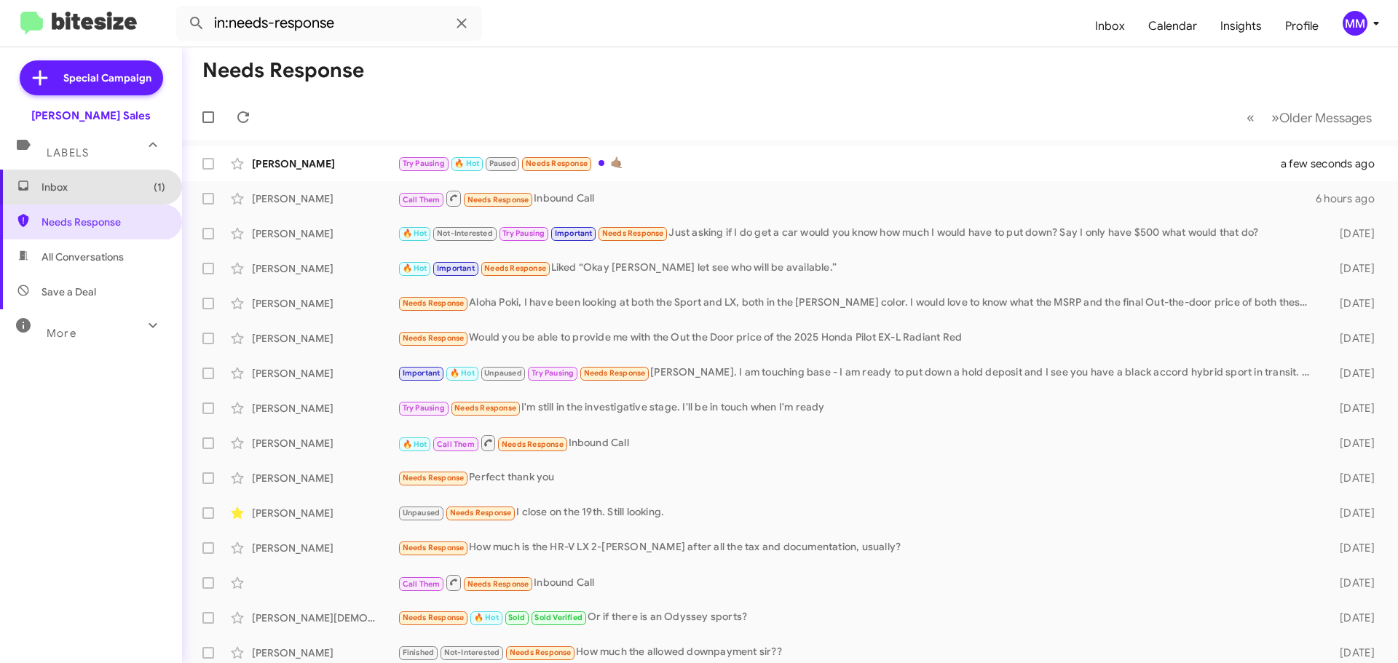
click at [93, 192] on span "Inbox (1)" at bounding box center [104, 187] width 124 height 15
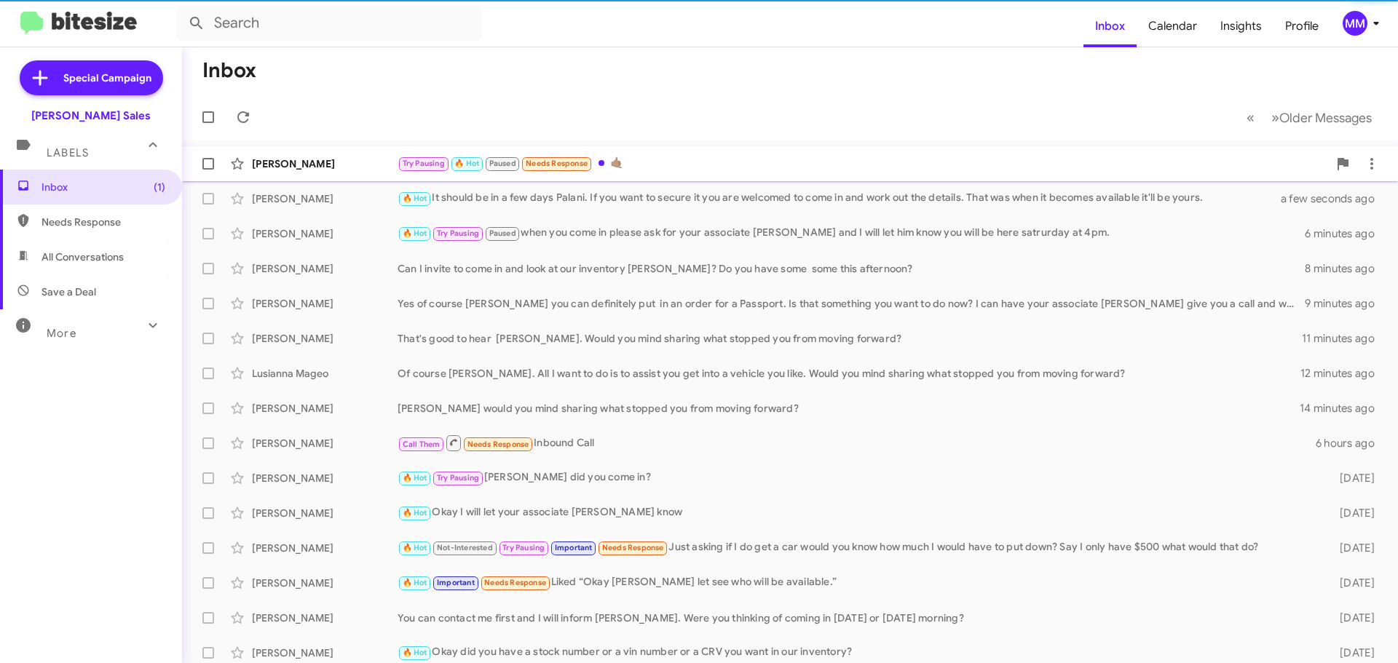
click at [326, 163] on div "[PERSON_NAME]" at bounding box center [325, 164] width 146 height 15
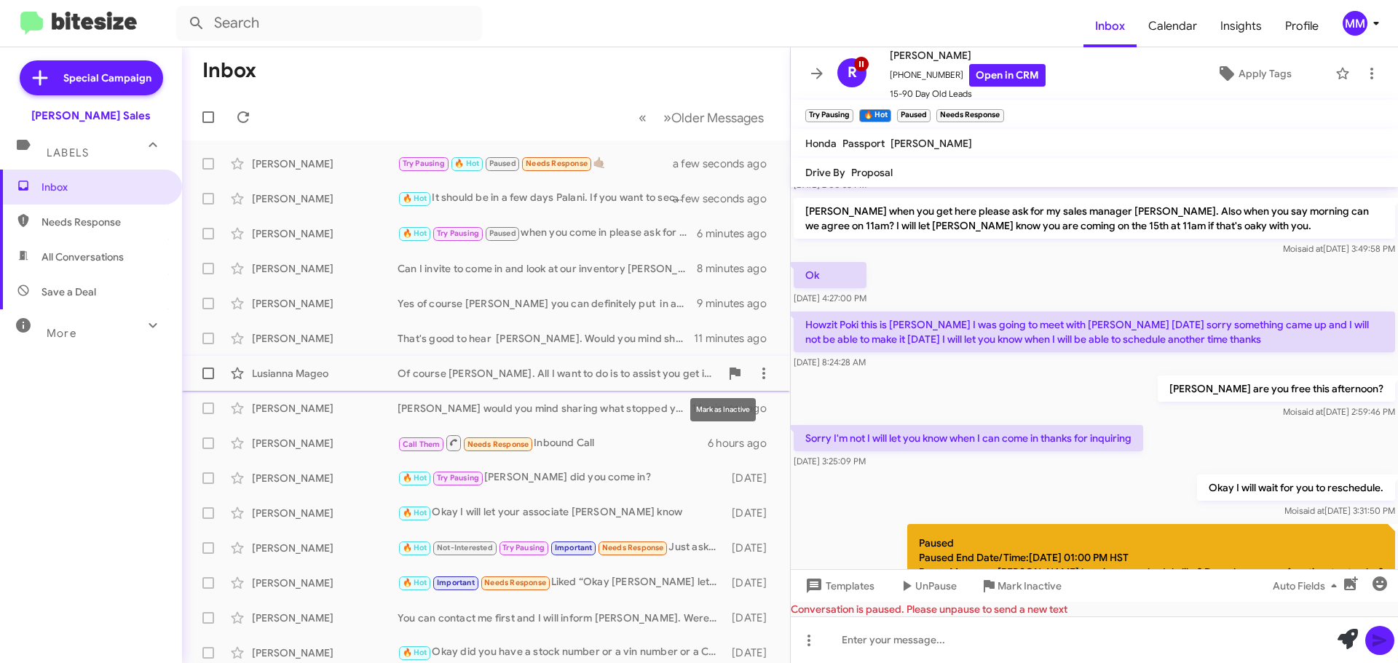
scroll to position [183, 0]
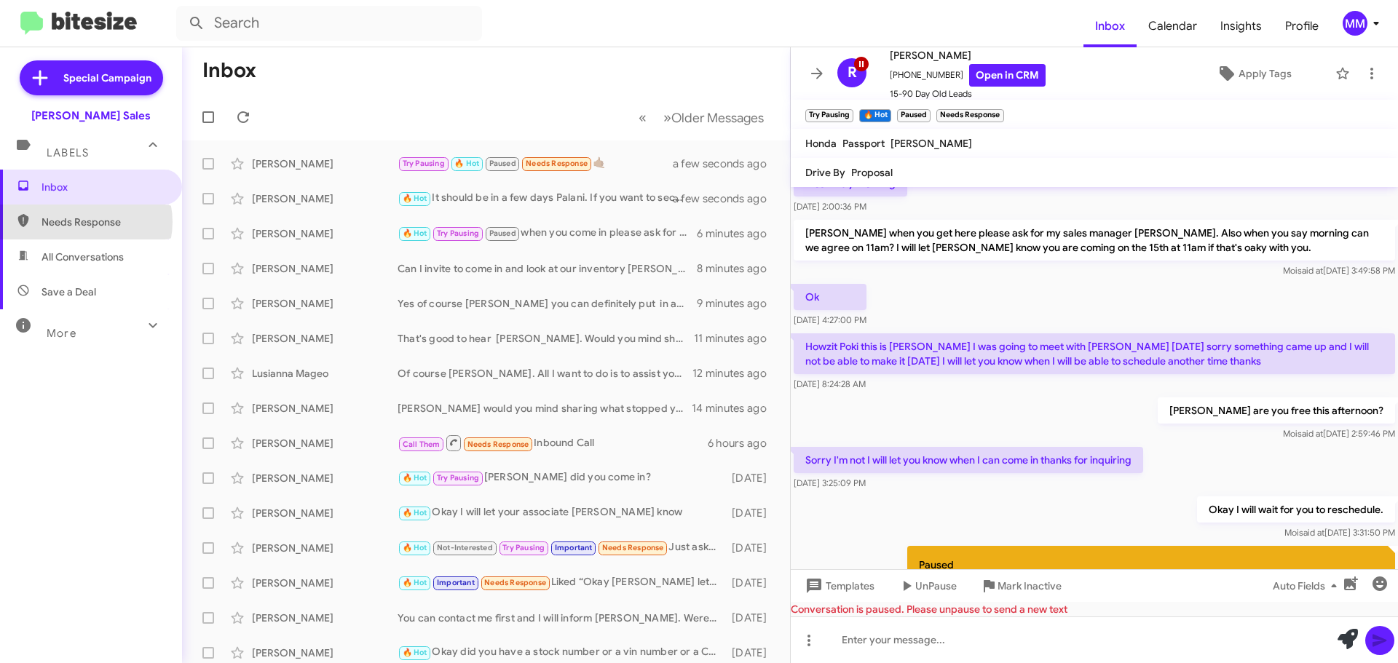
click at [82, 222] on span "Needs Response" at bounding box center [104, 222] width 124 height 15
type input "in:needs-response"
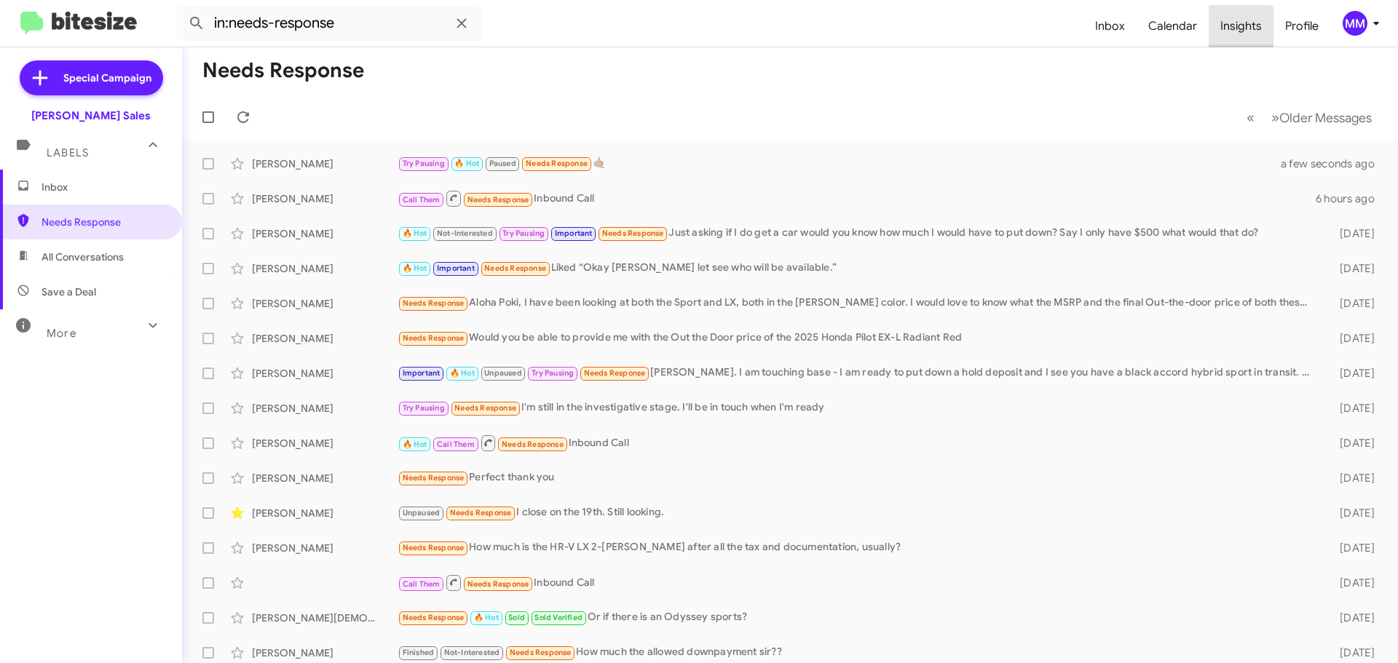
click at [1236, 30] on span "Insights" at bounding box center [1241, 26] width 65 height 42
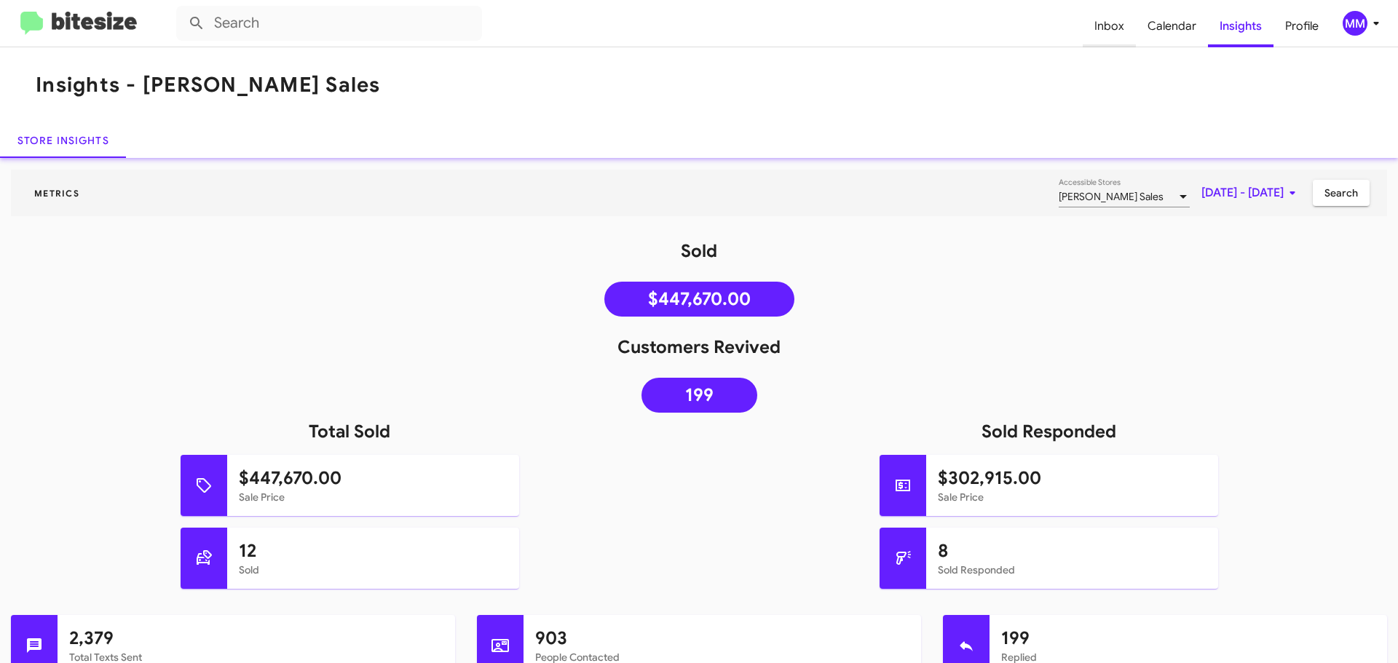
click at [1105, 28] on span "Inbox" at bounding box center [1109, 26] width 53 height 42
